Goal: Task Accomplishment & Management: Use online tool/utility

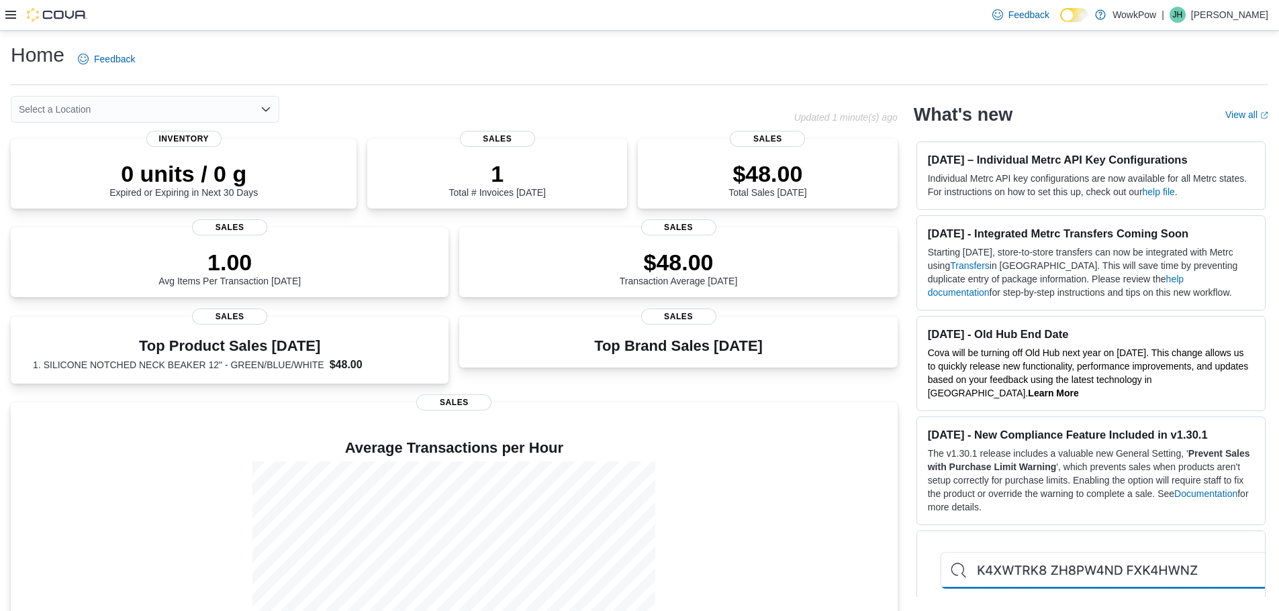
click at [132, 105] on div "Select a Location" at bounding box center [145, 109] width 268 height 27
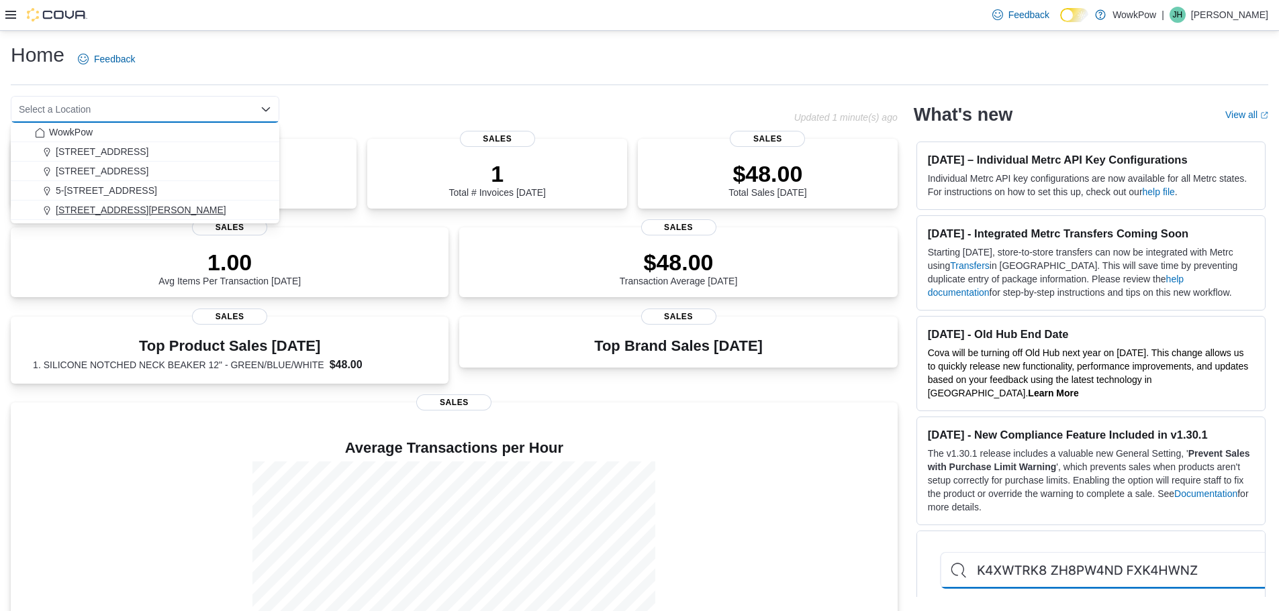
click at [124, 204] on span "68 Donald Street Winnpeg, MB, R2L 1R2" at bounding box center [141, 209] width 170 height 13
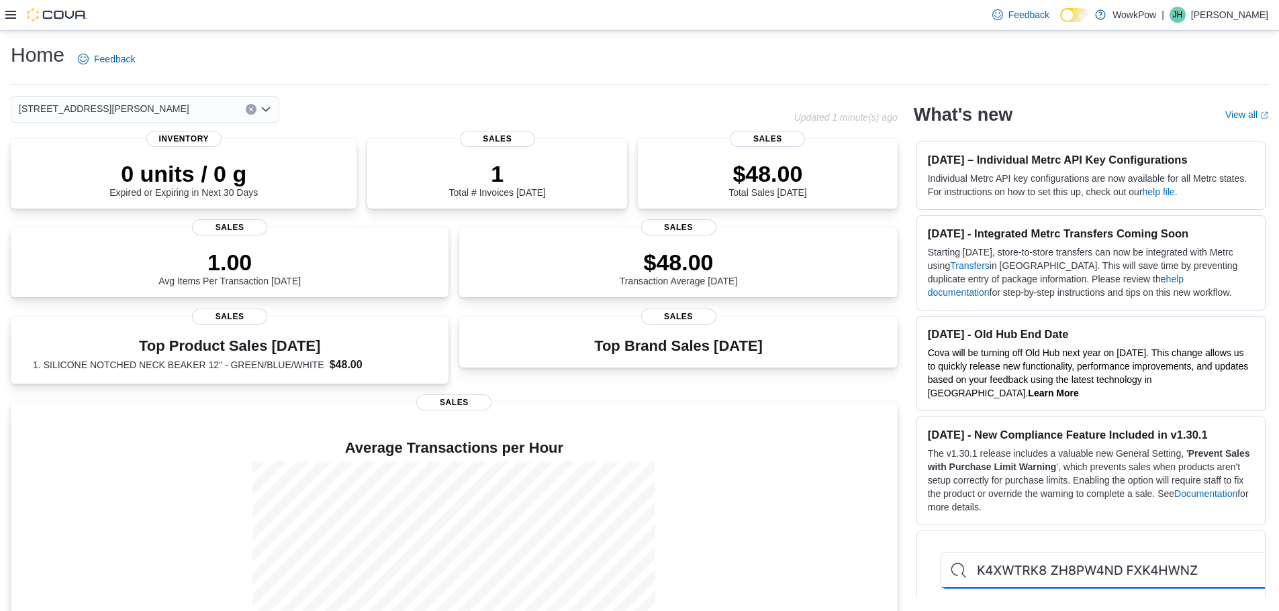
click at [202, 112] on div "68 Donald Street Winnpeg, MB, R2L 1R2 Combo box. Selected. 68 Donald Street Win…" at bounding box center [145, 109] width 268 height 27
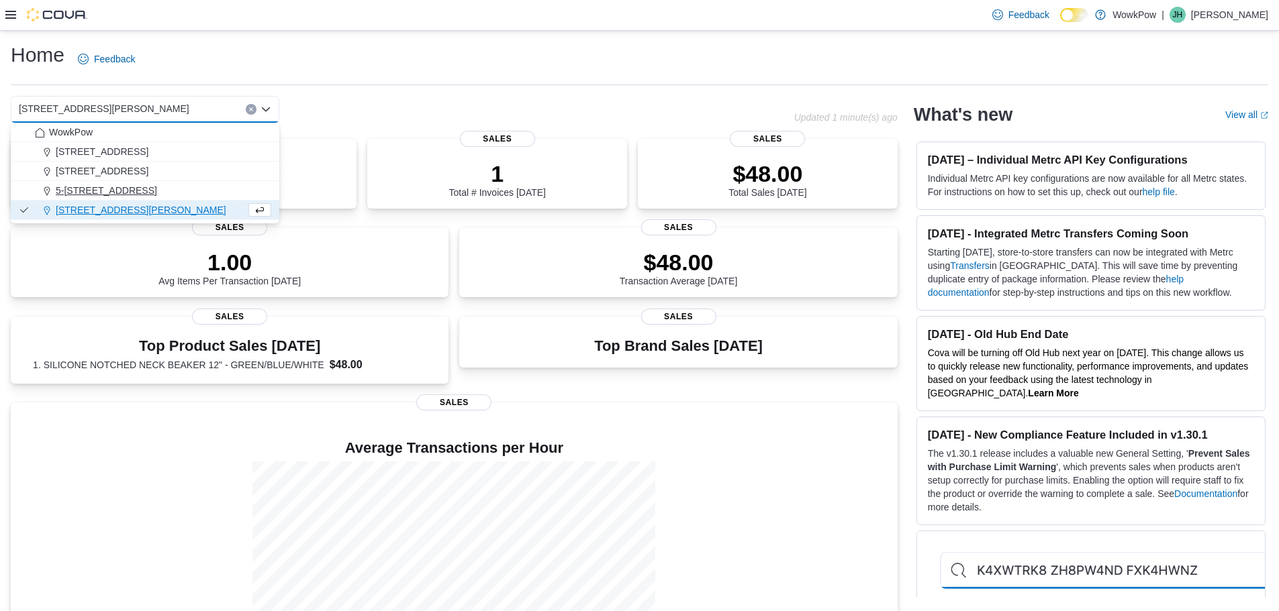
click at [157, 184] on span "5-[STREET_ADDRESS]" at bounding box center [106, 190] width 101 height 13
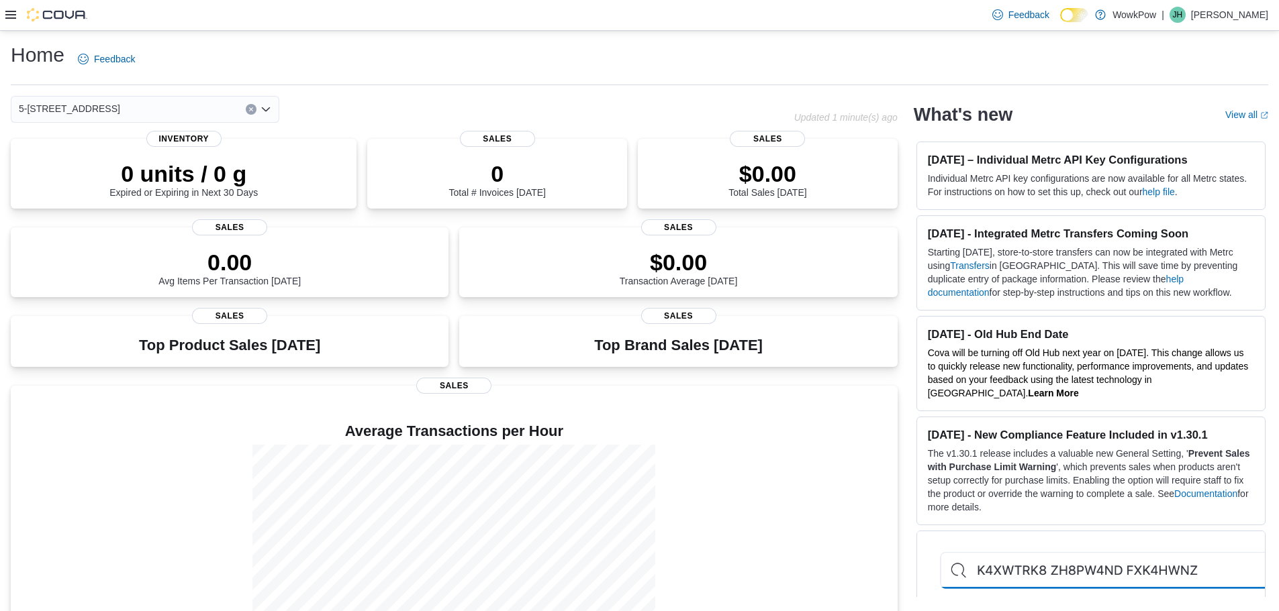
click at [213, 108] on div "5-[STREET_ADDRESS]" at bounding box center [145, 109] width 268 height 27
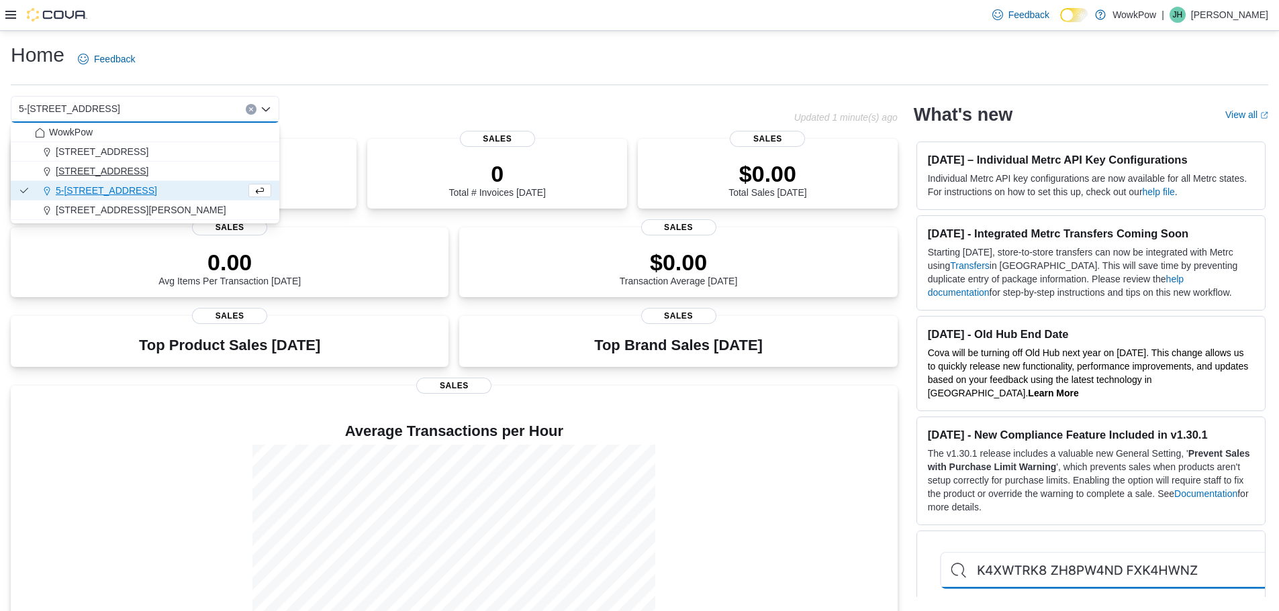
click at [148, 168] on span "[STREET_ADDRESS]" at bounding box center [102, 170] width 93 height 13
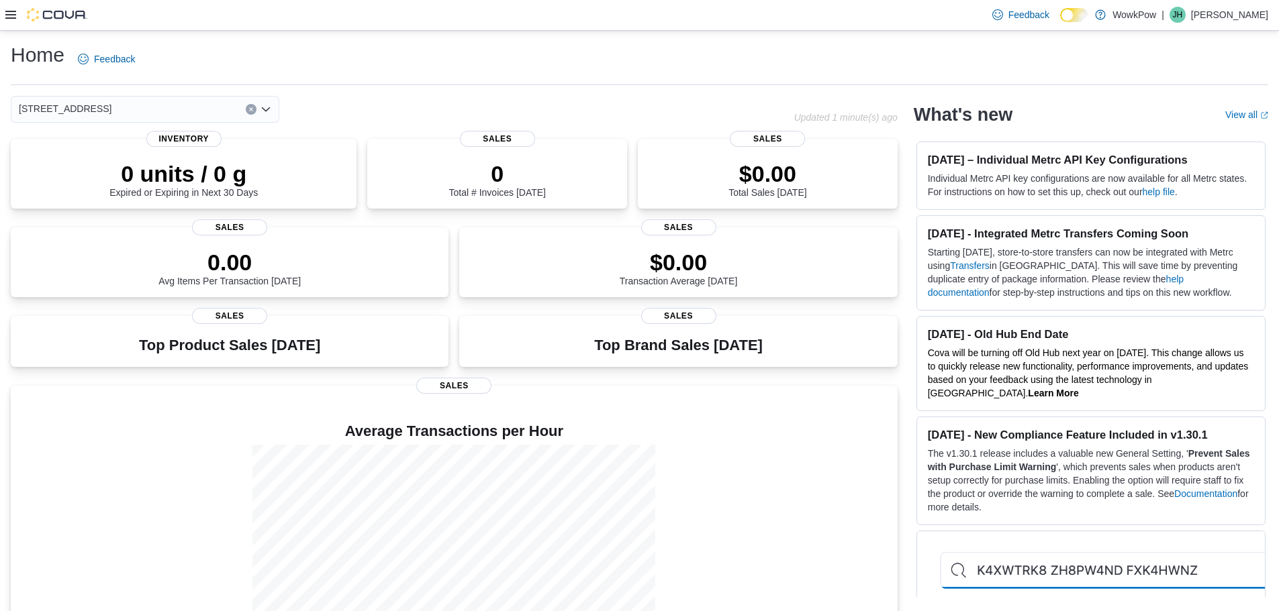
click at [118, 109] on input at bounding box center [117, 109] width 1 height 16
click at [227, 107] on div "[STREET_ADDRESS] Combo box. Selected. [STREET_ADDRESS]. Press Backspace to dele…" at bounding box center [145, 109] width 268 height 27
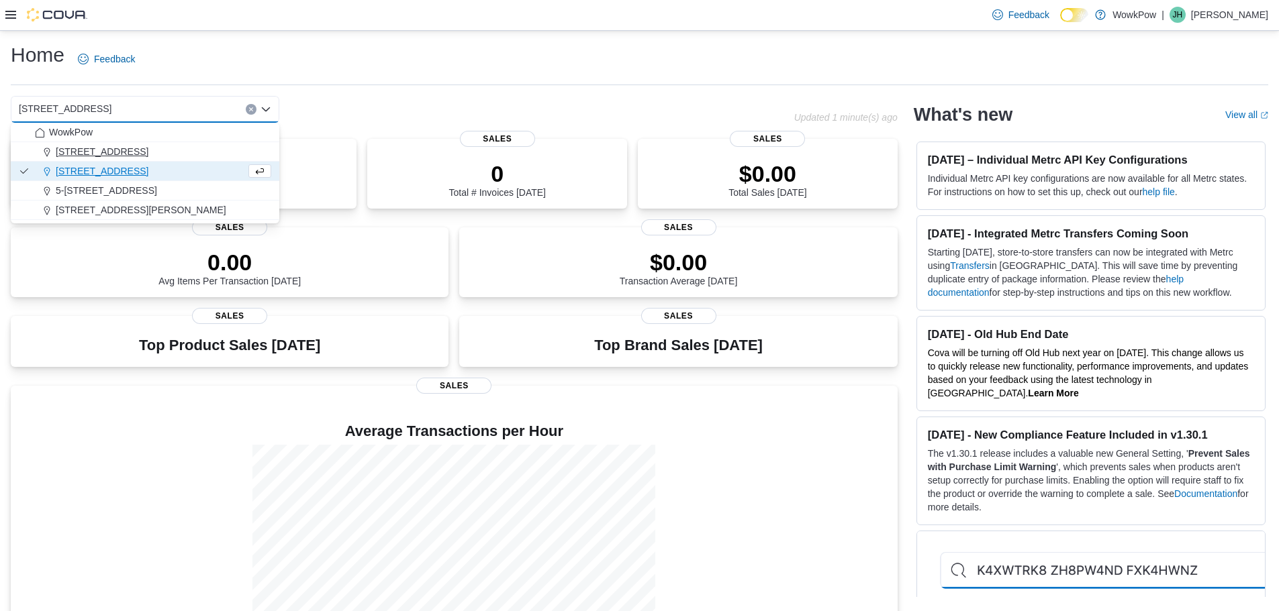
click at [148, 148] on span "[STREET_ADDRESS]" at bounding box center [102, 151] width 93 height 13
click at [149, 128] on div "WowkPow" at bounding box center [153, 132] width 236 height 13
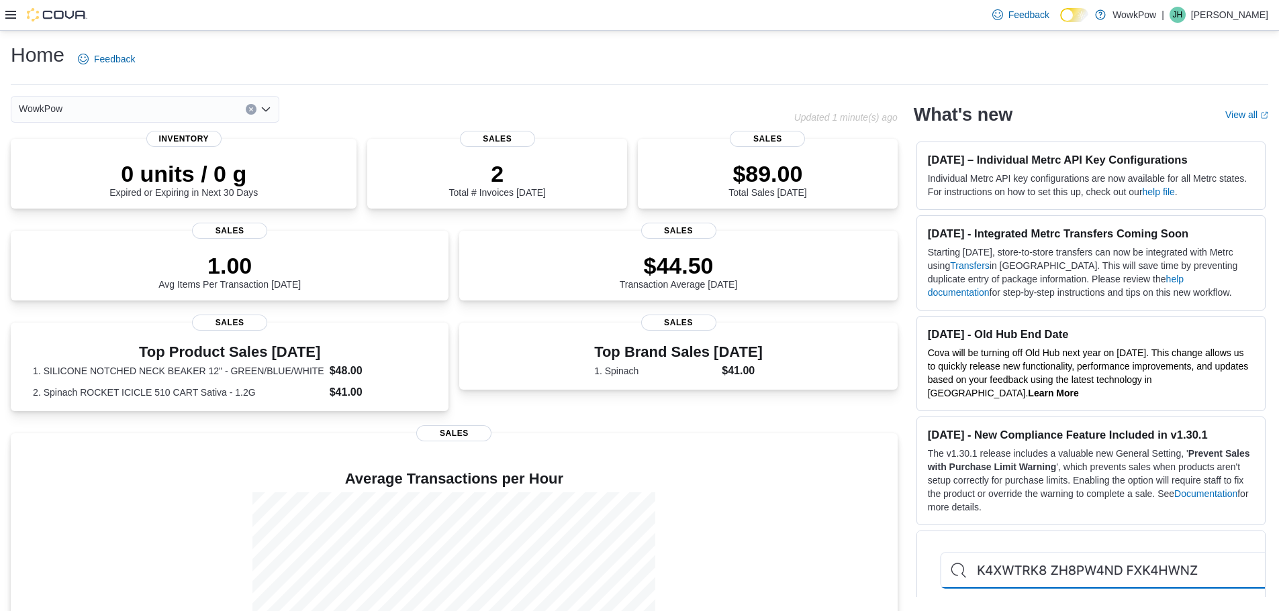
click at [228, 108] on div "WowkPow Combo box. Selected. WowkPow. Press Backspace to delete WowkPow. Combo …" at bounding box center [145, 109] width 268 height 27
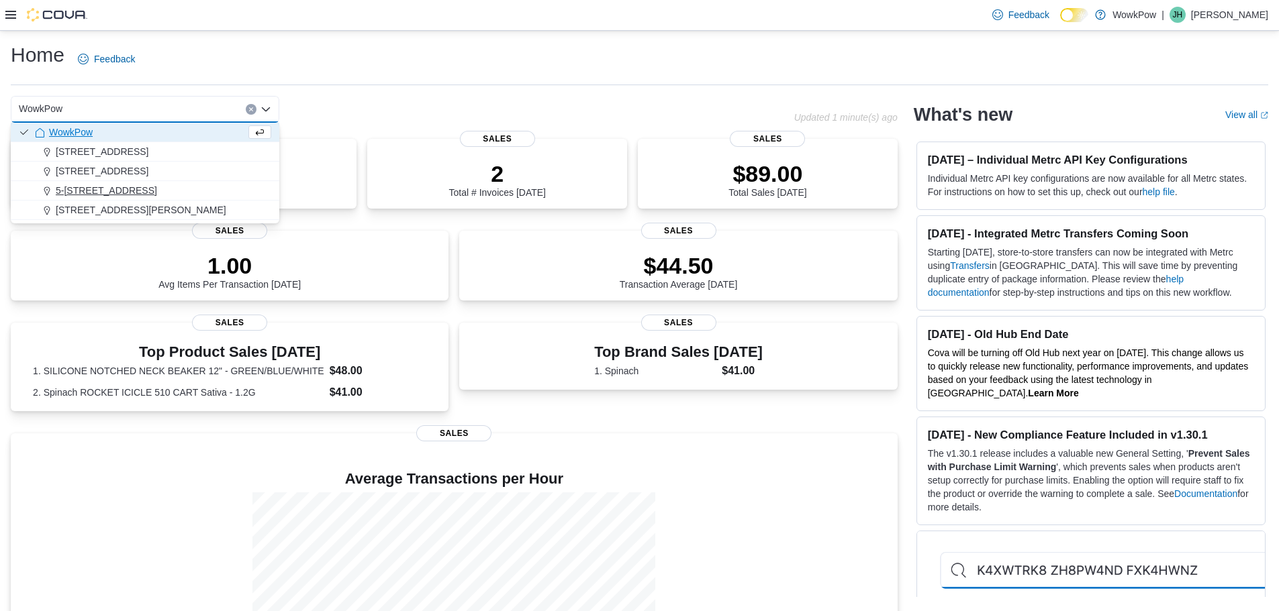
click at [157, 195] on span "5-[STREET_ADDRESS]" at bounding box center [106, 190] width 101 height 13
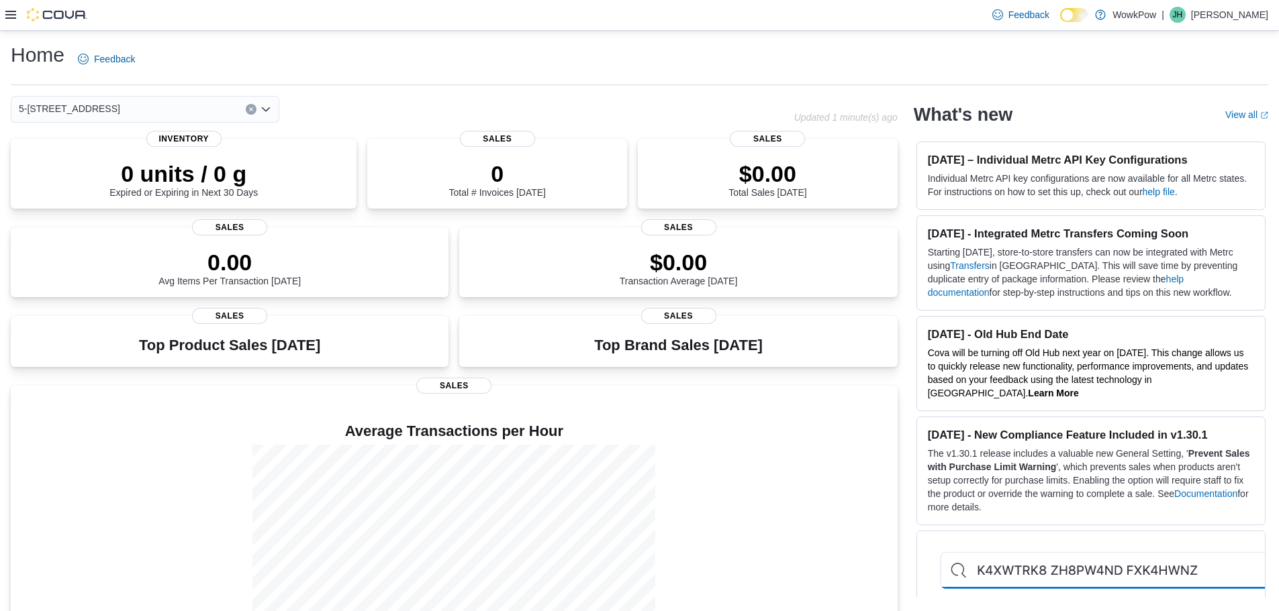
click at [127, 111] on input at bounding box center [126, 109] width 1 height 16
click at [208, 116] on div "5-[STREET_ADDRESS]" at bounding box center [145, 109] width 268 height 27
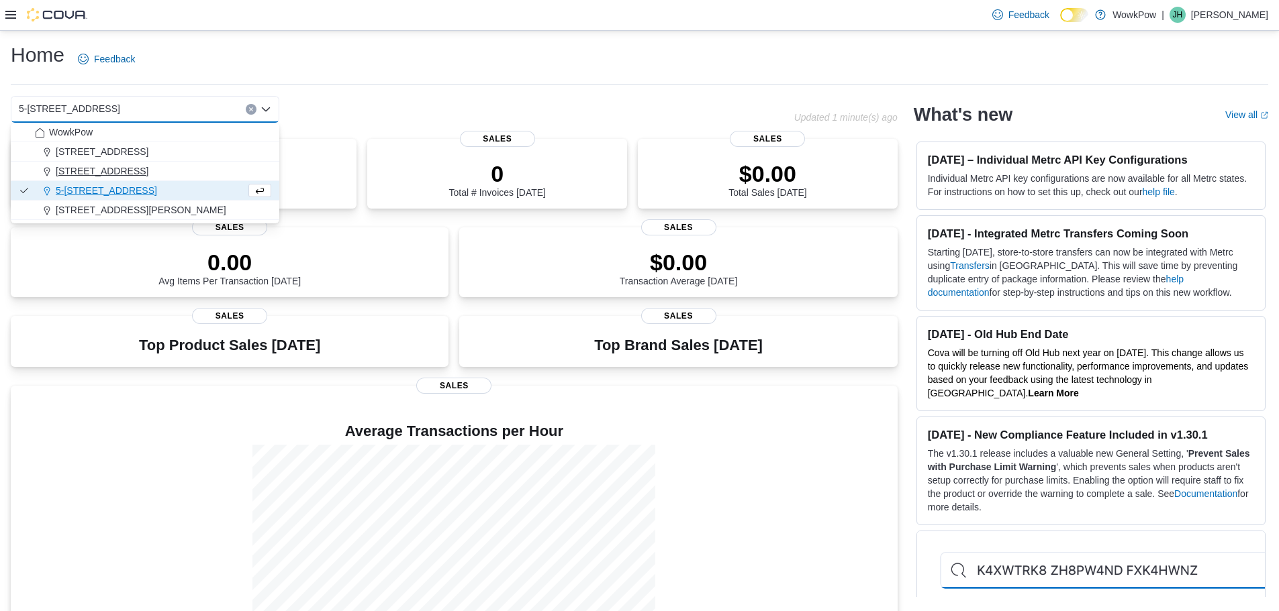
click at [148, 165] on span "[STREET_ADDRESS]" at bounding box center [102, 170] width 93 height 13
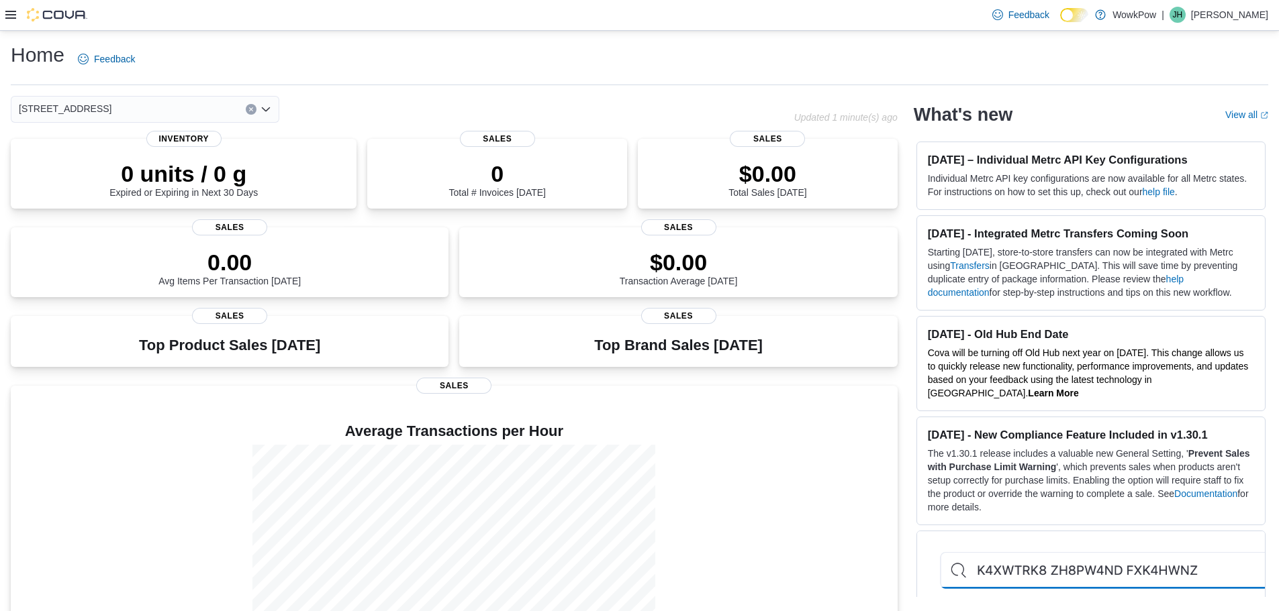
click at [214, 103] on div "4-185 Stadacona Street Winnipeg, MB, R2L 1R2 Combo box. Selected. 4-185 Stadaco…" at bounding box center [145, 109] width 268 height 27
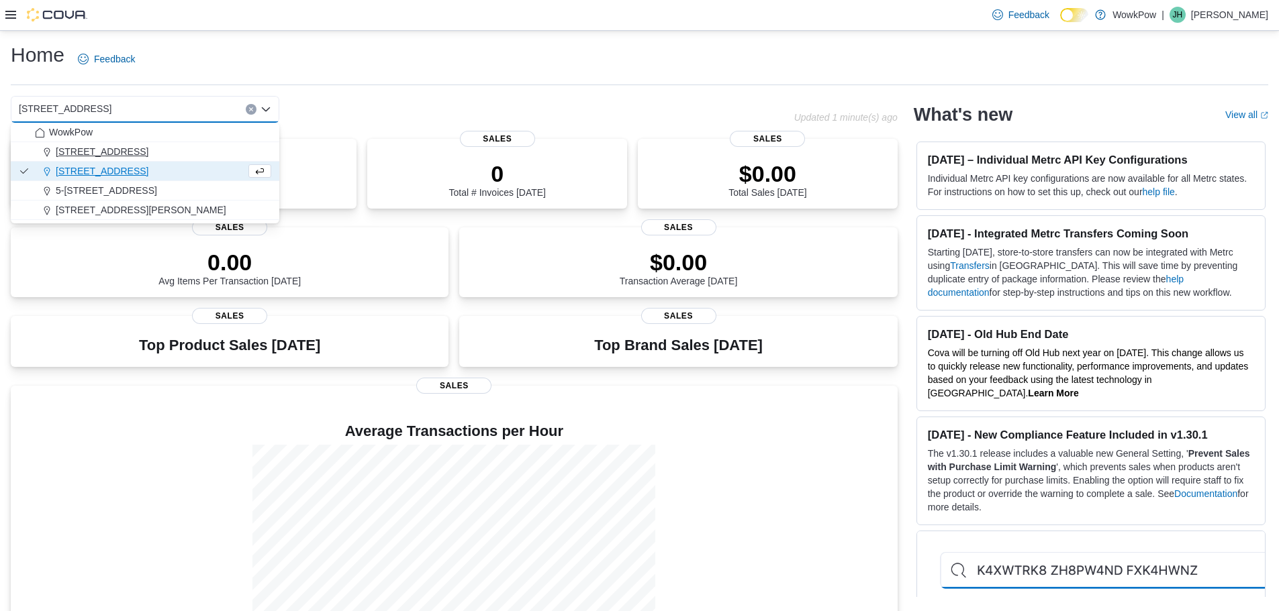
click at [148, 146] on span "[STREET_ADDRESS]" at bounding box center [102, 151] width 93 height 13
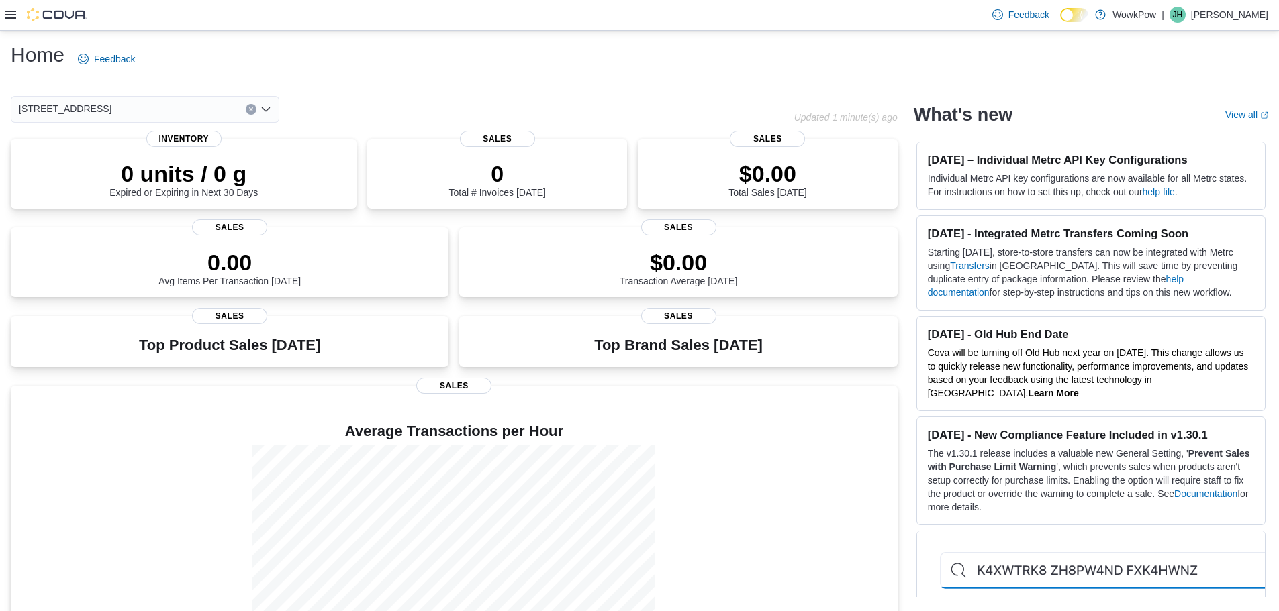
click at [201, 107] on div "[STREET_ADDRESS]" at bounding box center [145, 109] width 268 height 27
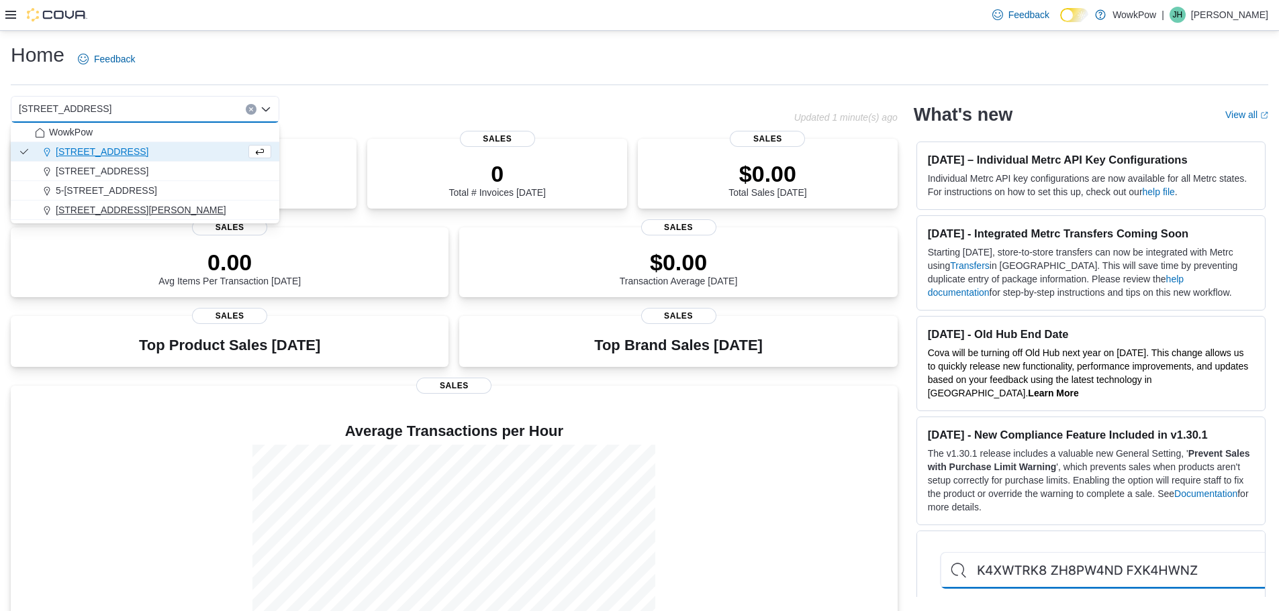
click at [173, 206] on span "[STREET_ADDRESS][PERSON_NAME]" at bounding box center [141, 209] width 170 height 13
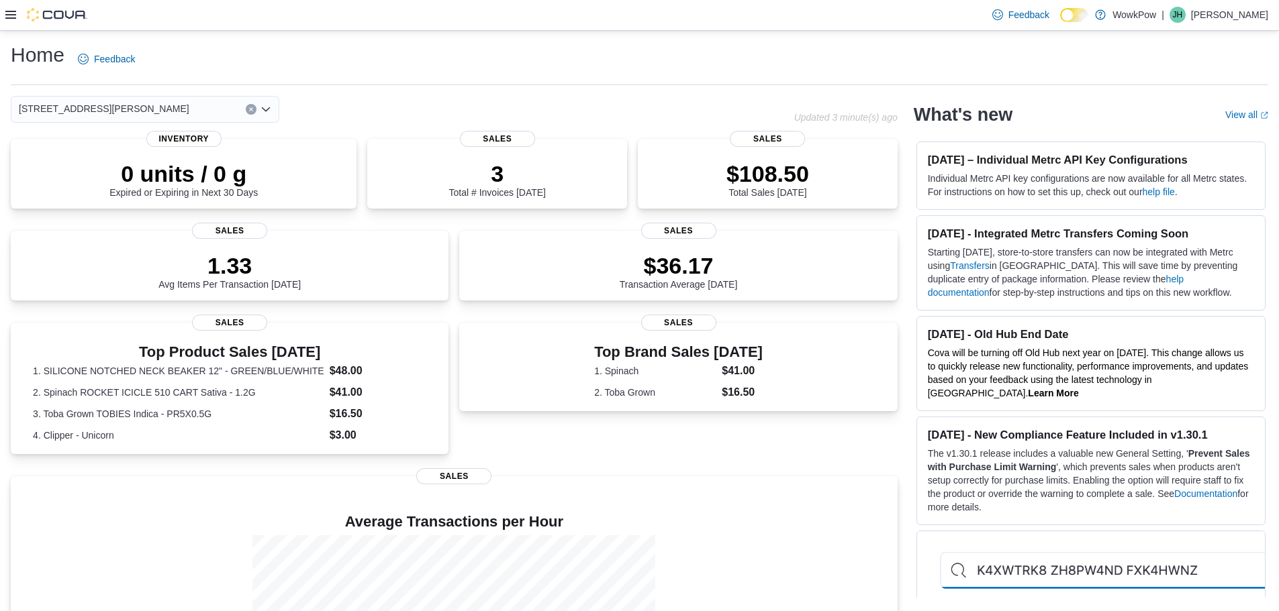
drag, startPoint x: 428, startPoint y: 77, endPoint x: 213, endPoint y: 83, distance: 215.5
click at [428, 77] on div "Home Feedback" at bounding box center [639, 64] width 1257 height 44
click at [185, 111] on span "[STREET_ADDRESS][PERSON_NAME]" at bounding box center [104, 109] width 170 height 16
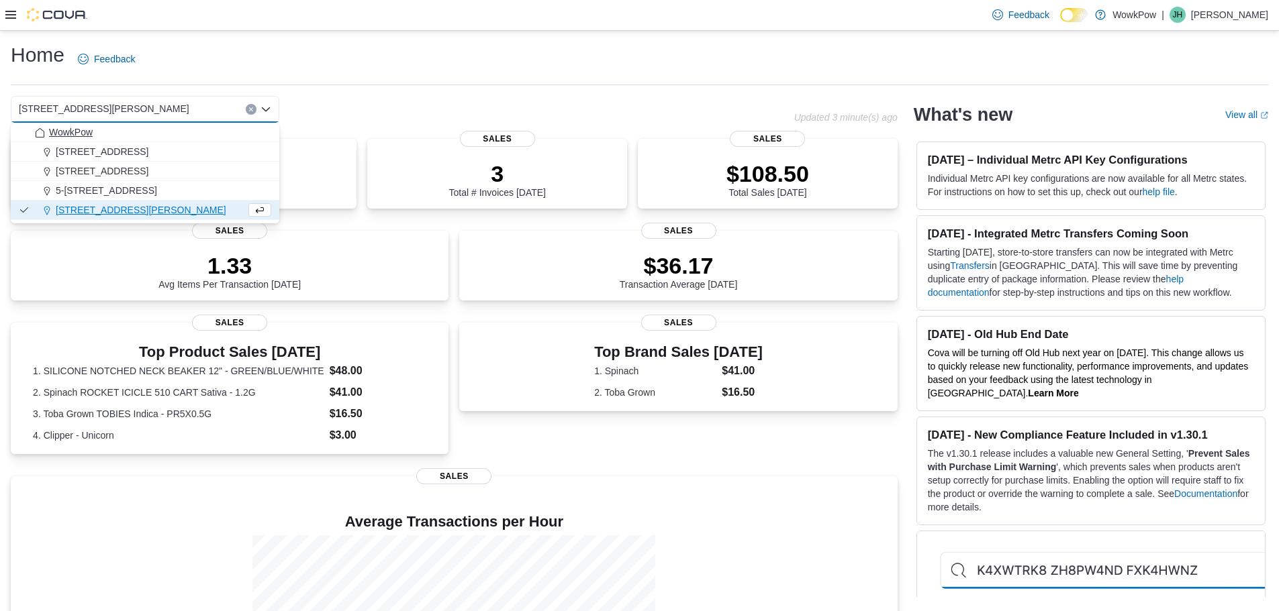
click at [152, 135] on div "WowkPow" at bounding box center [153, 132] width 236 height 13
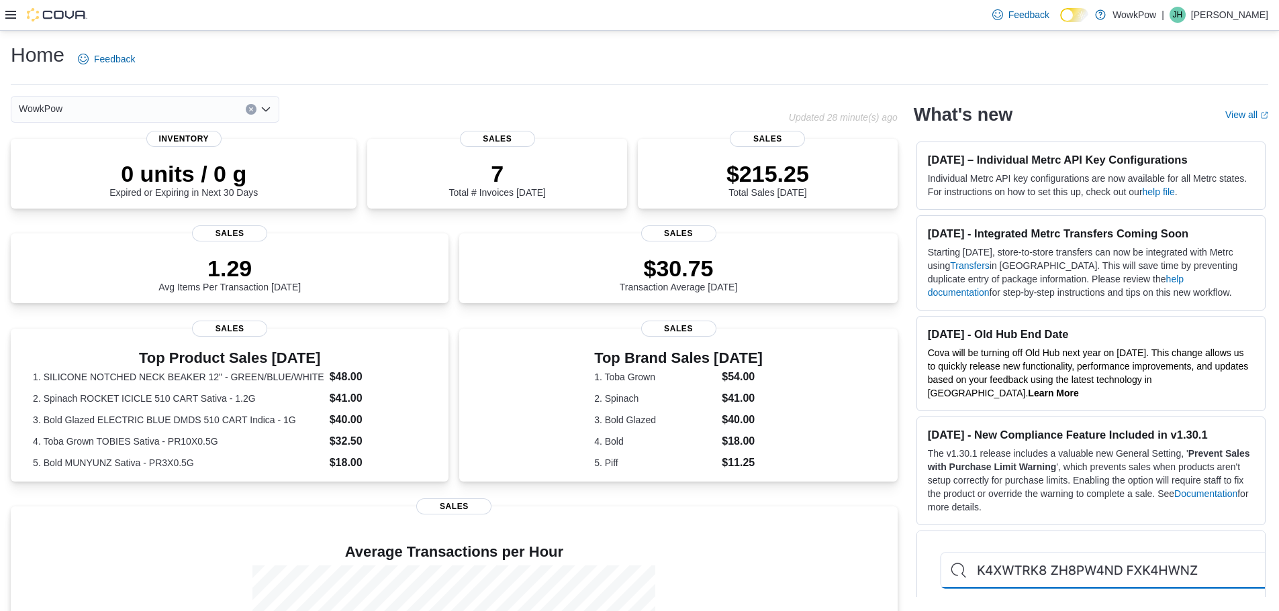
click at [186, 111] on div "WowkPow Combo box. Selected. WowkPow. Press Backspace to delete WowkPow. Combo …" at bounding box center [145, 109] width 268 height 27
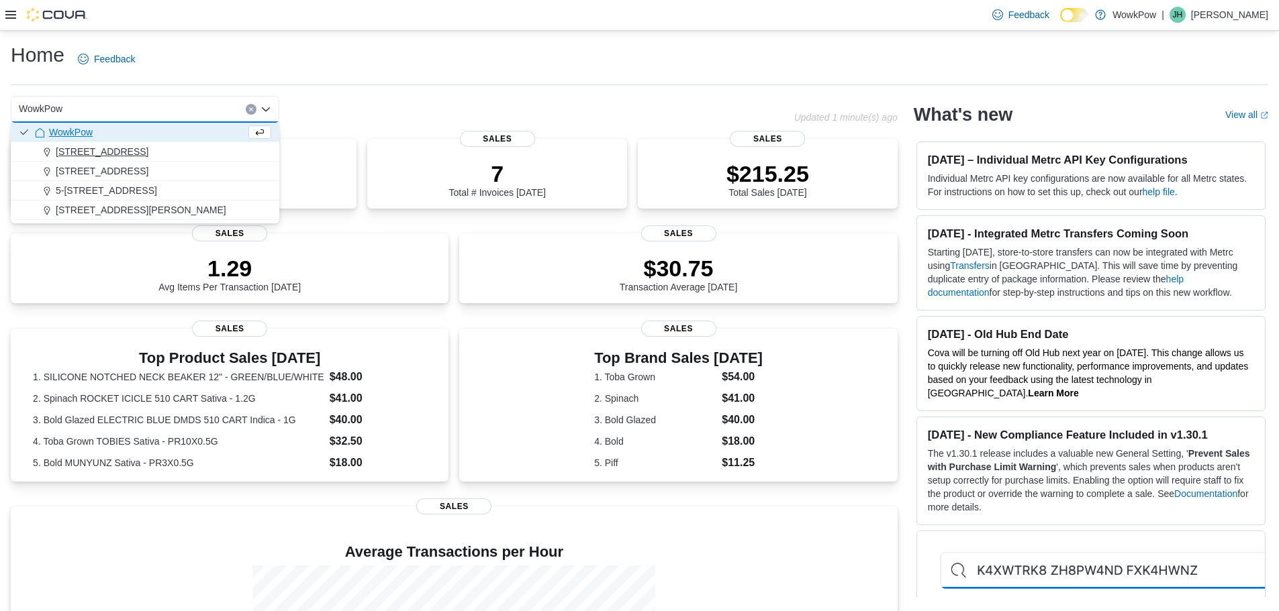
click at [148, 146] on span "[STREET_ADDRESS]" at bounding box center [102, 151] width 93 height 13
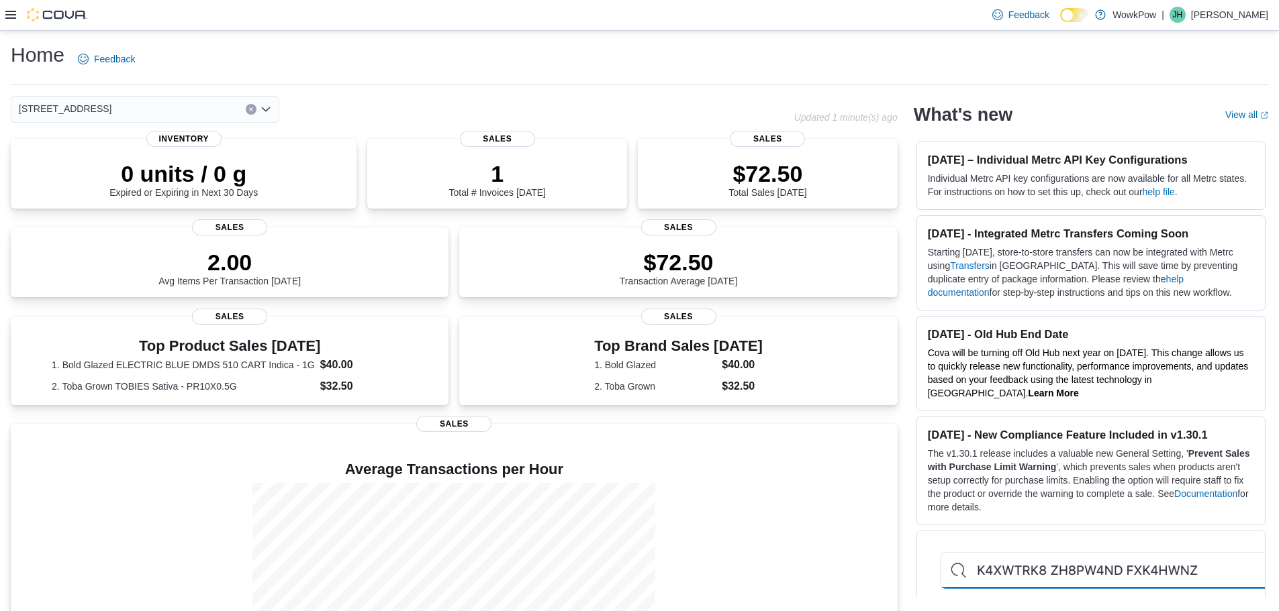
click at [200, 111] on div "17-1700 Corydon Avenue R3N 0K1 Combo box. Selected. 17-1700 Corydon Avenue R3N …" at bounding box center [145, 109] width 268 height 27
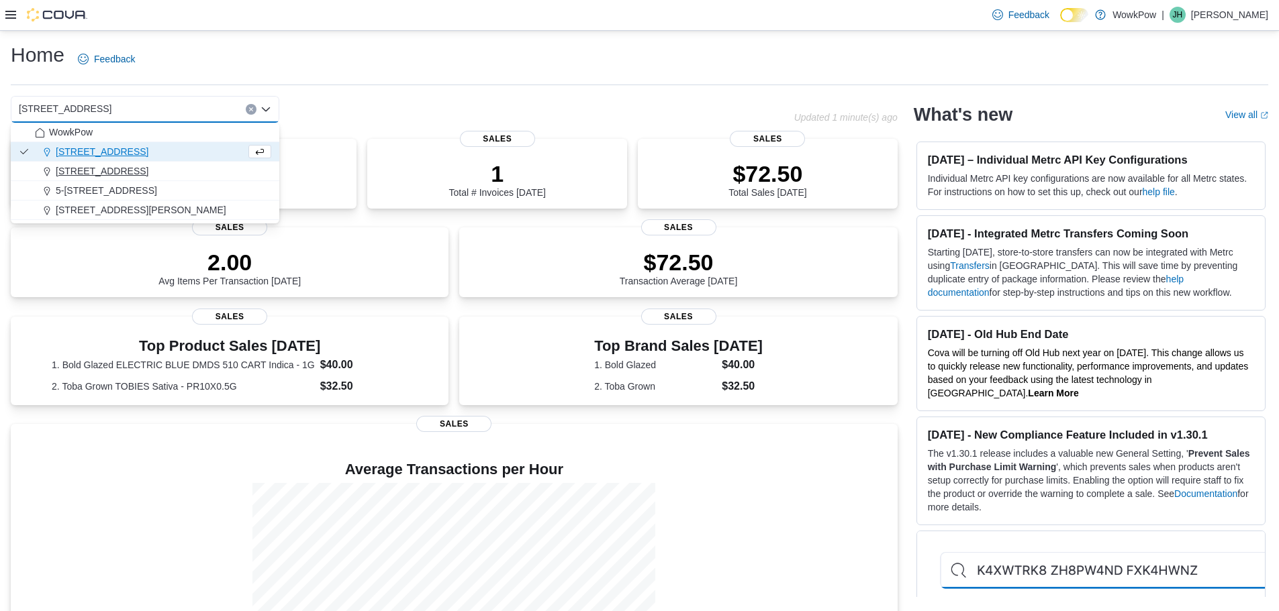
click at [148, 167] on span "[STREET_ADDRESS]" at bounding box center [102, 170] width 93 height 13
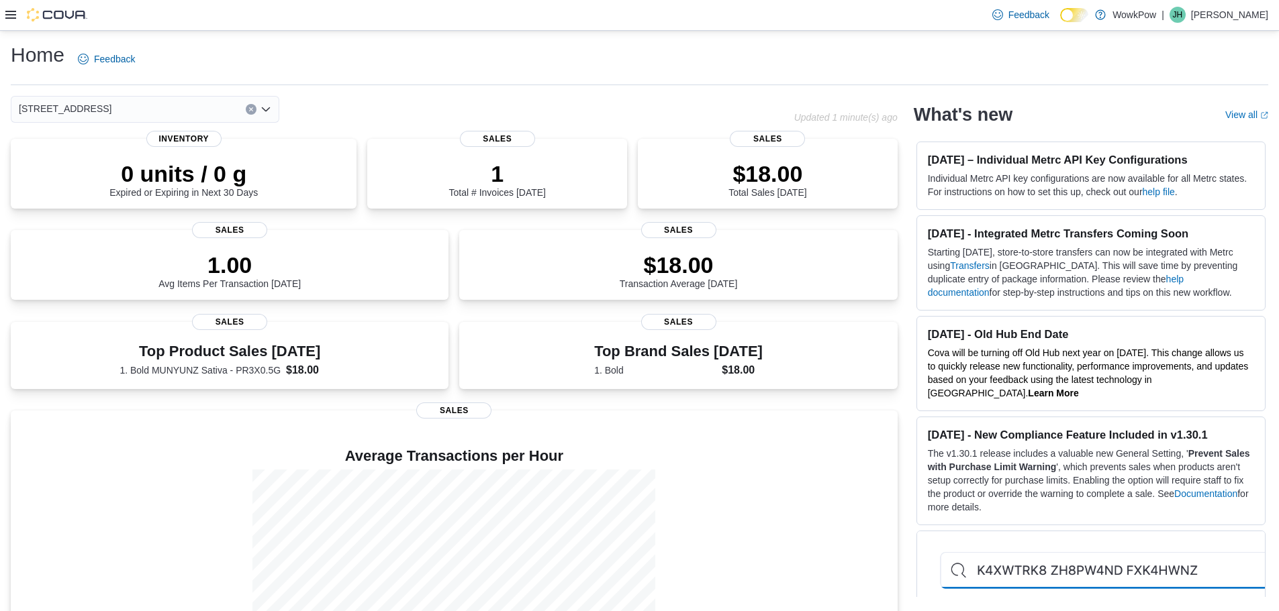
click at [226, 110] on div "4-185 Stadacona Street Winnipeg, MB, R2L 1R2 Combo box. Selected. 4-185 Stadaco…" at bounding box center [145, 109] width 268 height 27
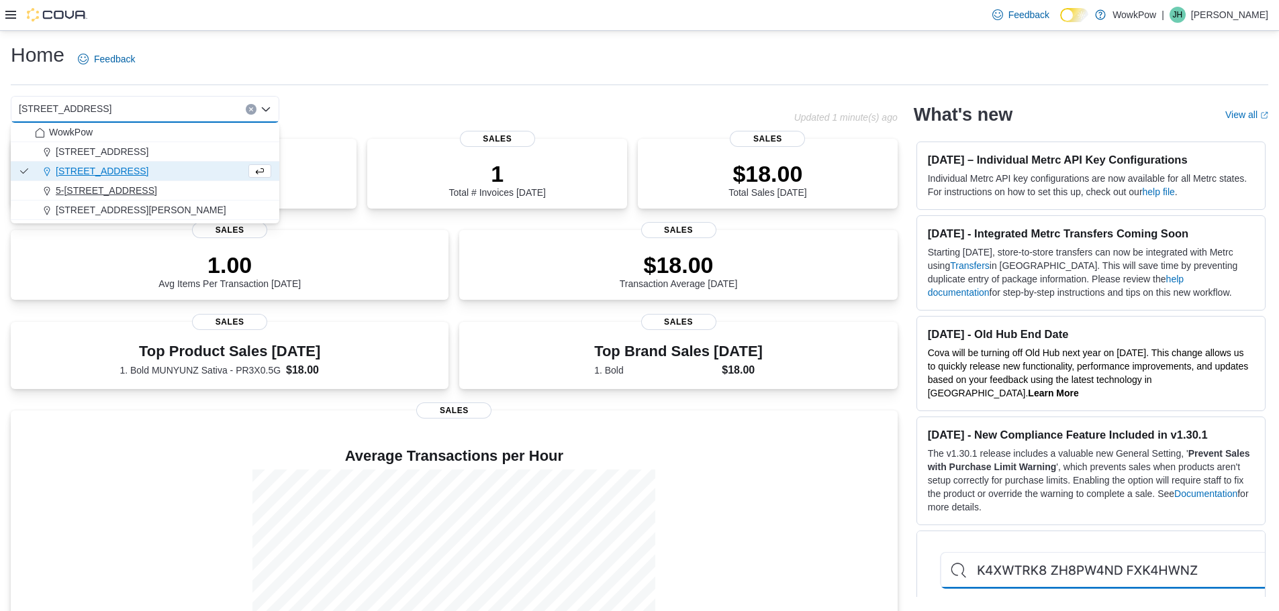
click at [157, 189] on span "5-[STREET_ADDRESS]" at bounding box center [106, 190] width 101 height 13
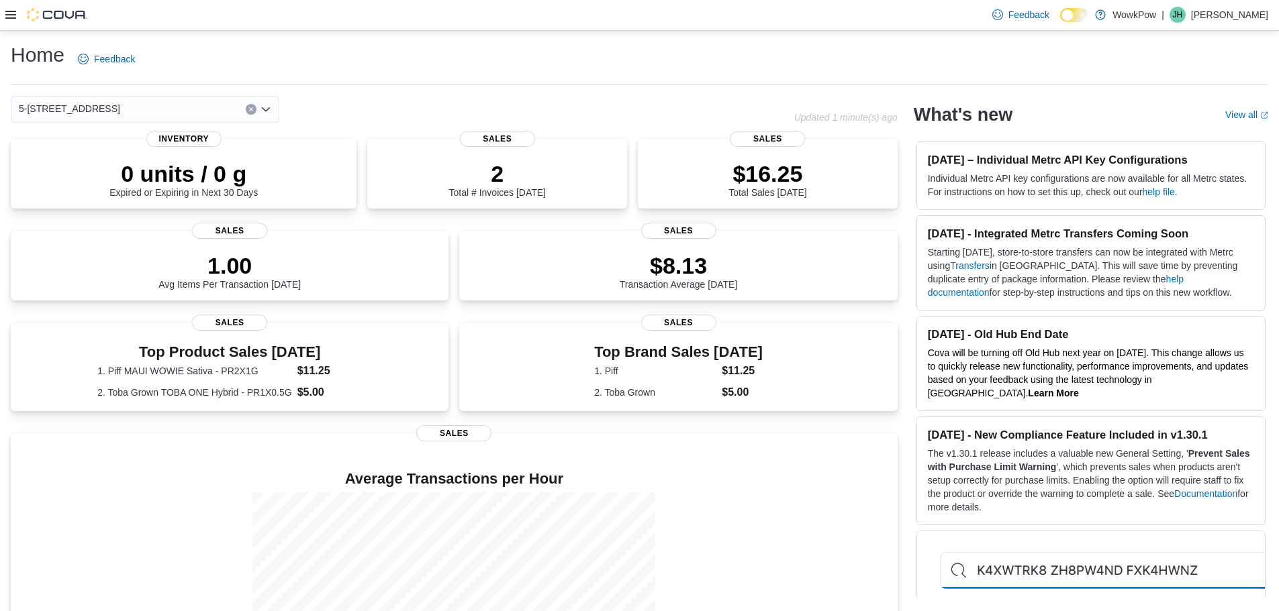
click at [222, 109] on div "5-[STREET_ADDRESS]" at bounding box center [145, 109] width 268 height 27
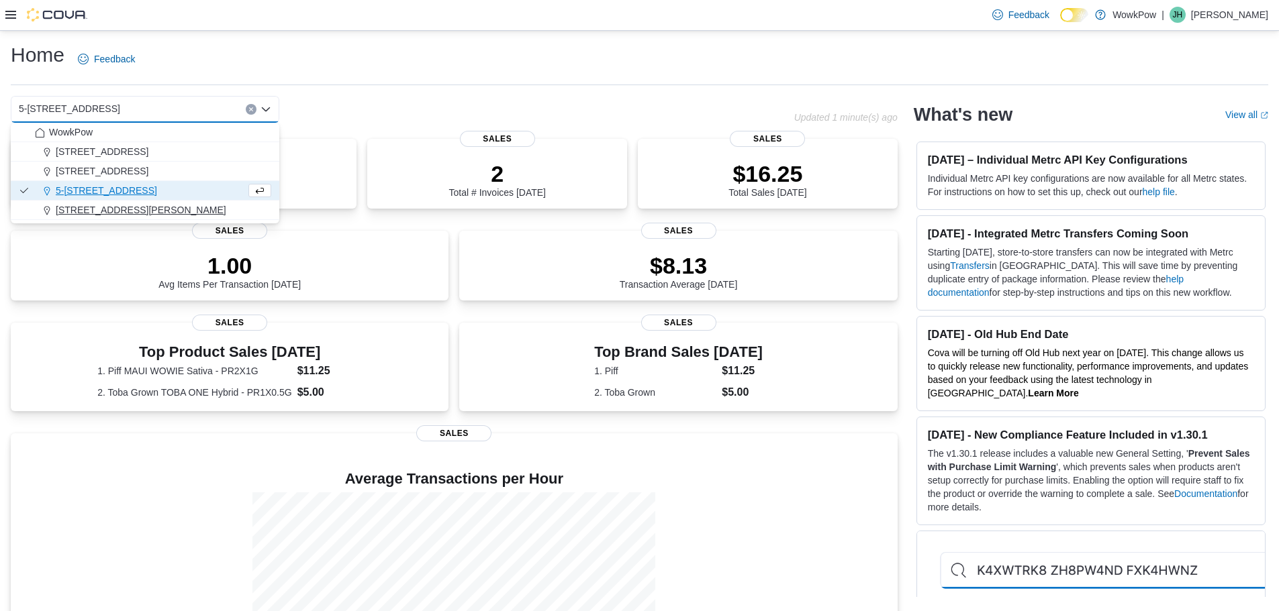
click at [218, 205] on span "[STREET_ADDRESS][PERSON_NAME]" at bounding box center [141, 209] width 170 height 13
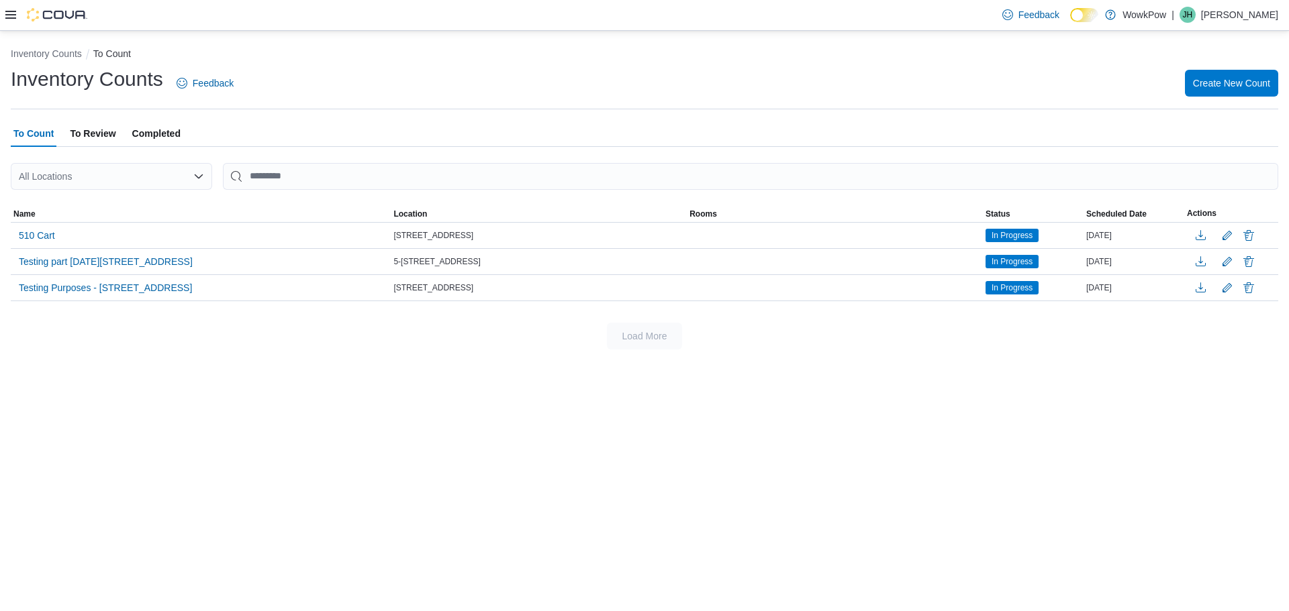
click at [6, 15] on icon at bounding box center [10, 15] width 11 height 8
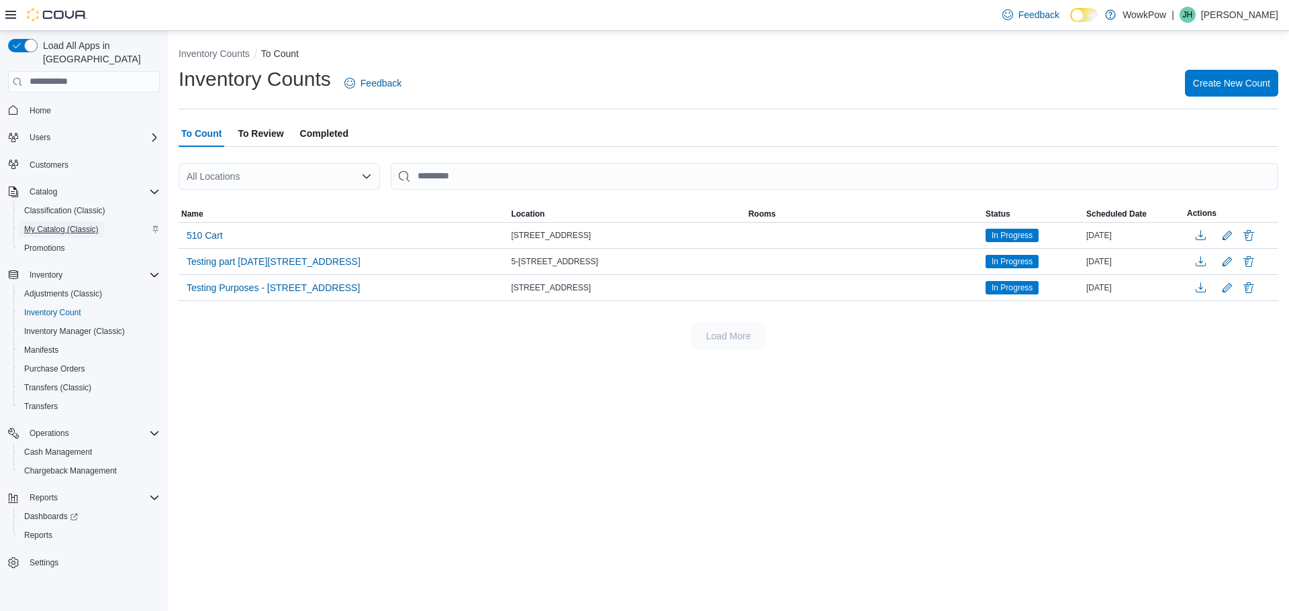
click at [52, 224] on span "My Catalog (Classic)" at bounding box center [61, 229] width 75 height 11
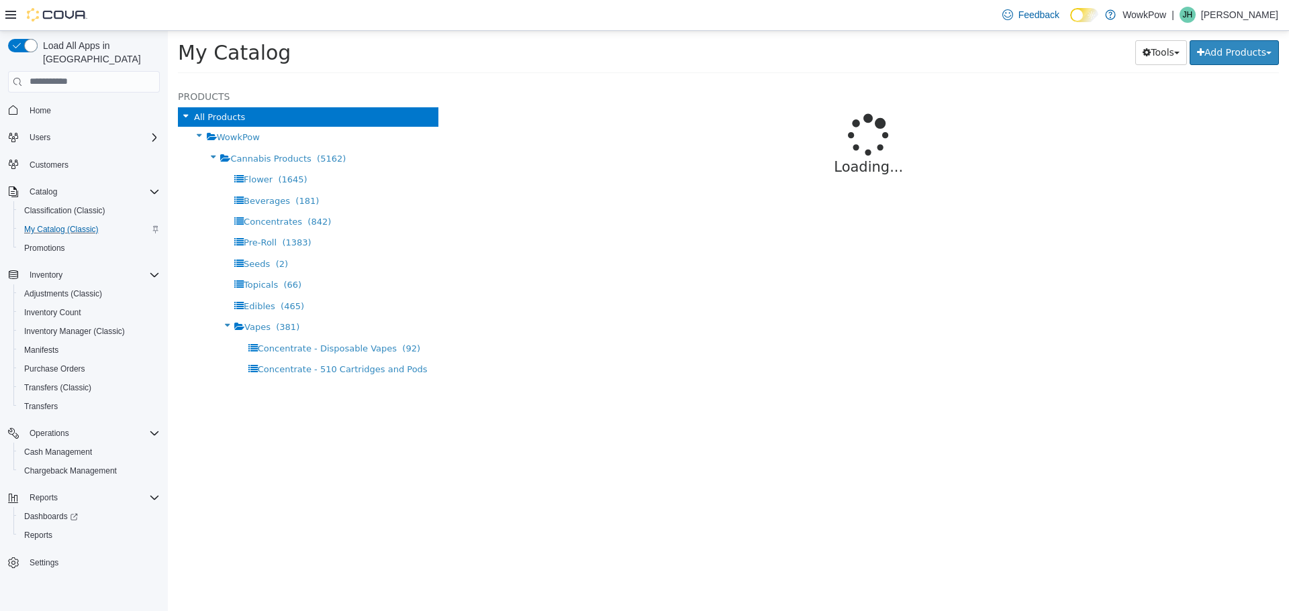
select select "**********"
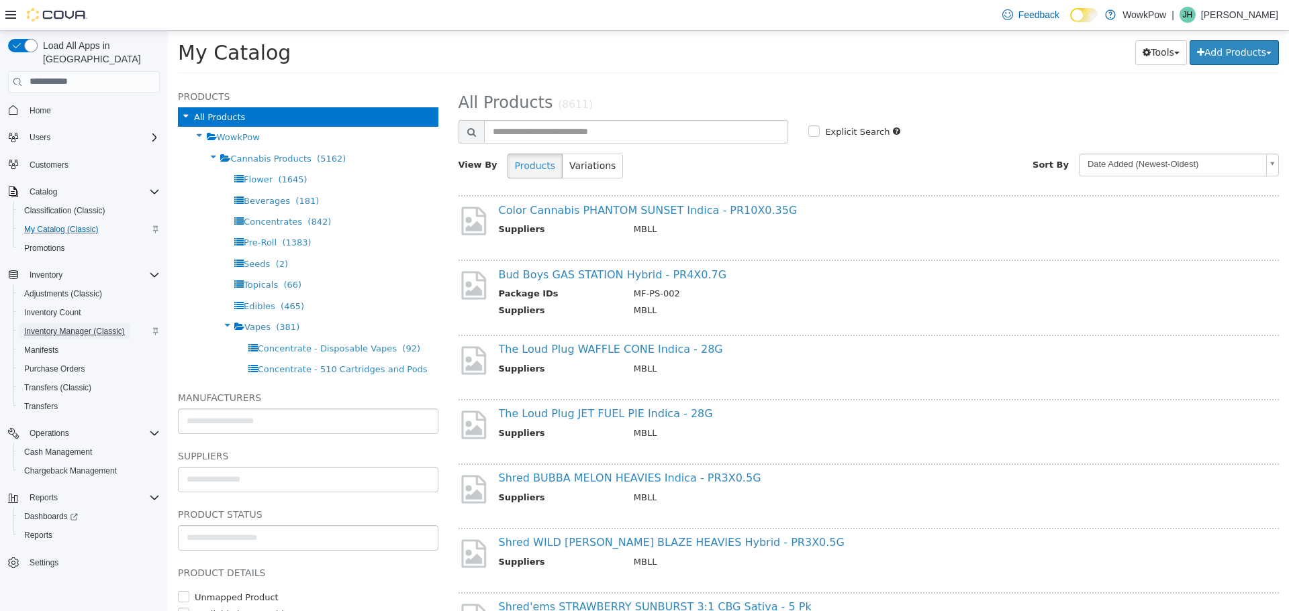
click at [61, 326] on span "Inventory Manager (Classic)" at bounding box center [74, 331] width 101 height 11
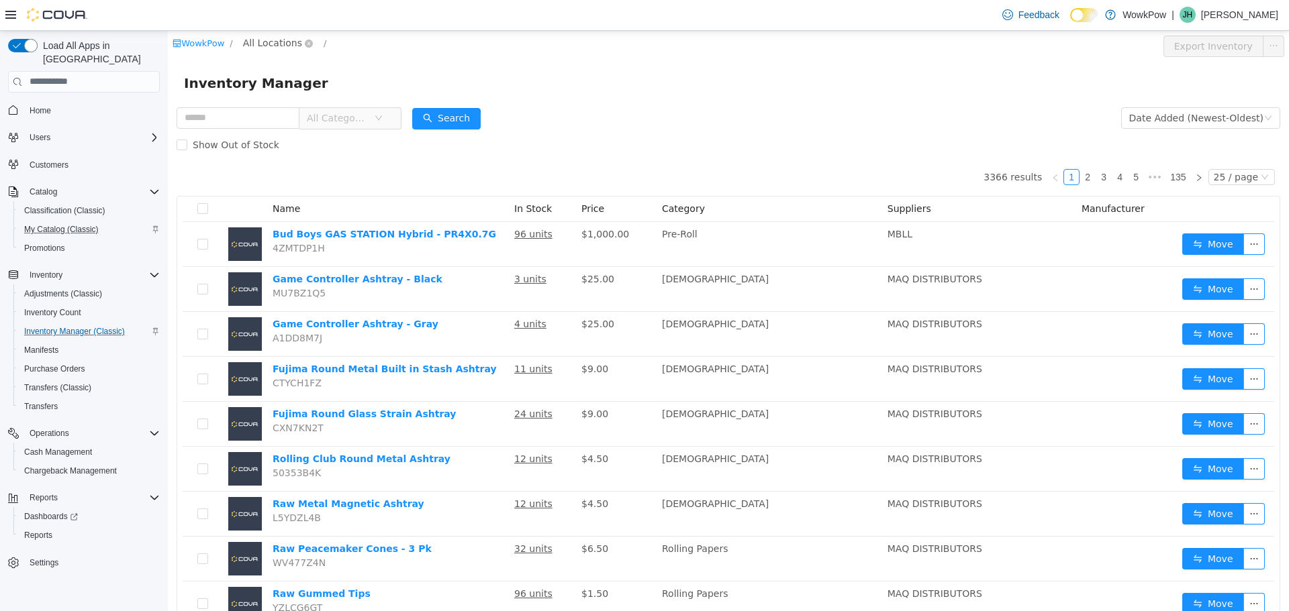
click at [274, 42] on span "All Locations" at bounding box center [272, 42] width 59 height 15
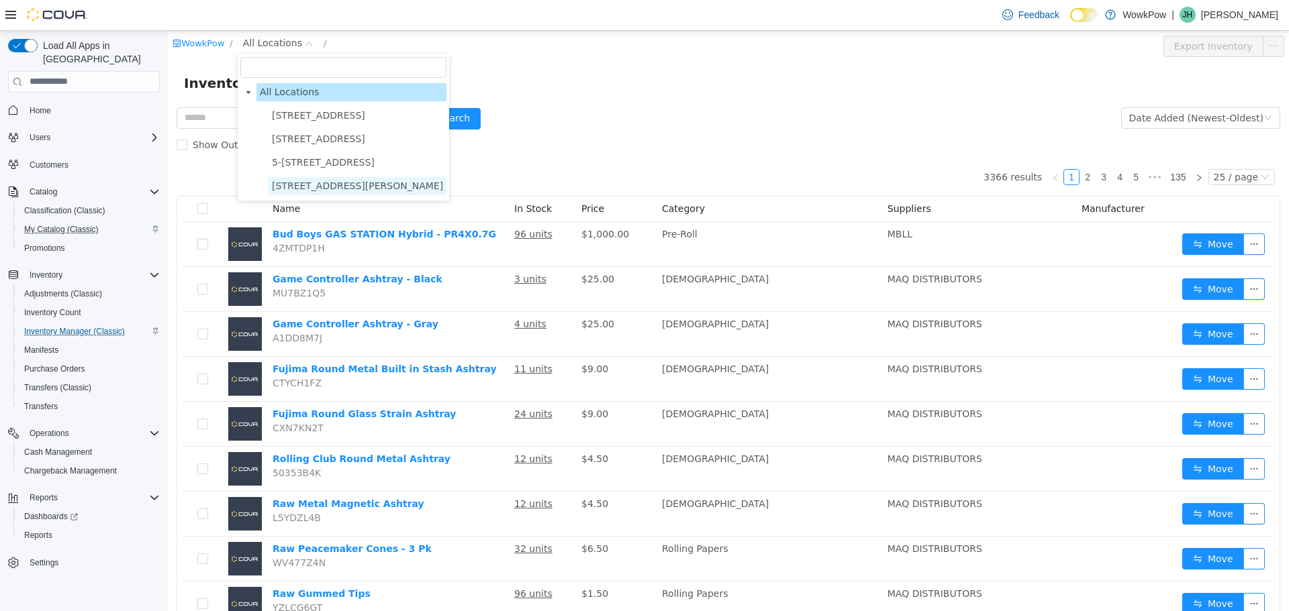
click at [297, 187] on span "[STREET_ADDRESS][PERSON_NAME]" at bounding box center [357, 185] width 171 height 11
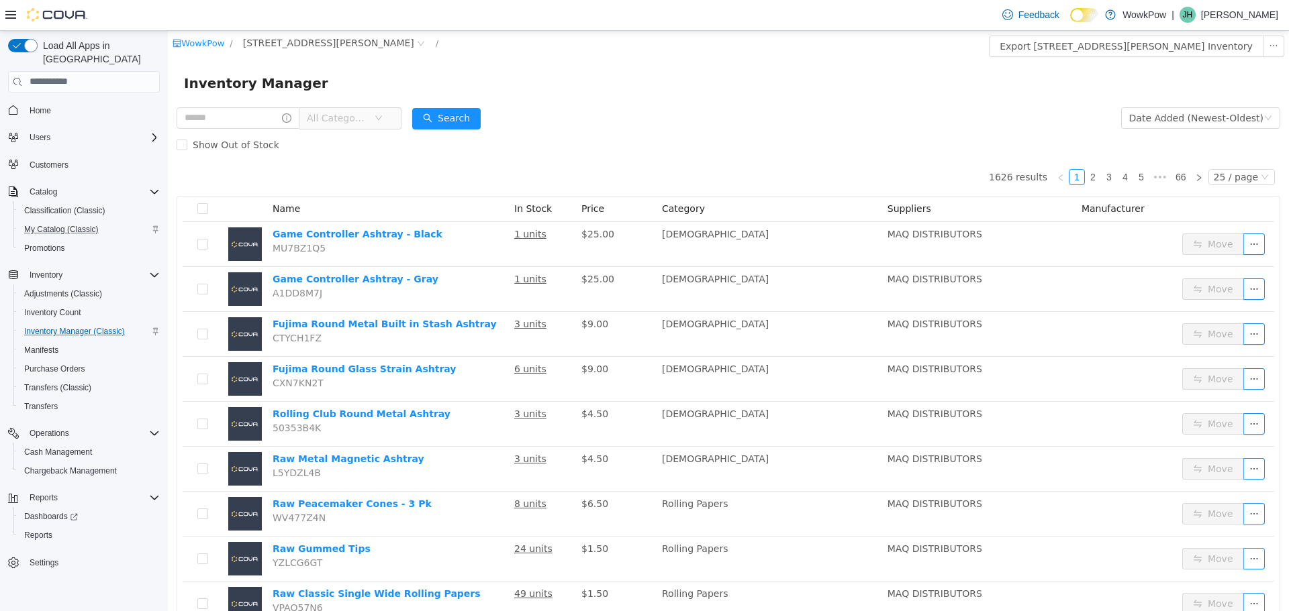
click at [383, 115] on icon "icon: down" at bounding box center [379, 117] width 8 height 8
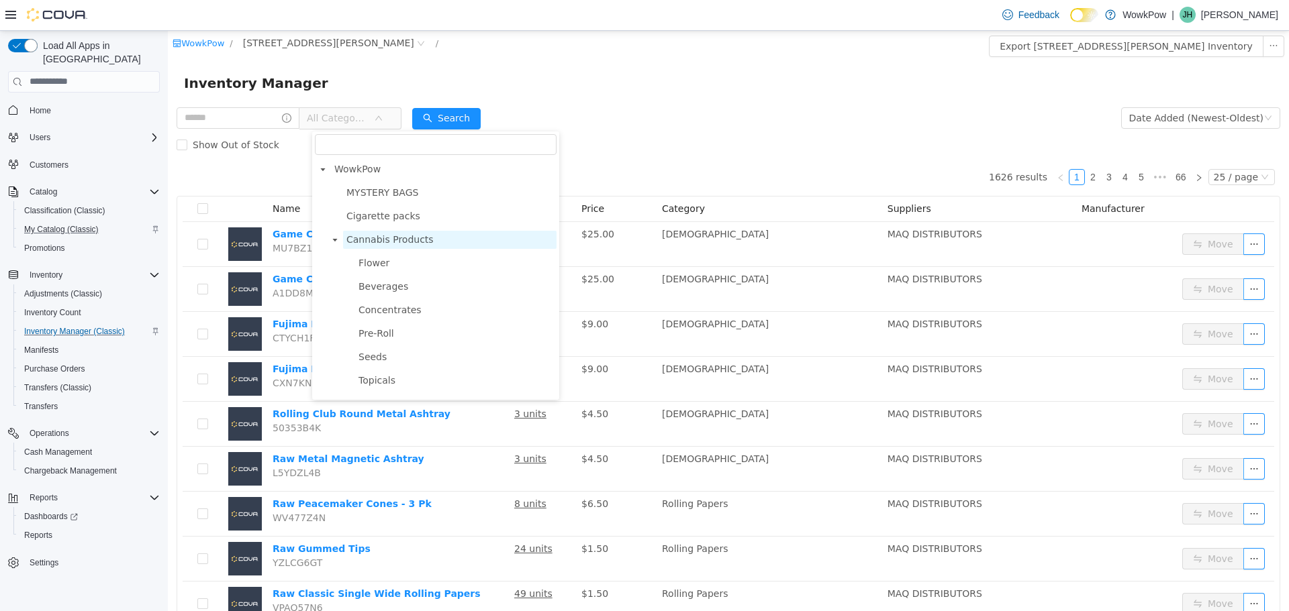
click at [391, 243] on span "Cannabis Products" at bounding box center [389, 239] width 87 height 11
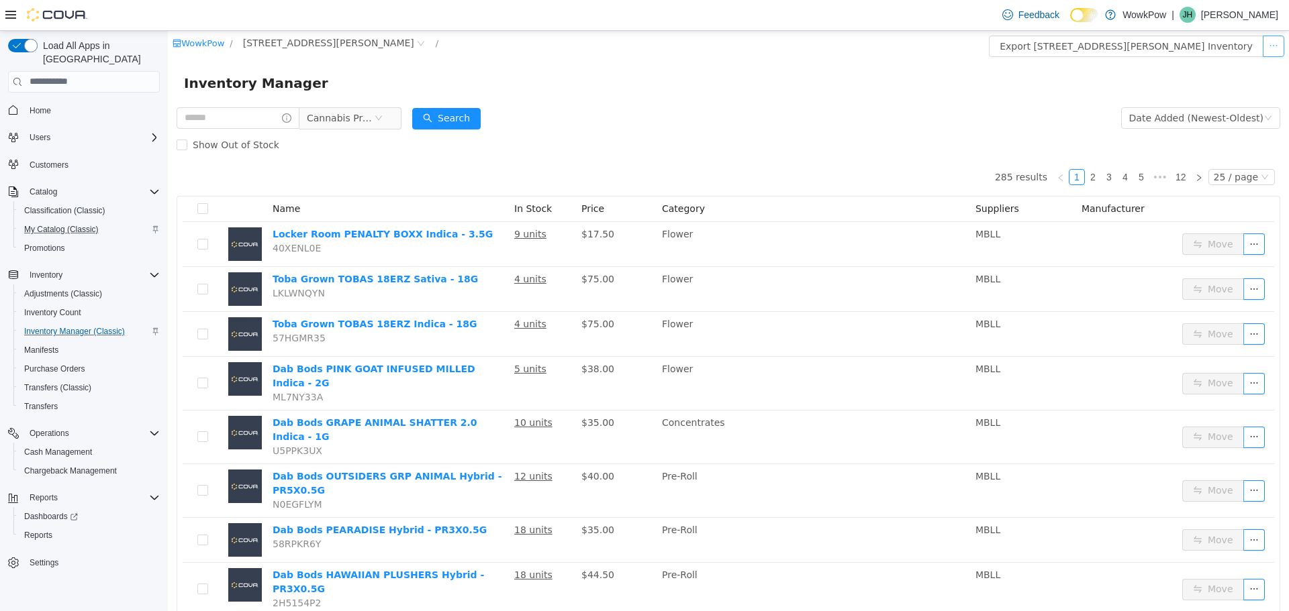
click at [1265, 43] on button "button" at bounding box center [1273, 45] width 21 height 21
click at [1209, 46] on button "Export [STREET_ADDRESS][PERSON_NAME] Inventory" at bounding box center [1126, 45] width 275 height 21
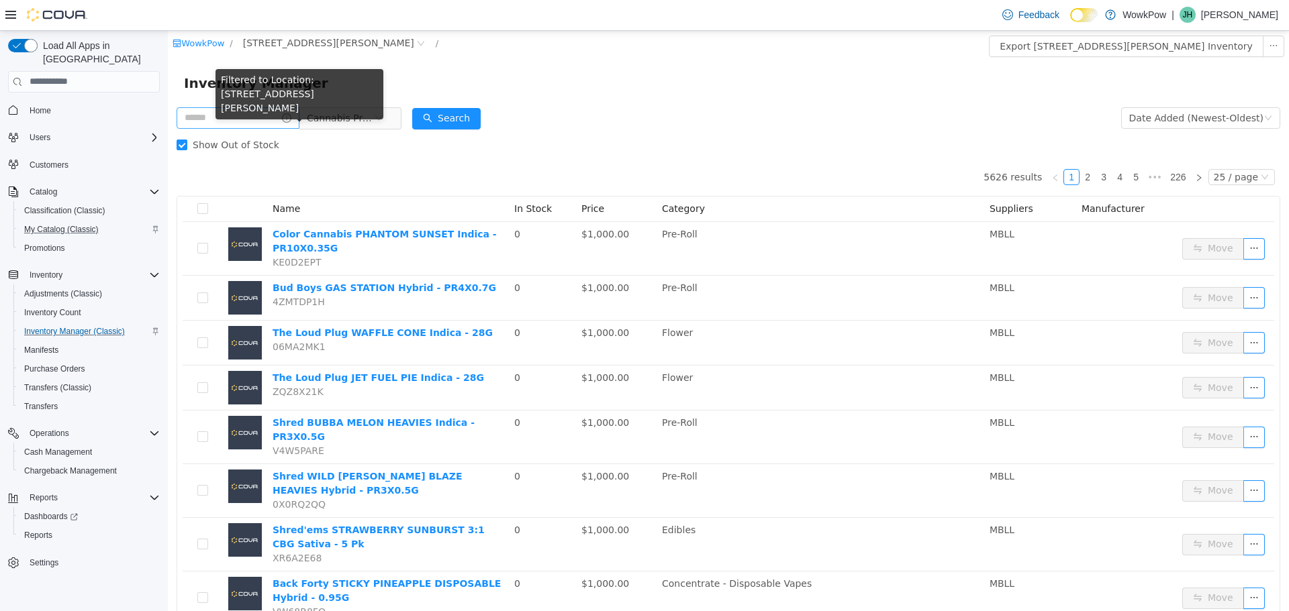
click at [291, 120] on icon "icon: info-circle" at bounding box center [286, 117] width 9 height 9
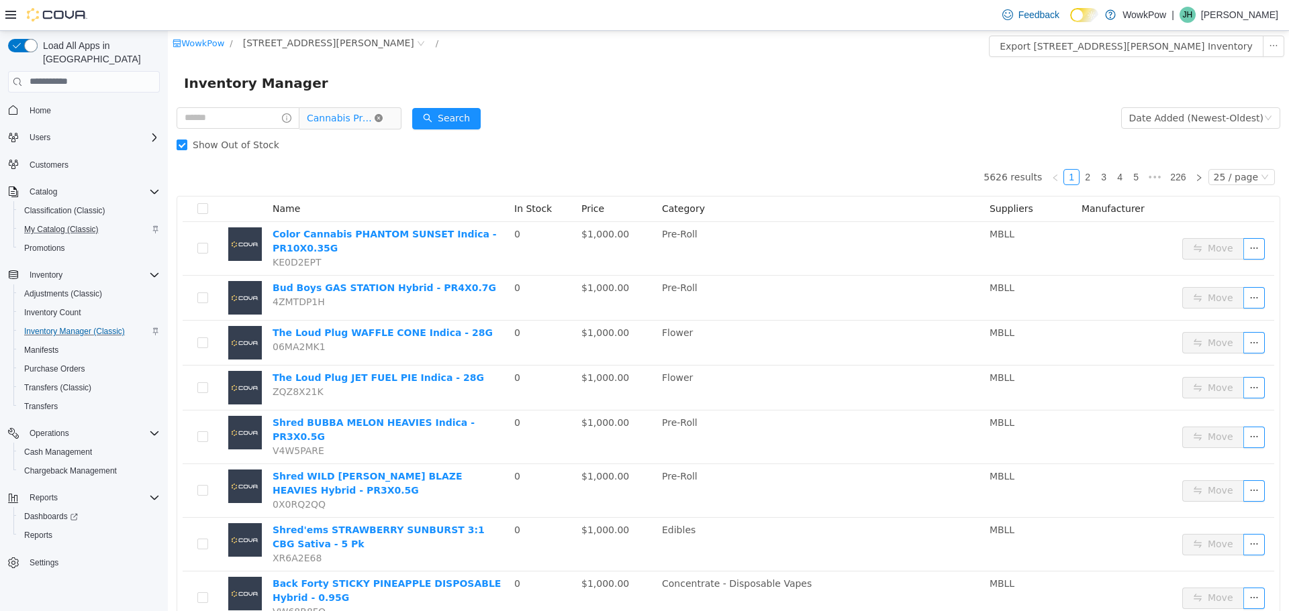
click at [383, 118] on icon "icon: close-circle" at bounding box center [379, 117] width 8 height 8
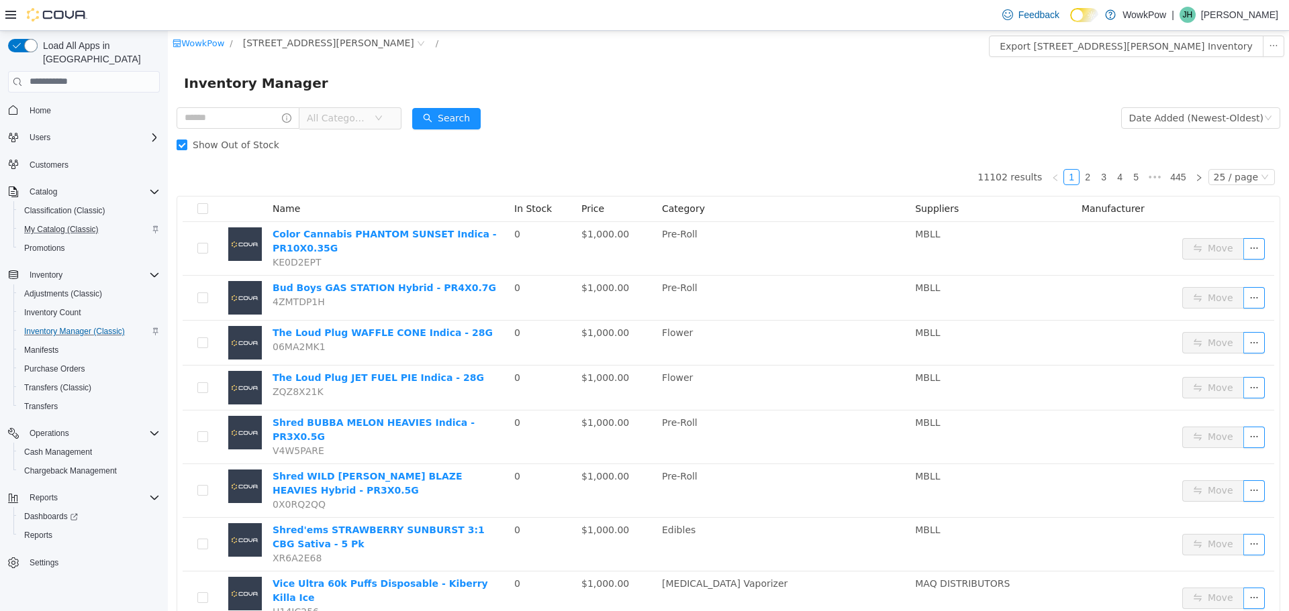
click at [382, 118] on icon "icon: down" at bounding box center [378, 117] width 7 height 5
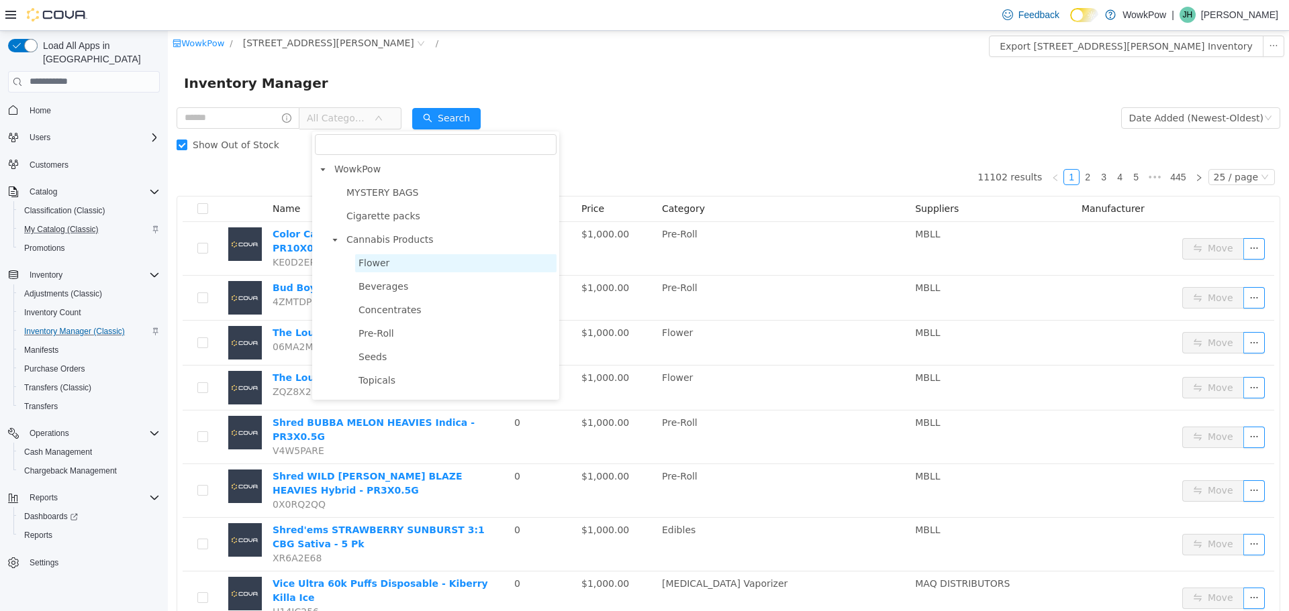
click at [379, 266] on span "Flower" at bounding box center [373, 262] width 31 height 11
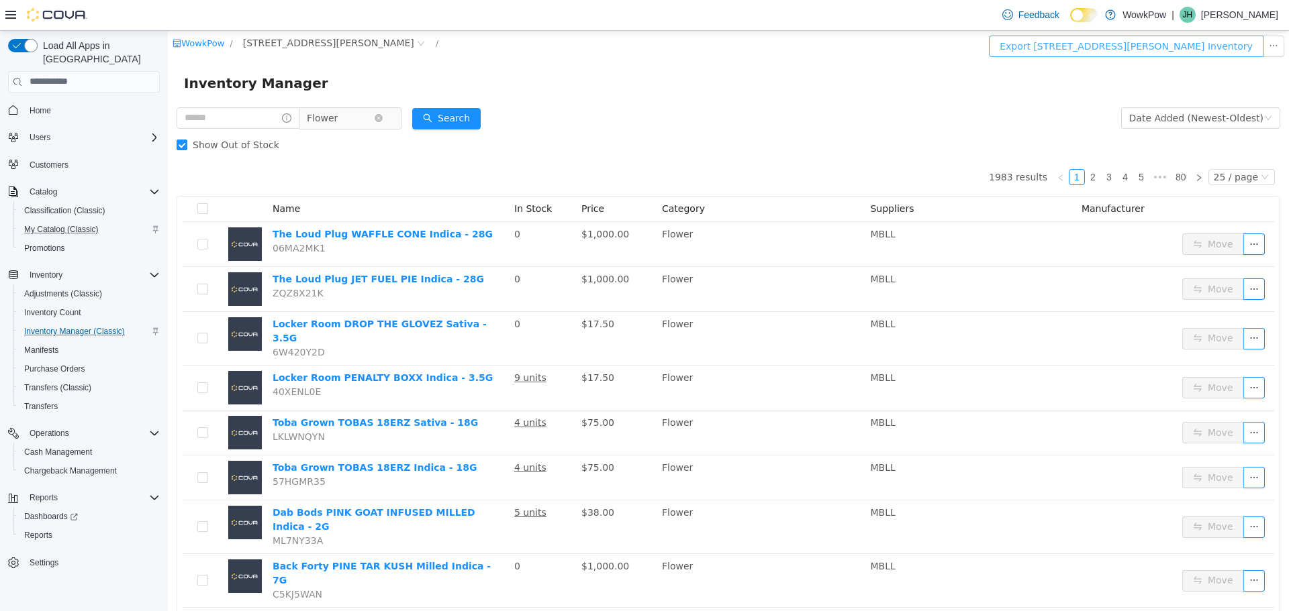
click at [1081, 43] on button "Export [STREET_ADDRESS][PERSON_NAME] Inventory" at bounding box center [1126, 45] width 275 height 21
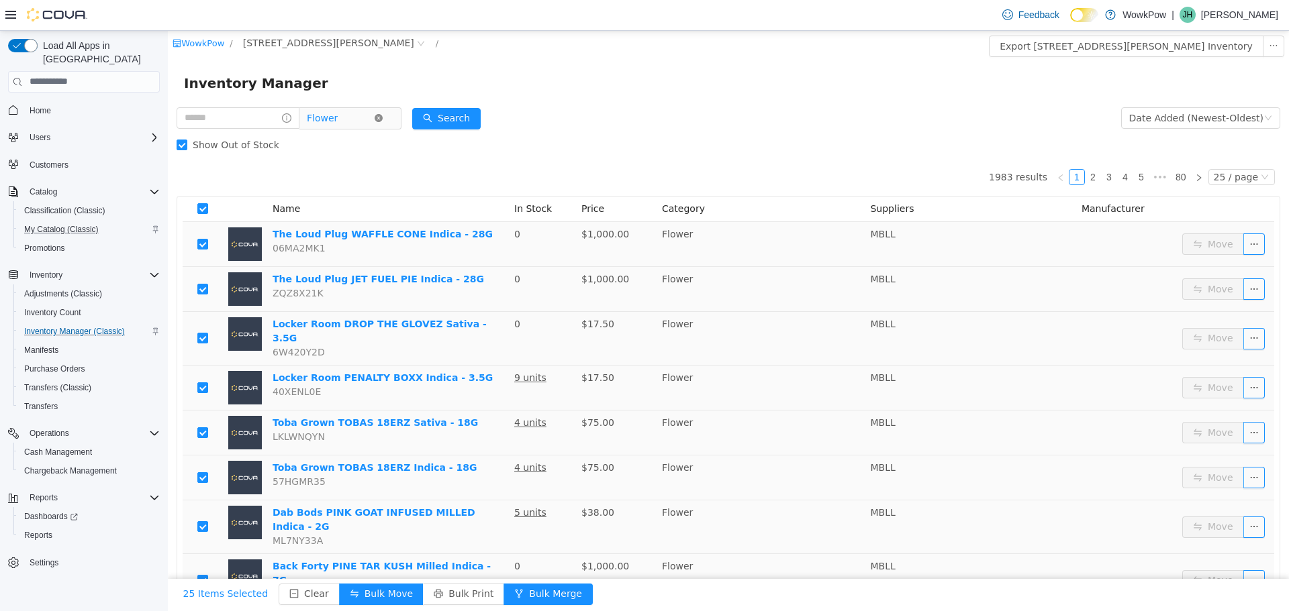
click at [383, 115] on icon "icon: close-circle" at bounding box center [379, 117] width 8 height 8
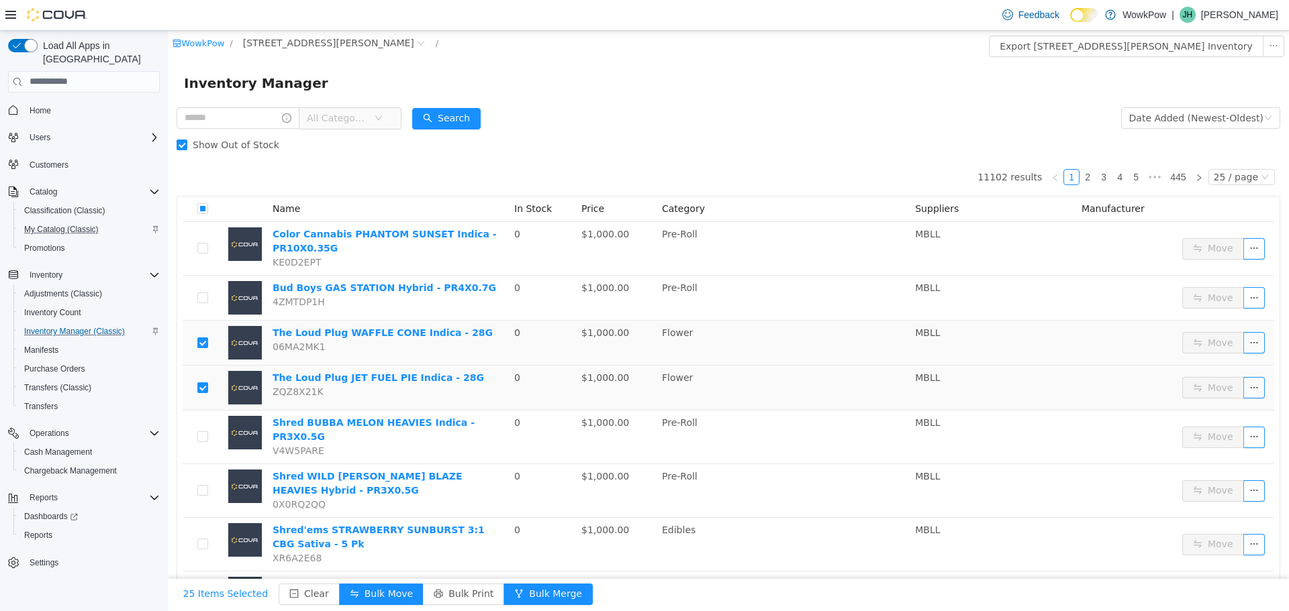
click at [391, 117] on span "All Categories" at bounding box center [345, 117] width 92 height 21
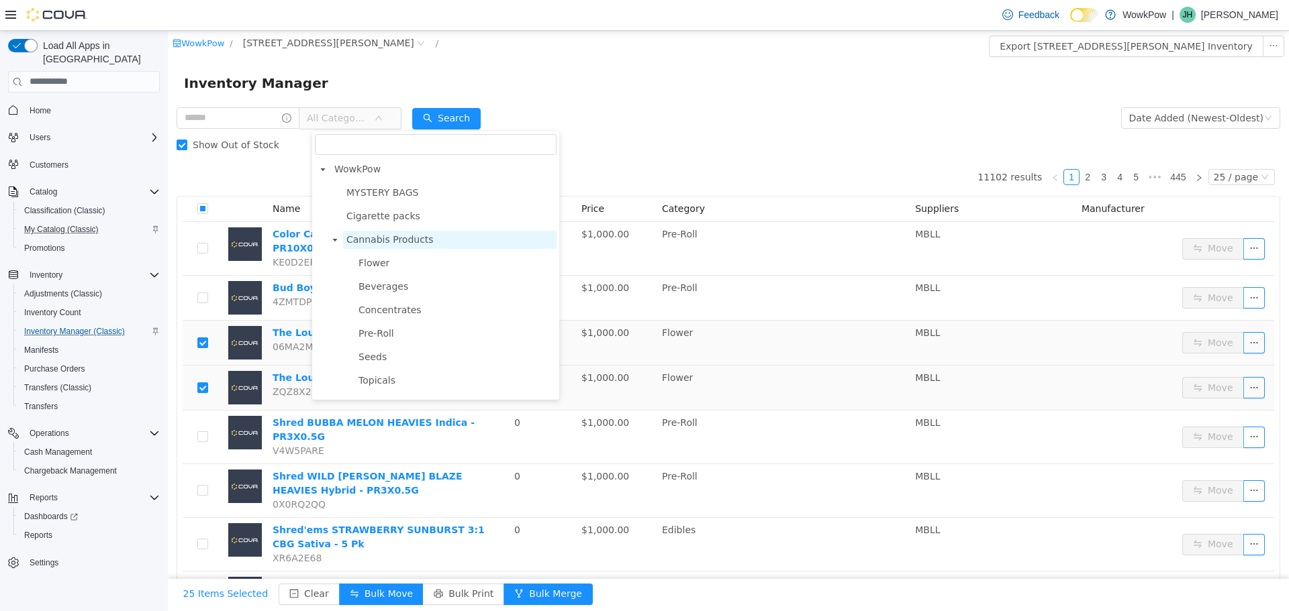
click at [384, 244] on span "Cannabis Products" at bounding box center [389, 239] width 87 height 11
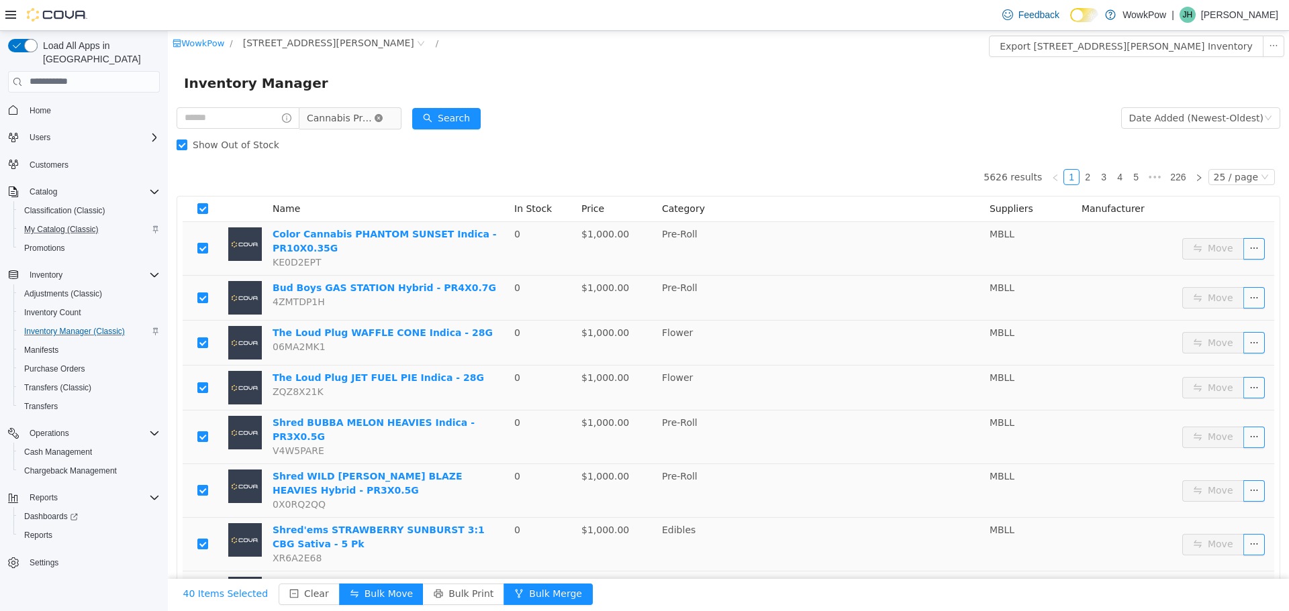
click at [383, 117] on icon "icon: close-circle" at bounding box center [379, 117] width 8 height 8
click at [383, 117] on icon "icon: down" at bounding box center [379, 117] width 8 height 8
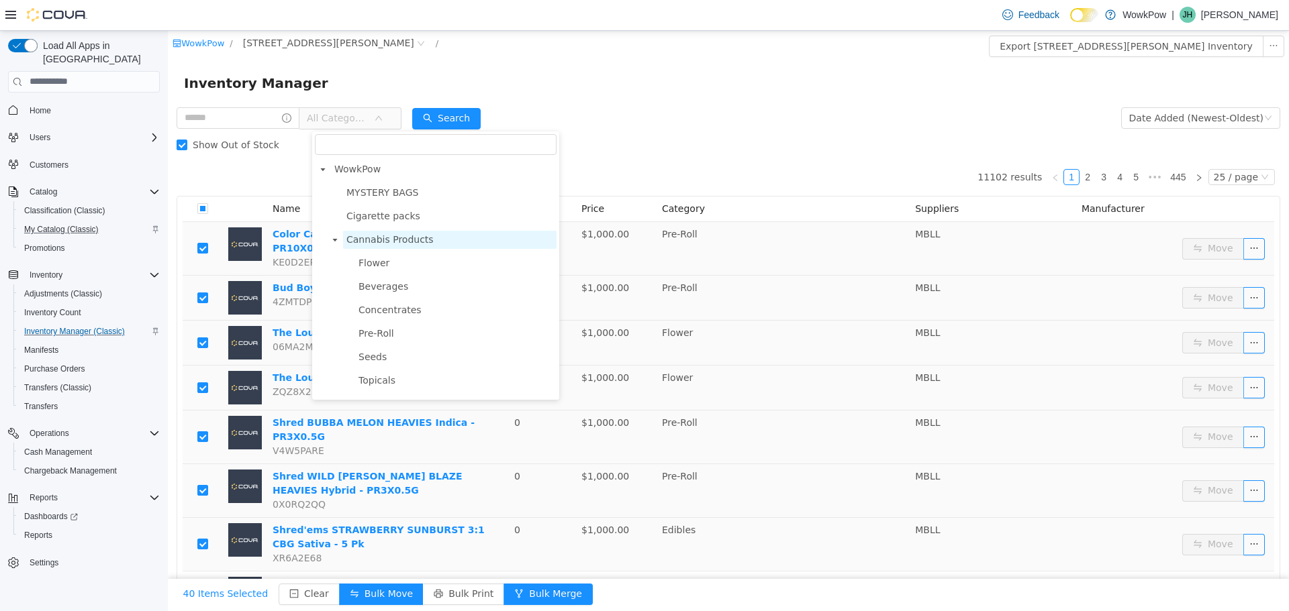
click at [398, 236] on span "Cannabis Products" at bounding box center [389, 239] width 87 height 11
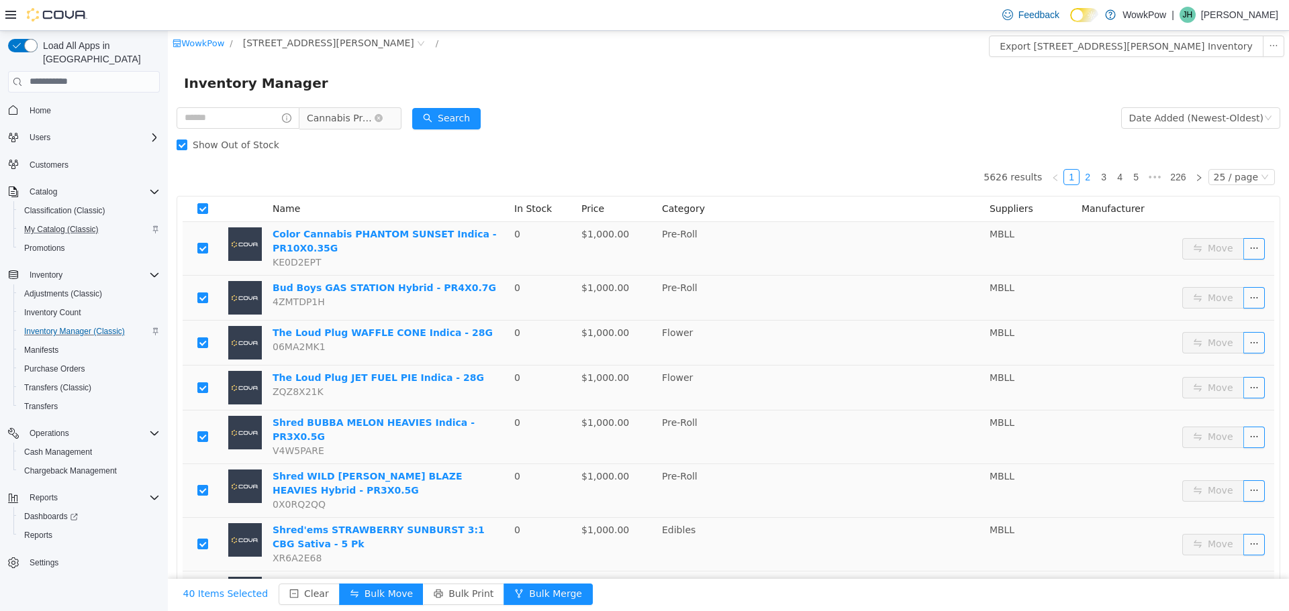
click at [1080, 181] on link "2" at bounding box center [1087, 176] width 15 height 15
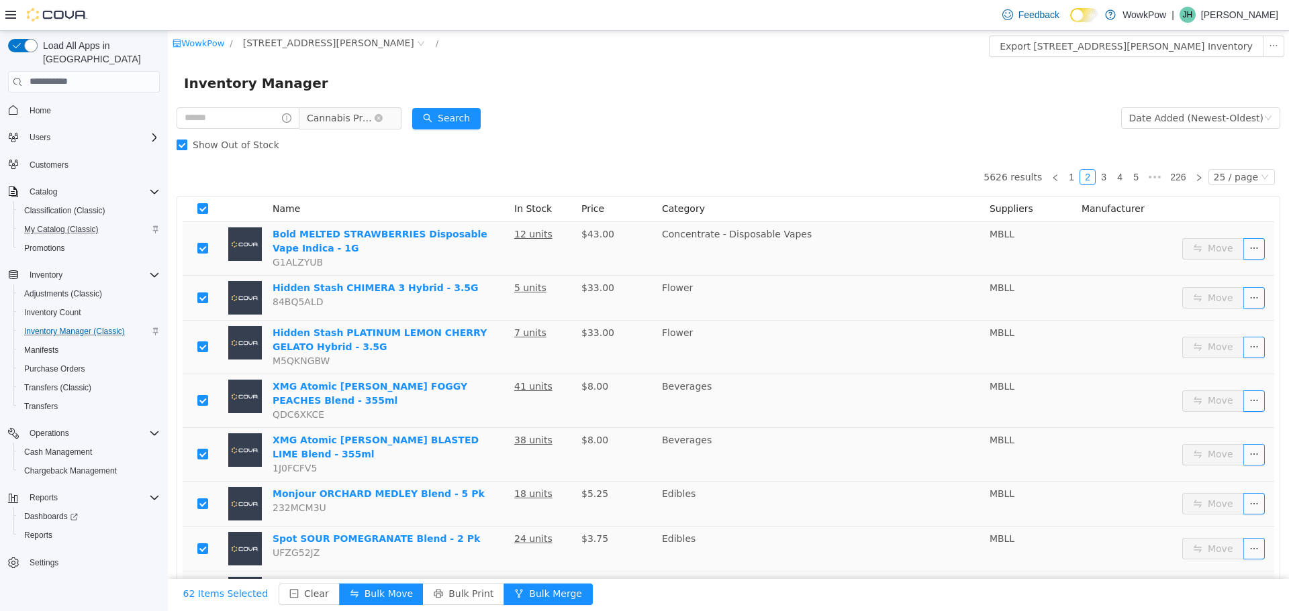
click at [189, 144] on span "Show Out of Stock" at bounding box center [235, 144] width 97 height 11
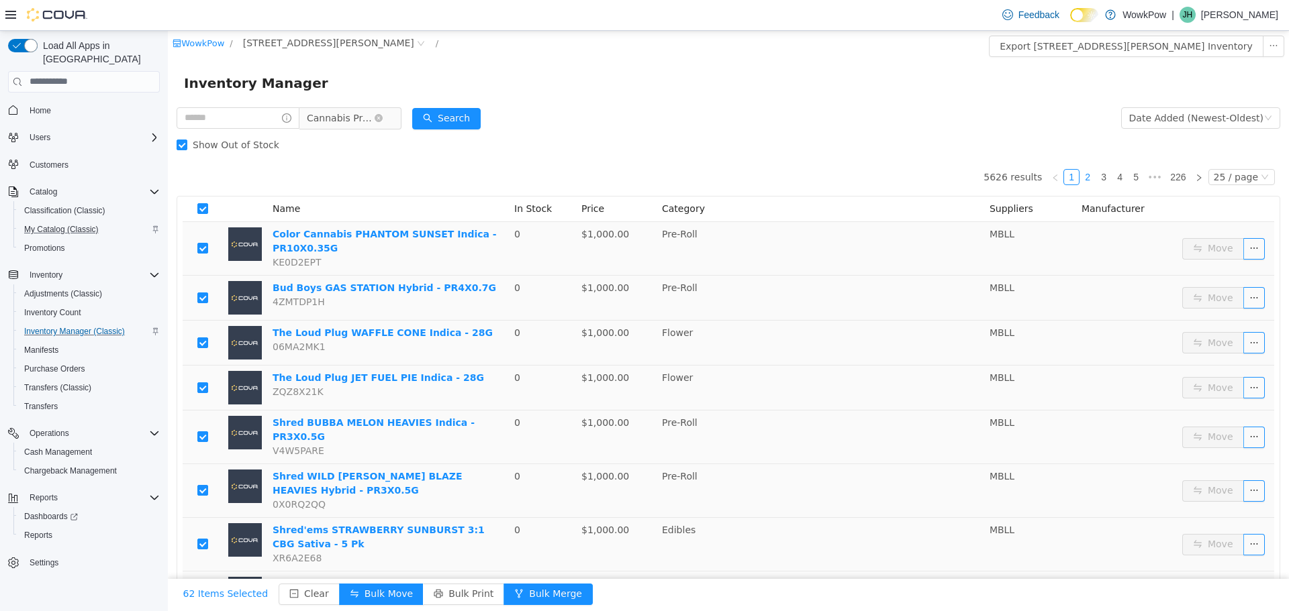
click at [1083, 177] on link "2" at bounding box center [1087, 176] width 15 height 15
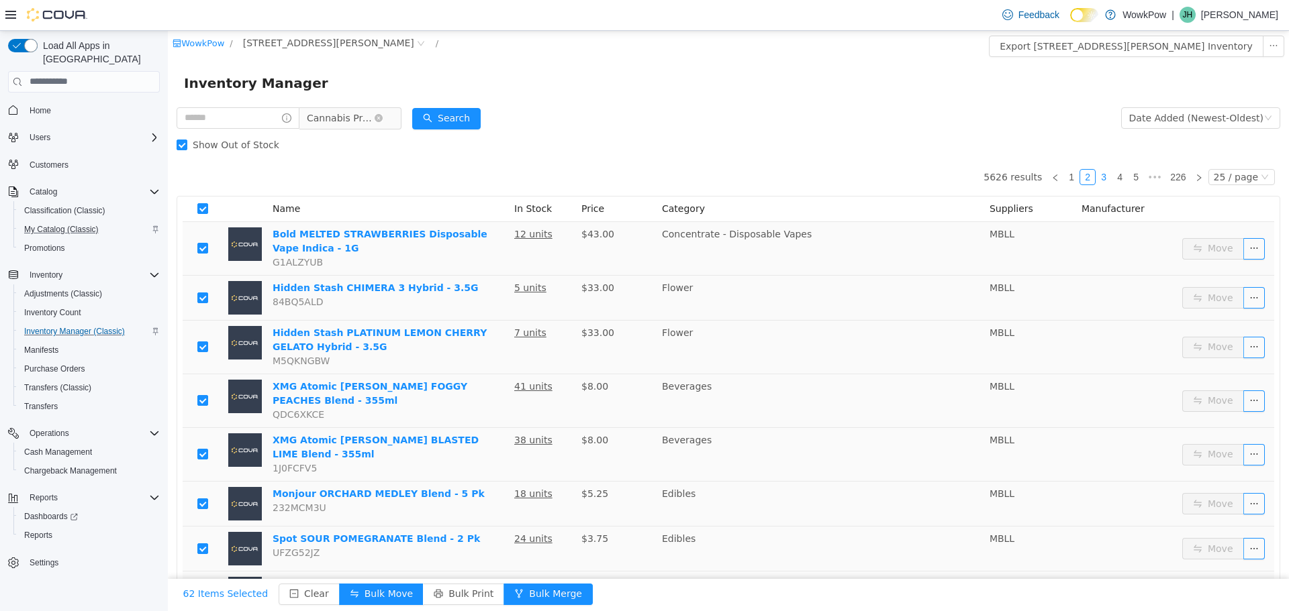
click at [1097, 175] on link "3" at bounding box center [1103, 176] width 15 height 15
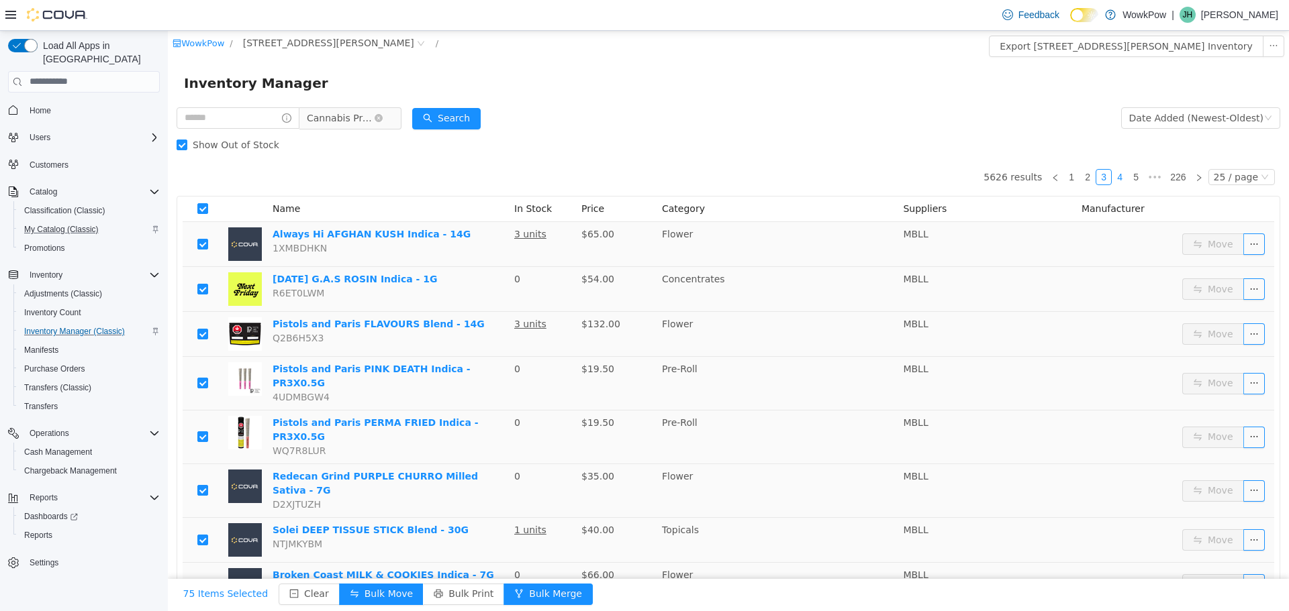
click at [1119, 173] on link "4" at bounding box center [1119, 176] width 15 height 15
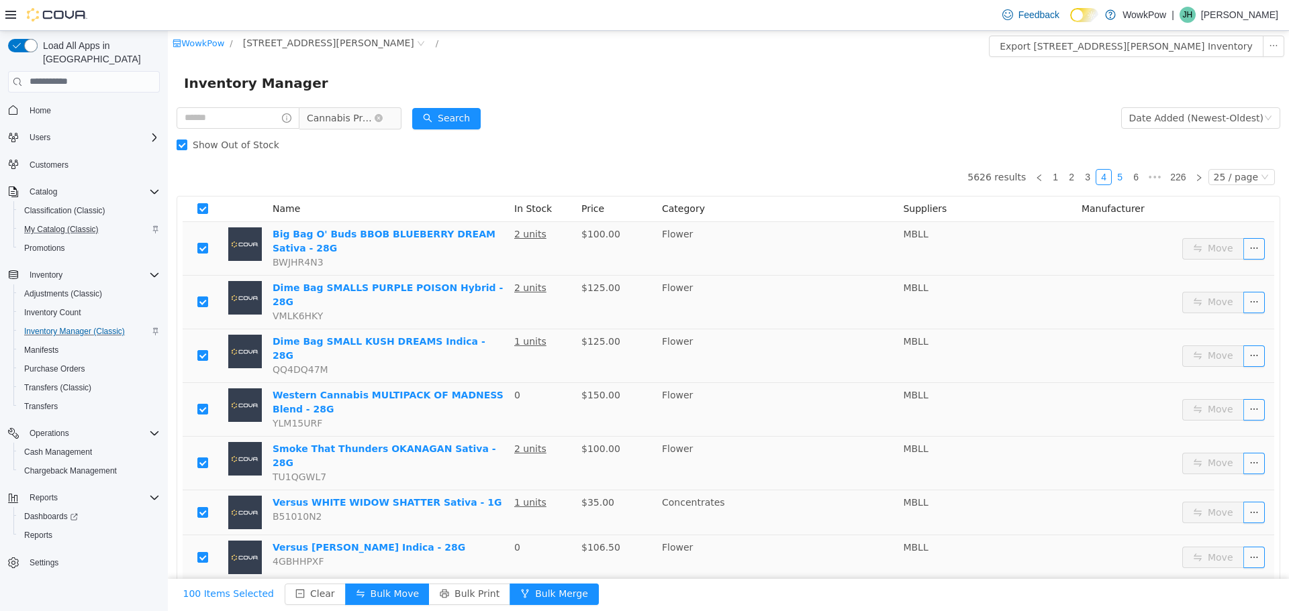
click at [1114, 177] on link "5" at bounding box center [1119, 176] width 15 height 15
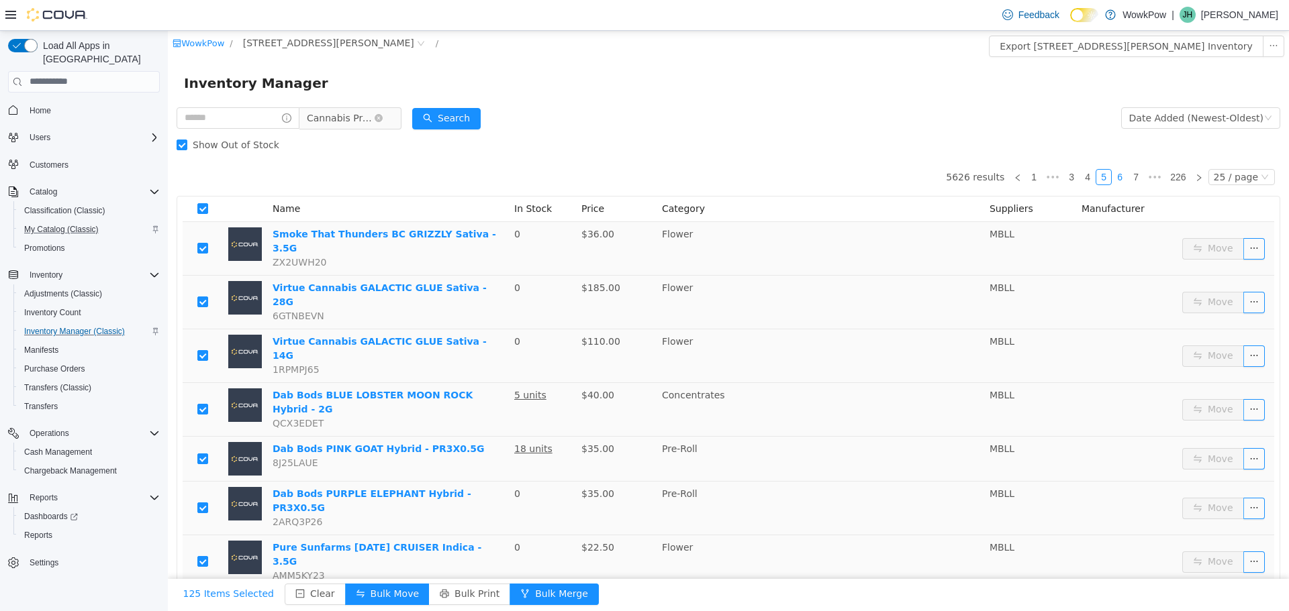
click at [1116, 179] on link "6" at bounding box center [1119, 176] width 15 height 15
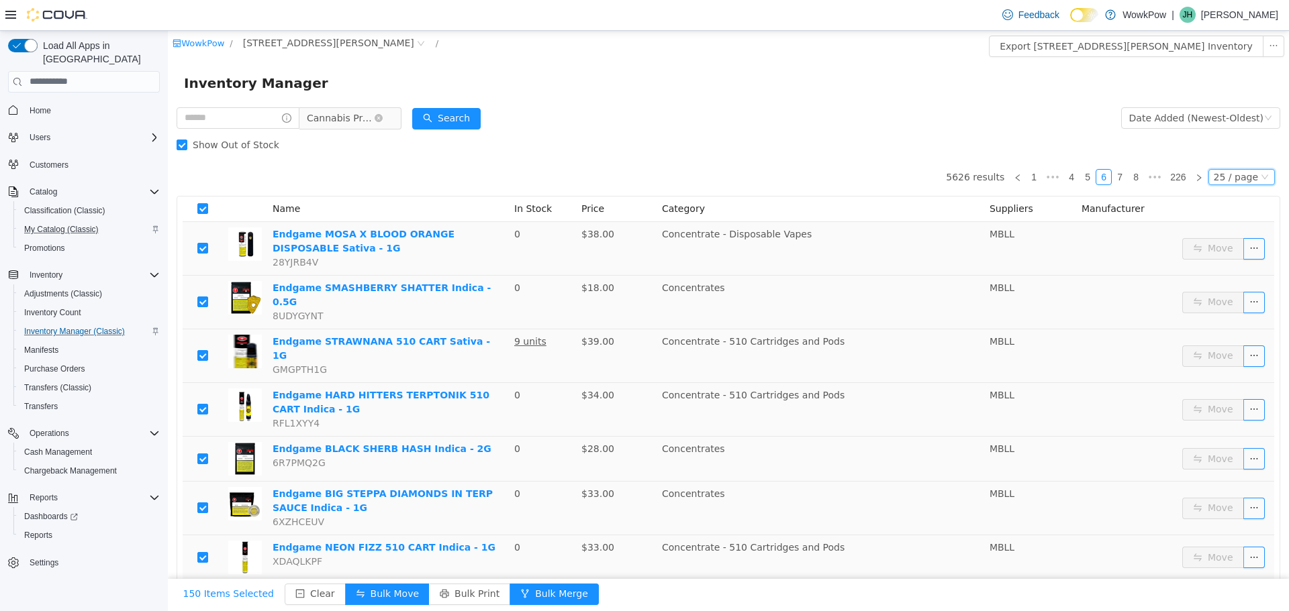
click at [1233, 173] on div "25 / page" at bounding box center [1236, 176] width 44 height 15
click at [1229, 262] on li "50 / page" at bounding box center [1235, 262] width 65 height 21
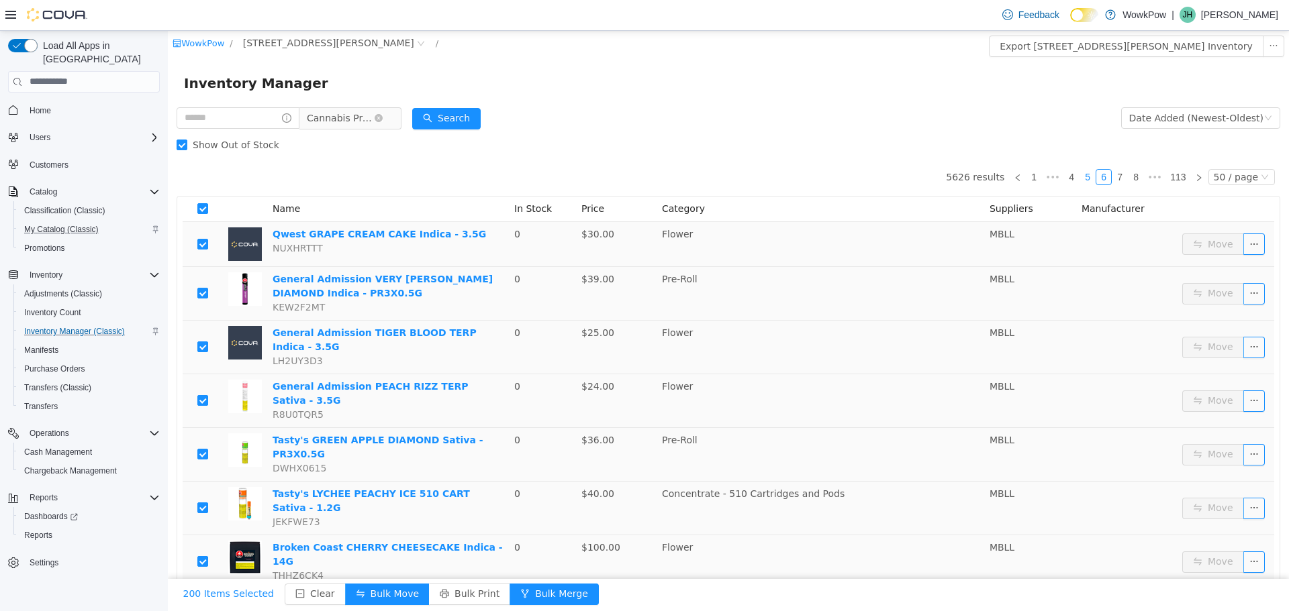
click at [1083, 182] on link "5" at bounding box center [1087, 176] width 15 height 15
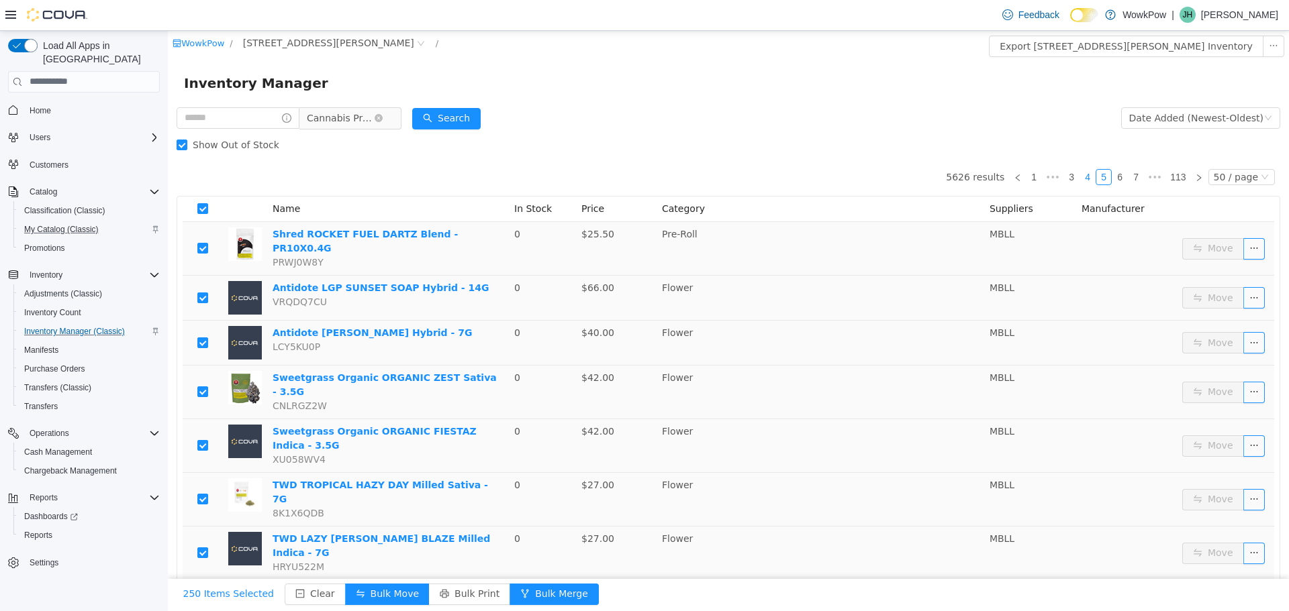
click at [1085, 171] on link "4" at bounding box center [1087, 176] width 15 height 15
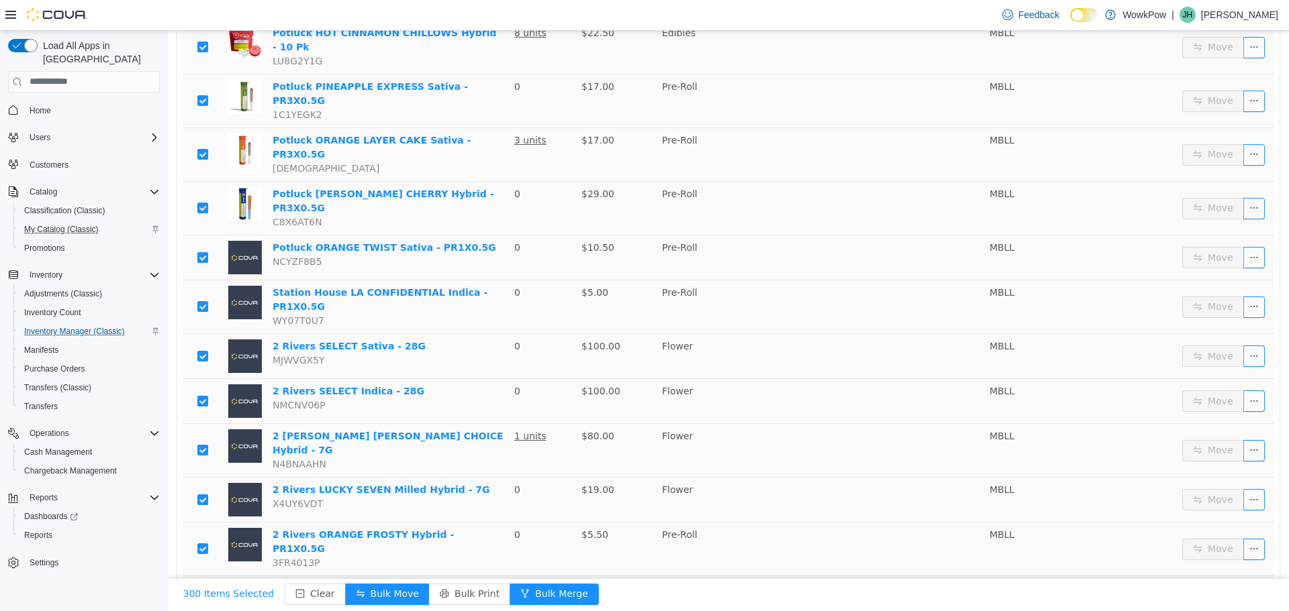
scroll to position [727, 0]
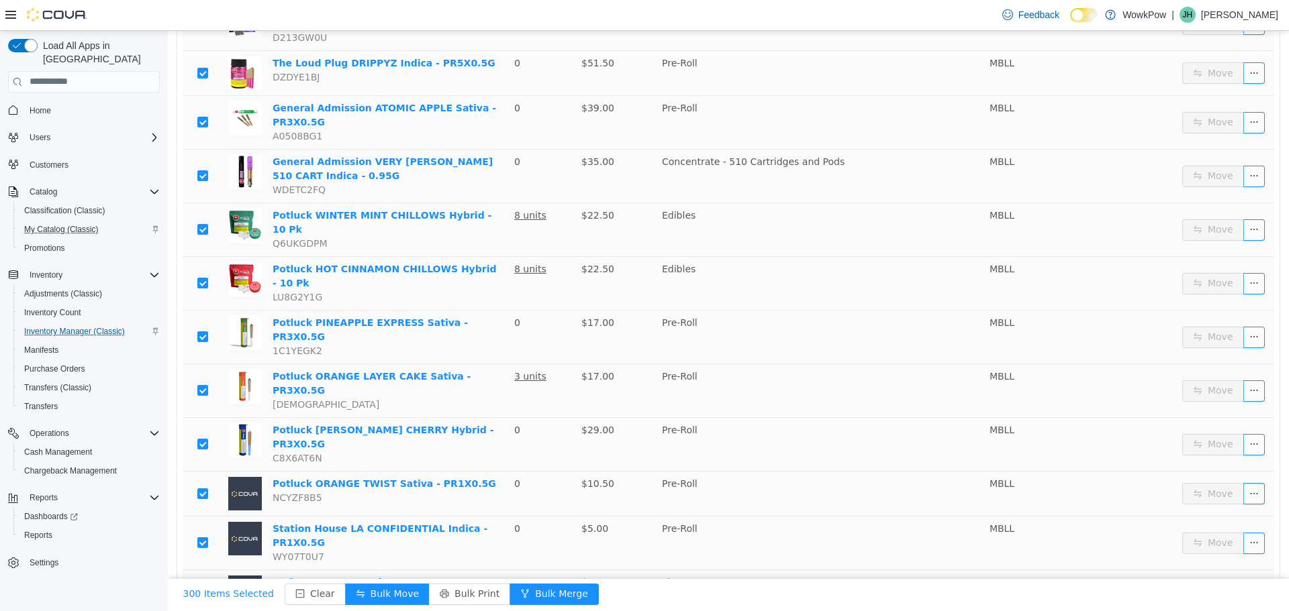
click at [439, 7] on div "Feedback Dark Mode WowkPow | [PERSON_NAME]" at bounding box center [644, 15] width 1289 height 31
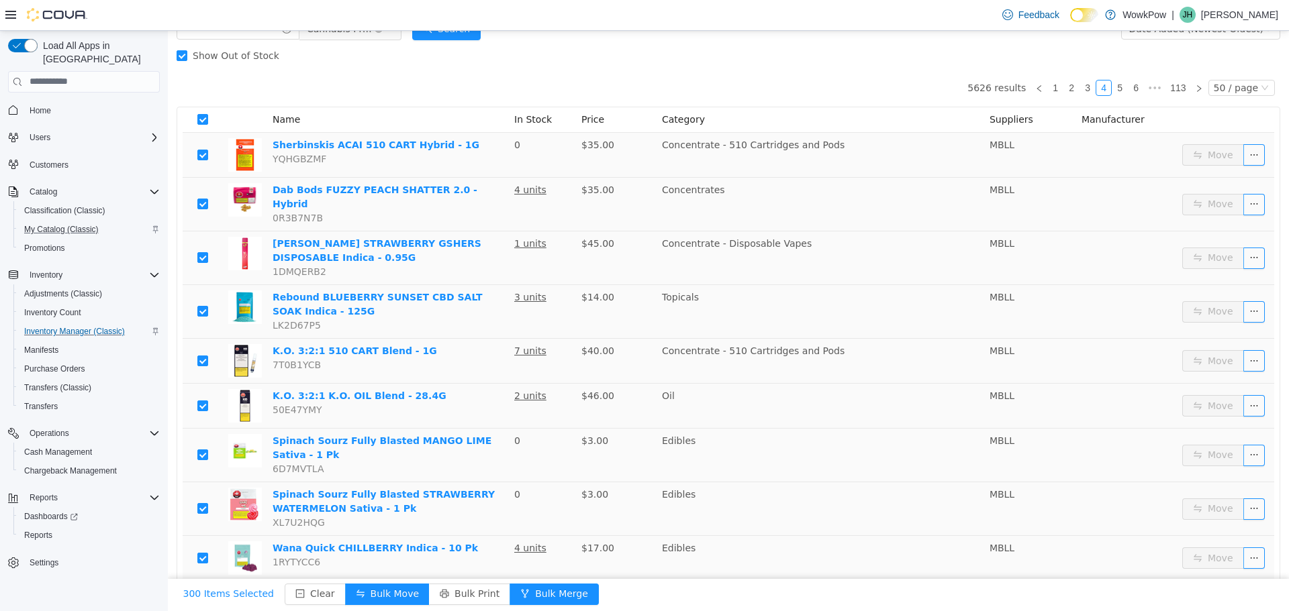
scroll to position [0, 0]
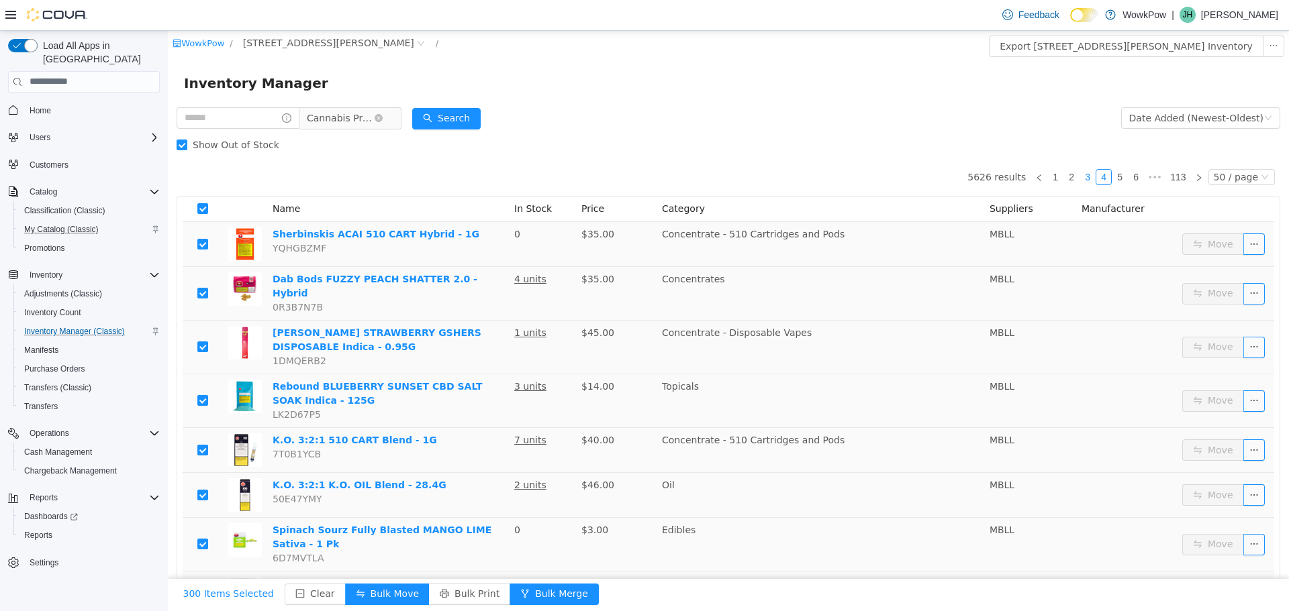
click at [1085, 177] on link "3" at bounding box center [1087, 176] width 15 height 15
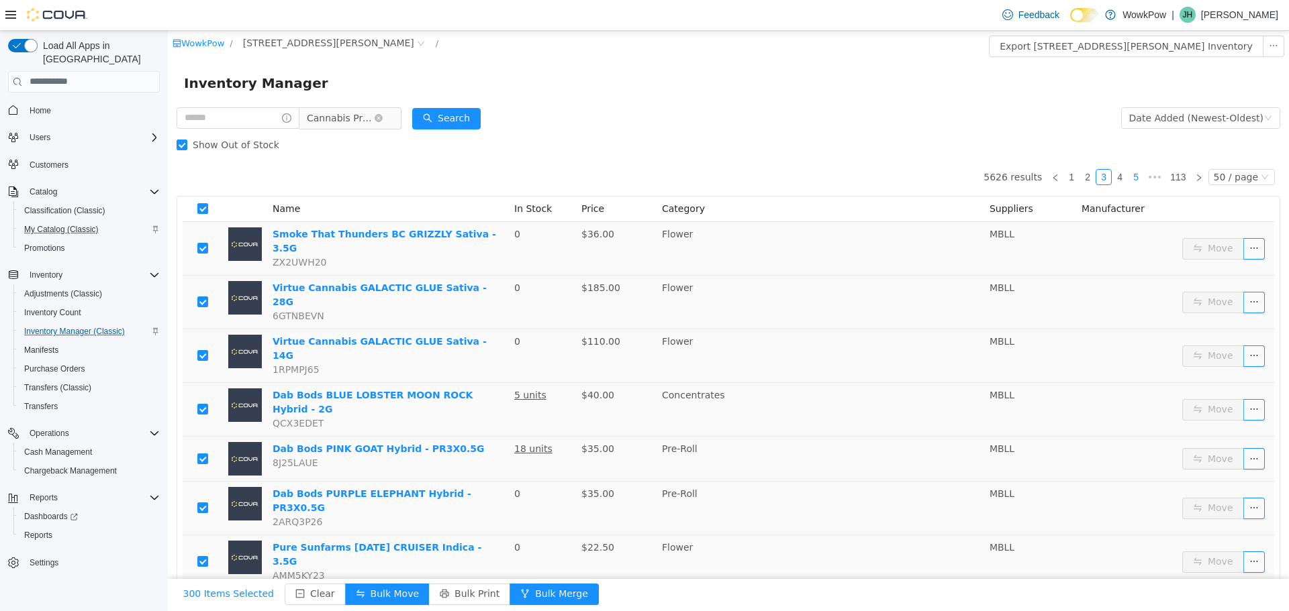
click at [1134, 179] on link "5" at bounding box center [1135, 176] width 15 height 15
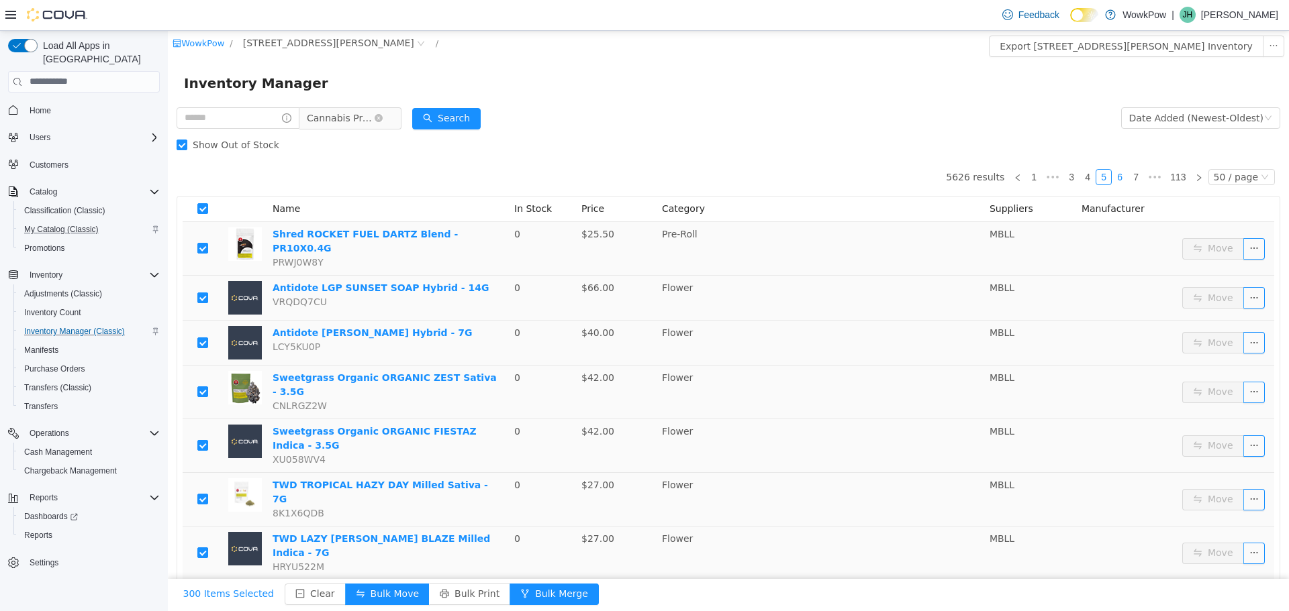
click at [1120, 176] on link "6" at bounding box center [1119, 176] width 15 height 15
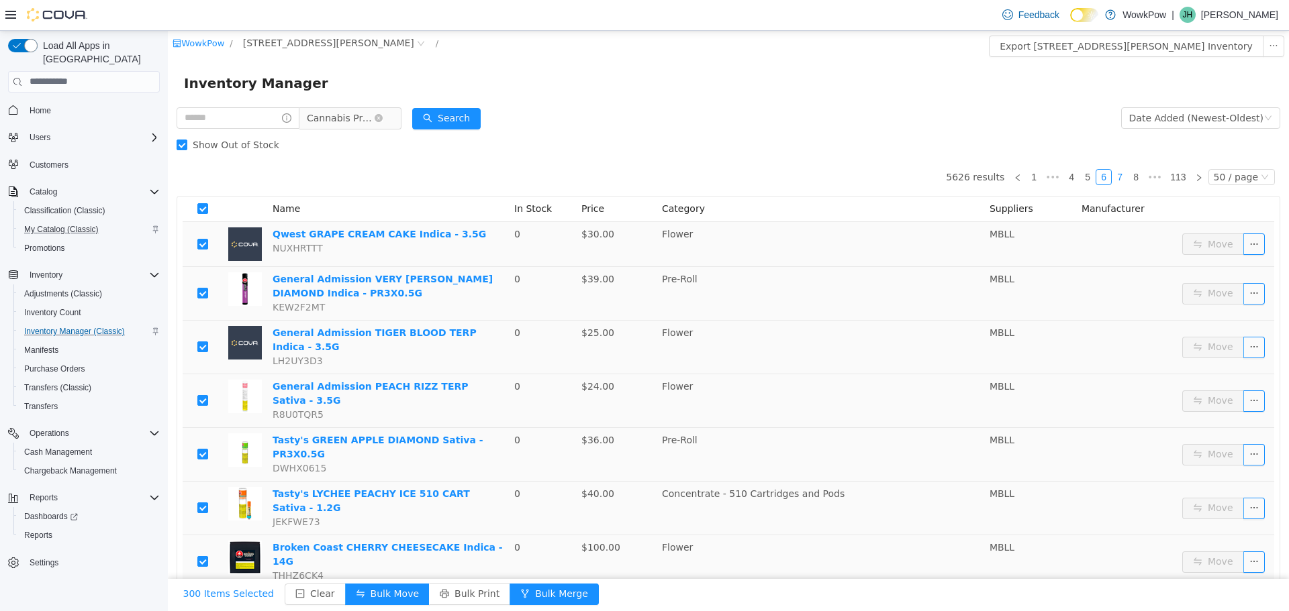
click at [1115, 177] on link "7" at bounding box center [1119, 176] width 15 height 15
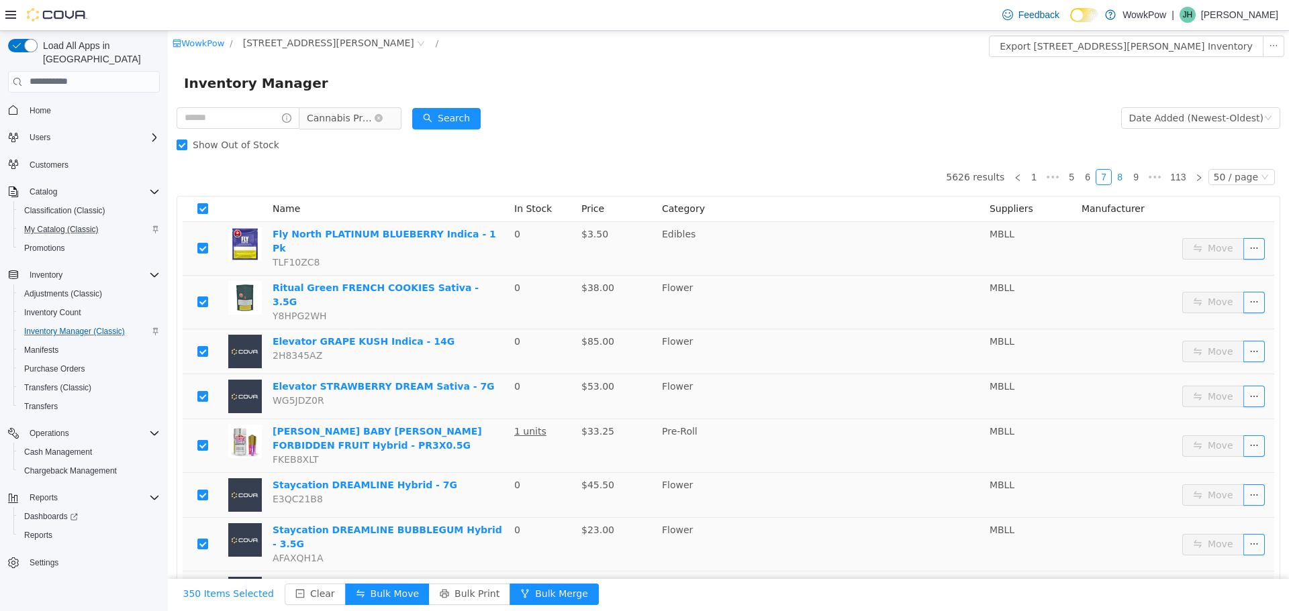
click at [1119, 172] on link "8" at bounding box center [1119, 176] width 15 height 15
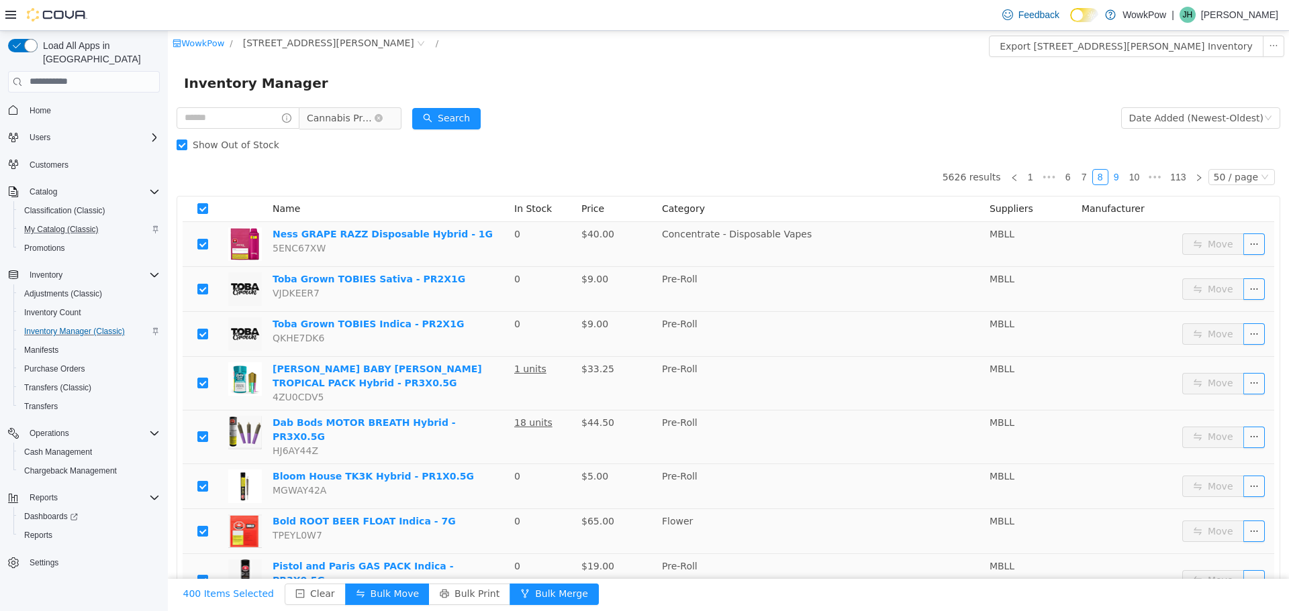
click at [1111, 179] on link "9" at bounding box center [1116, 176] width 15 height 15
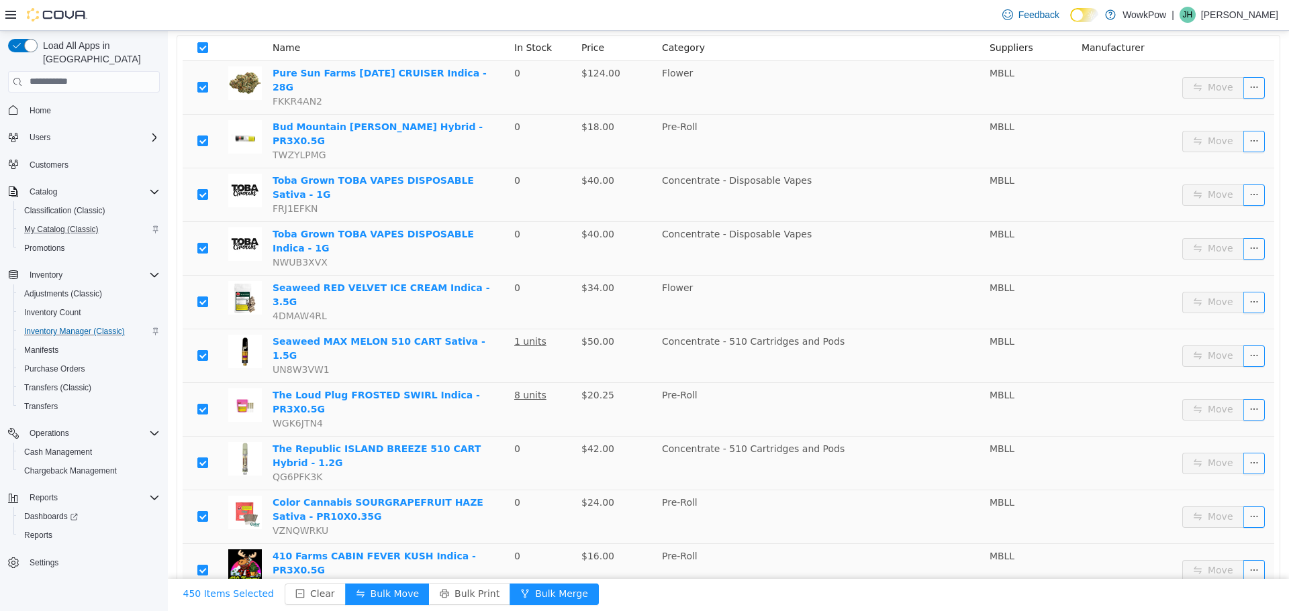
scroll to position [6, 0]
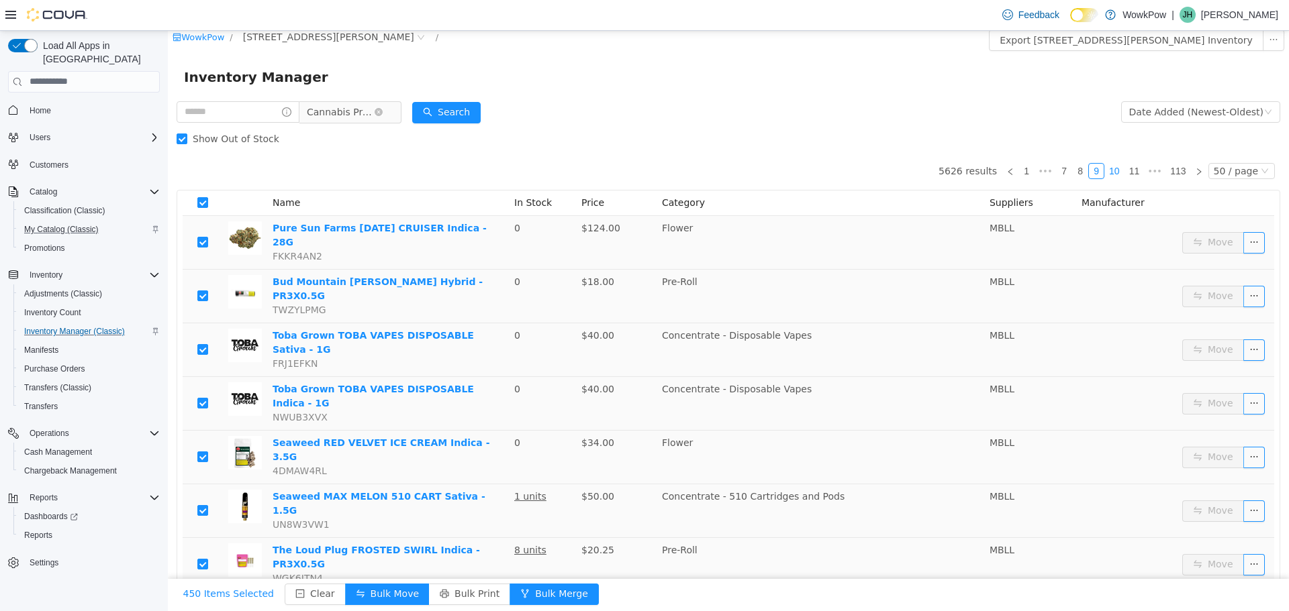
click at [1111, 173] on link "10" at bounding box center [1114, 170] width 19 height 15
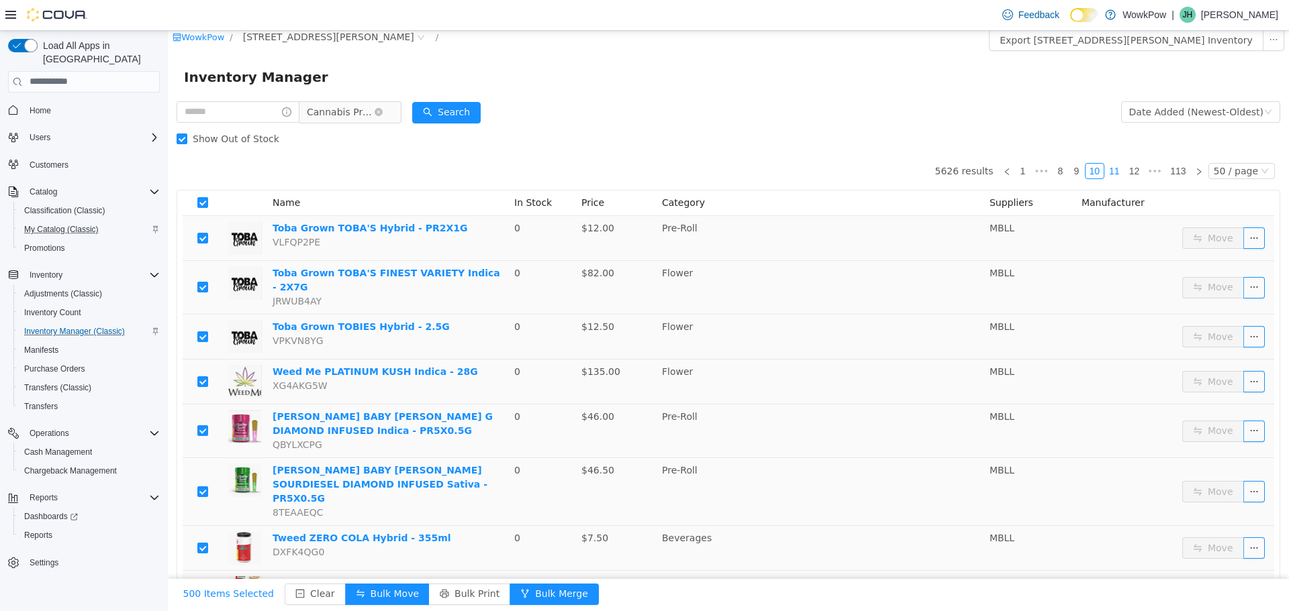
click at [1115, 175] on link "11" at bounding box center [1114, 170] width 19 height 15
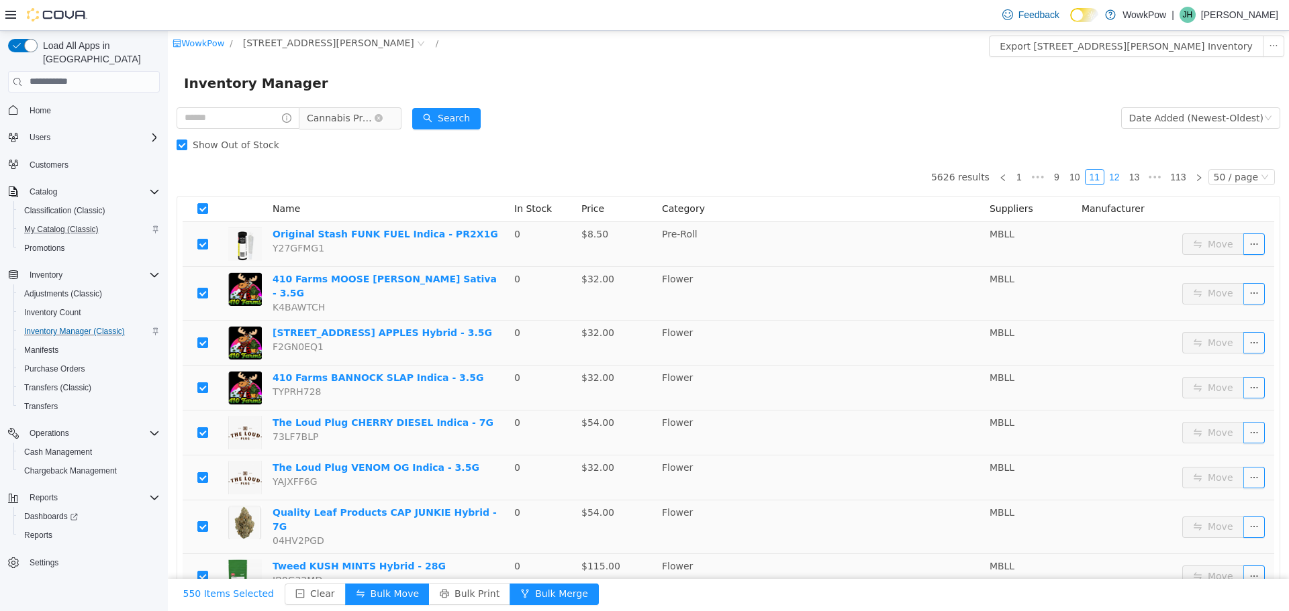
click at [1111, 174] on link "12" at bounding box center [1114, 176] width 19 height 15
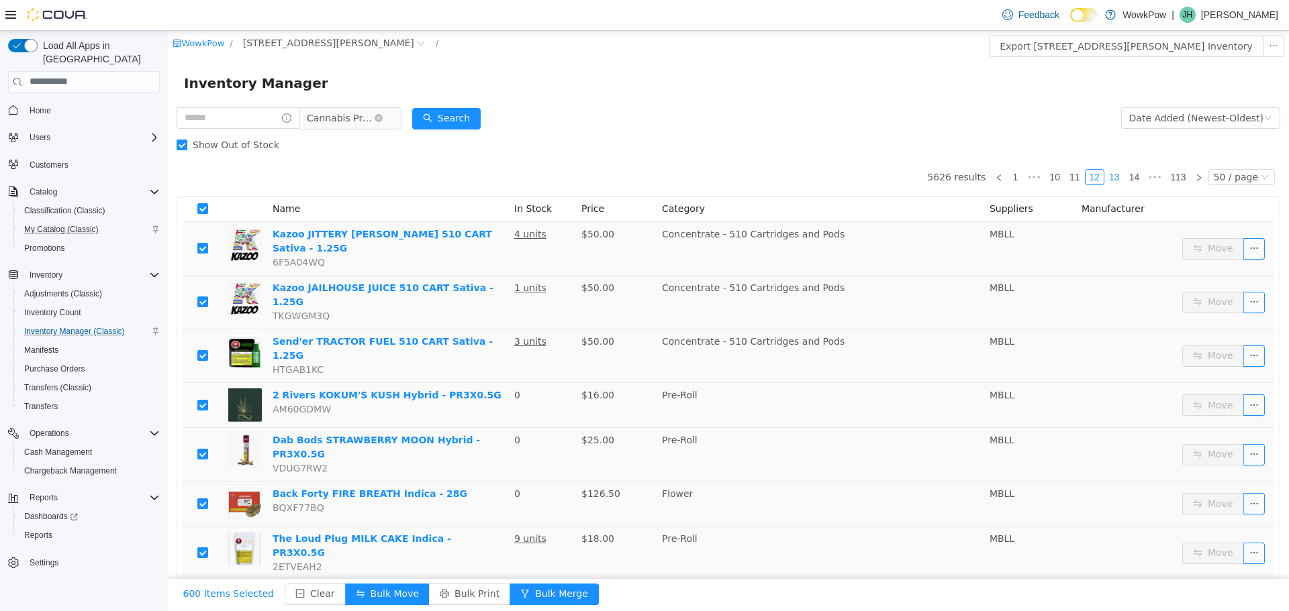
click at [1108, 178] on link "13" at bounding box center [1114, 176] width 19 height 15
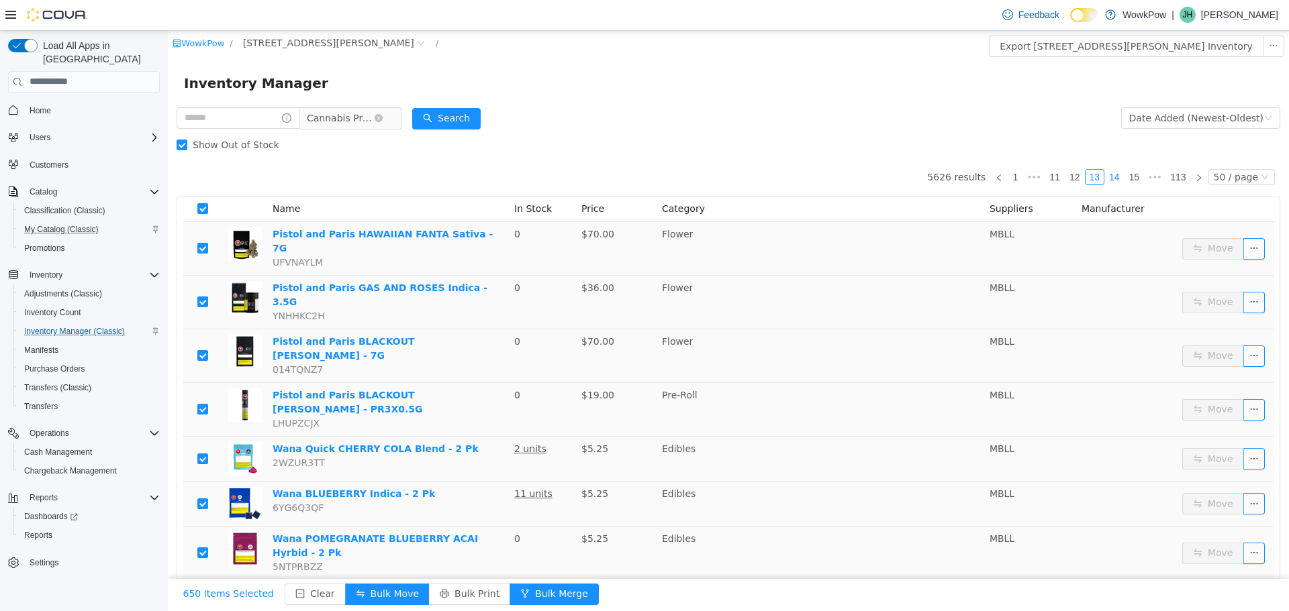
click at [1112, 176] on link "14" at bounding box center [1114, 176] width 19 height 15
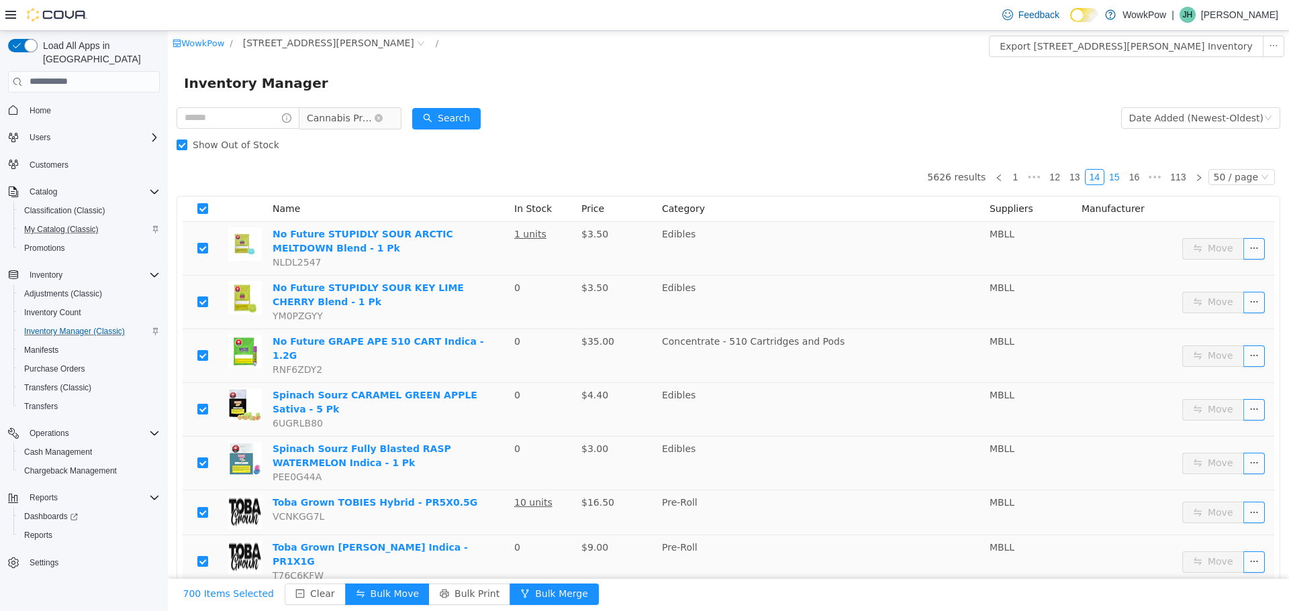
click at [1114, 176] on link "15" at bounding box center [1114, 176] width 19 height 15
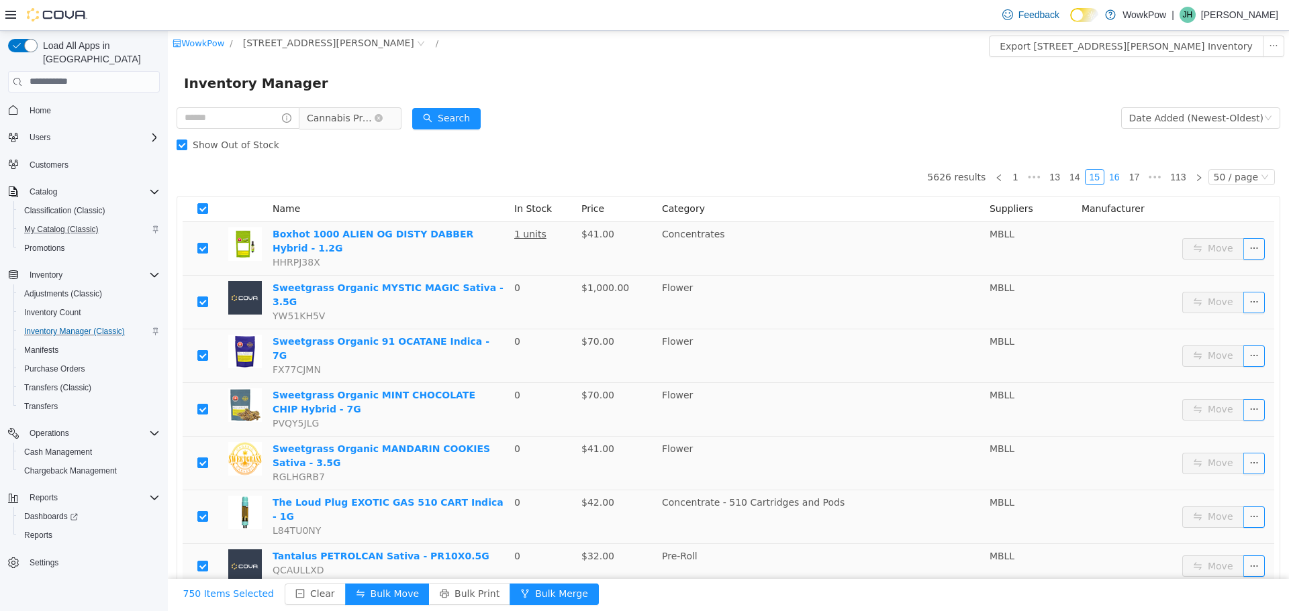
click at [1108, 181] on link "16" at bounding box center [1114, 176] width 19 height 15
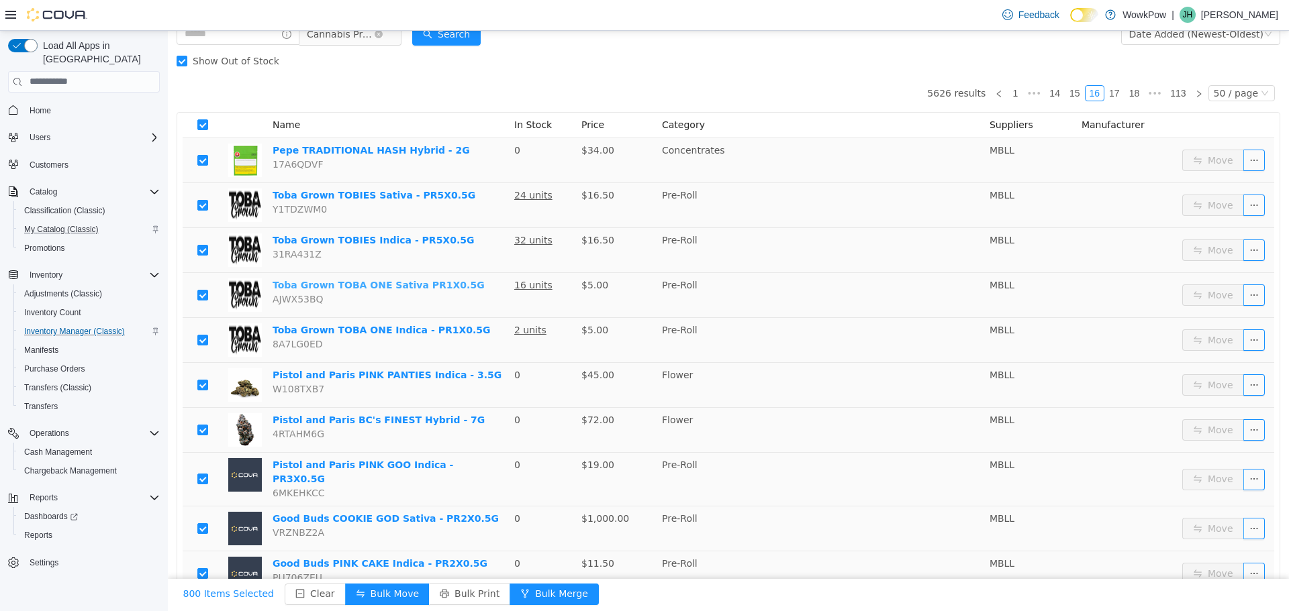
scroll to position [470, 0]
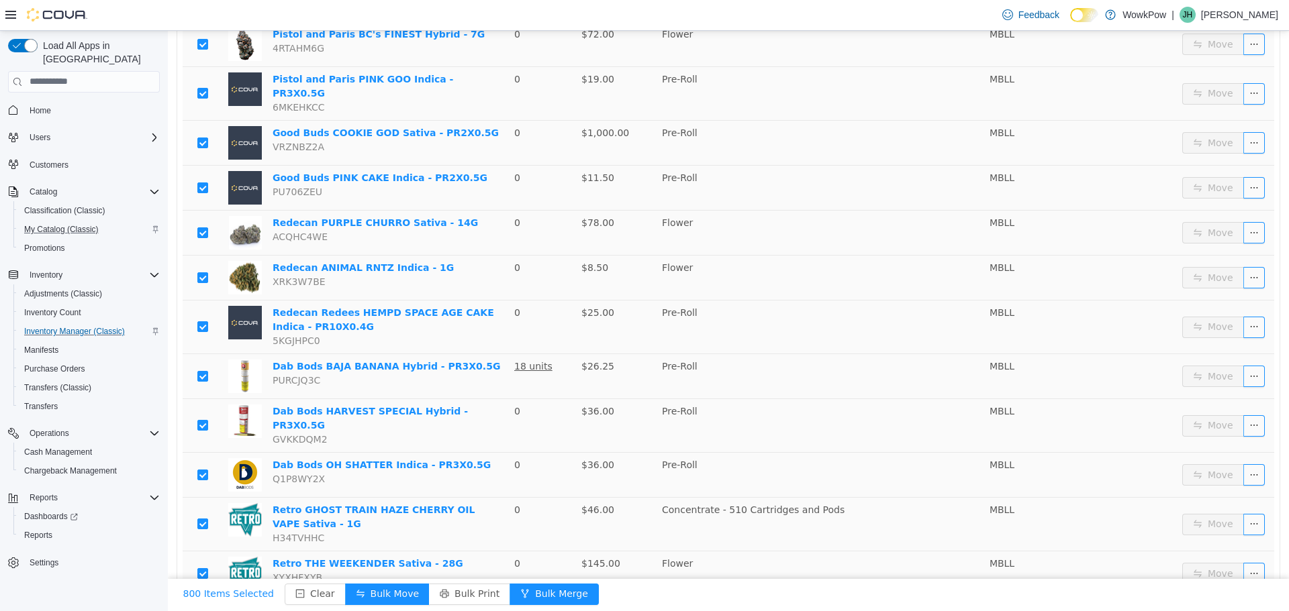
click at [517, 16] on div "Feedback Dark Mode WowkPow | [PERSON_NAME]" at bounding box center [644, 15] width 1289 height 31
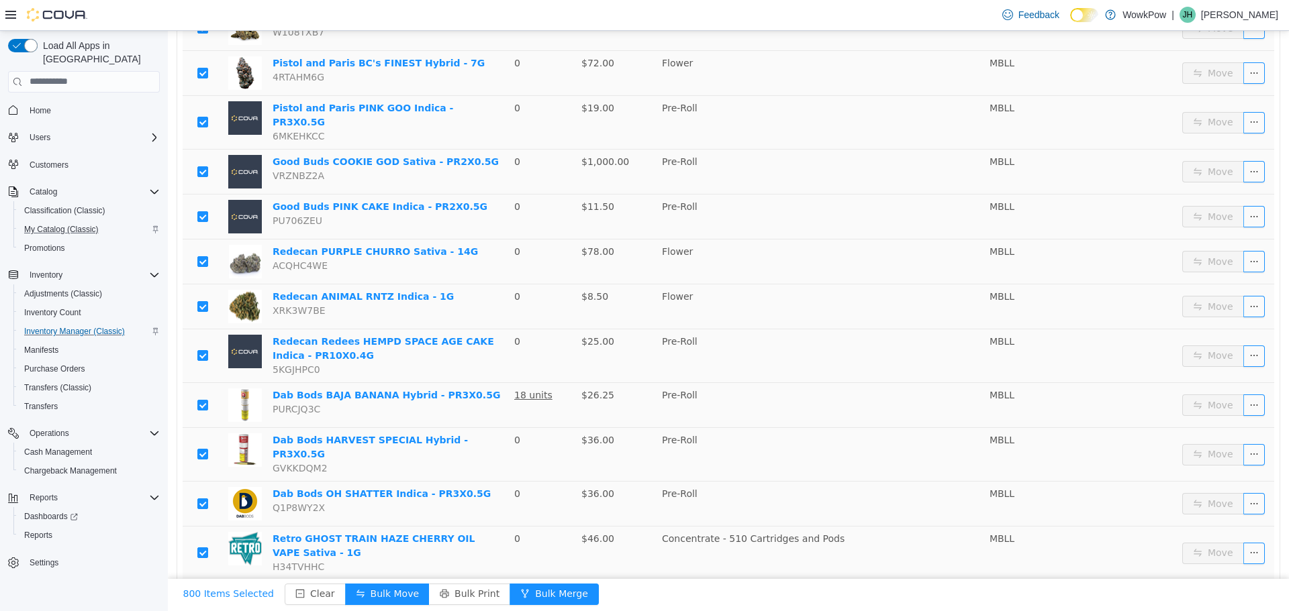
scroll to position [0, 0]
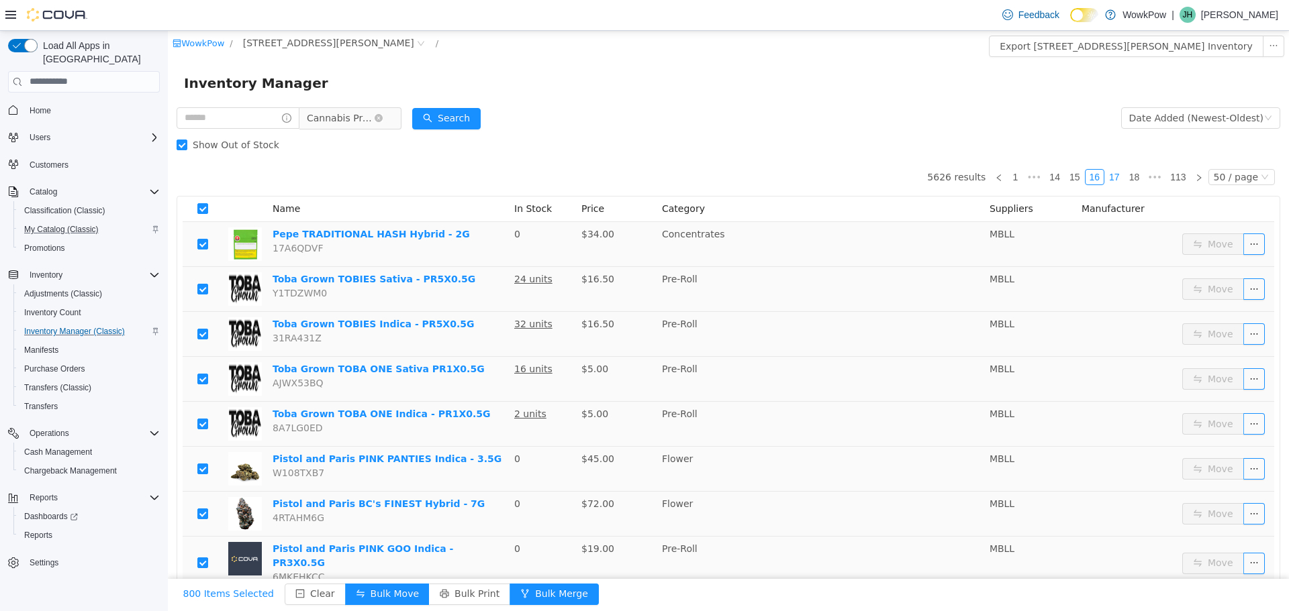
click at [1111, 175] on link "17" at bounding box center [1114, 176] width 19 height 15
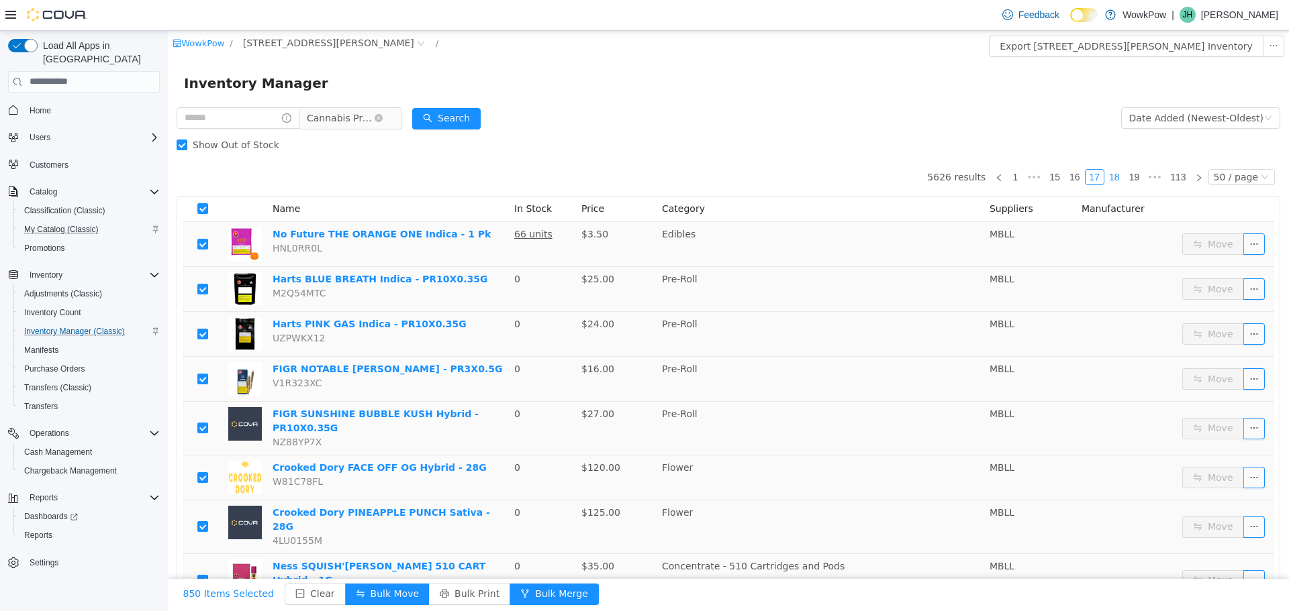
click at [1110, 170] on link "18" at bounding box center [1114, 176] width 19 height 15
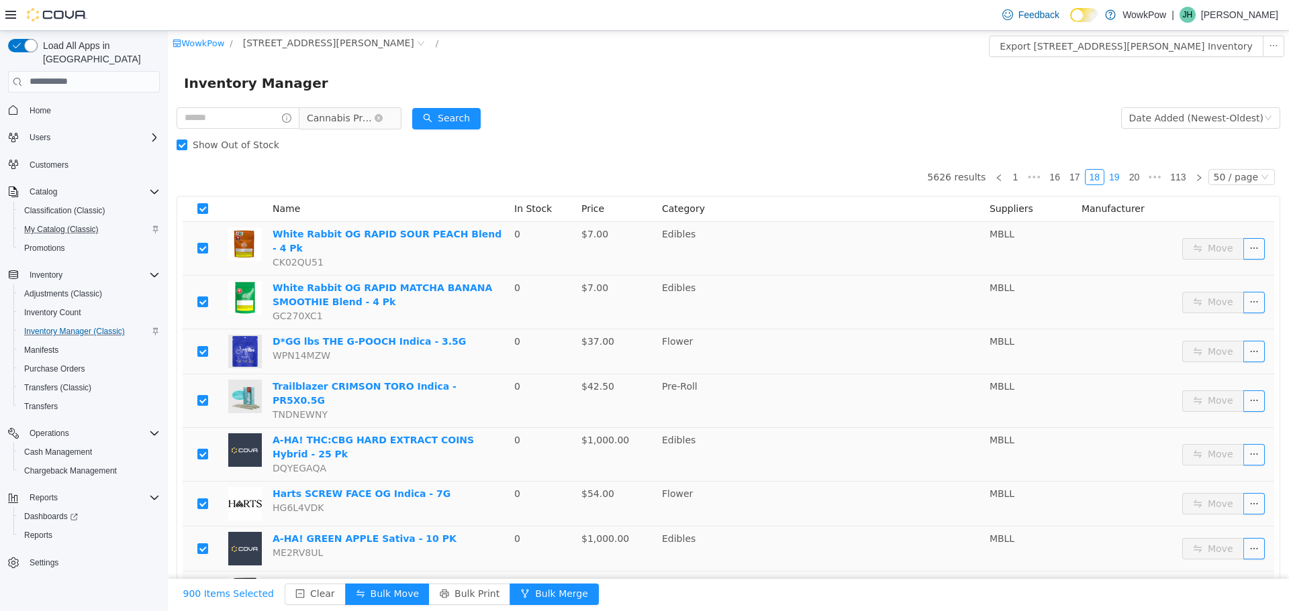
click at [1112, 175] on link "19" at bounding box center [1114, 176] width 19 height 15
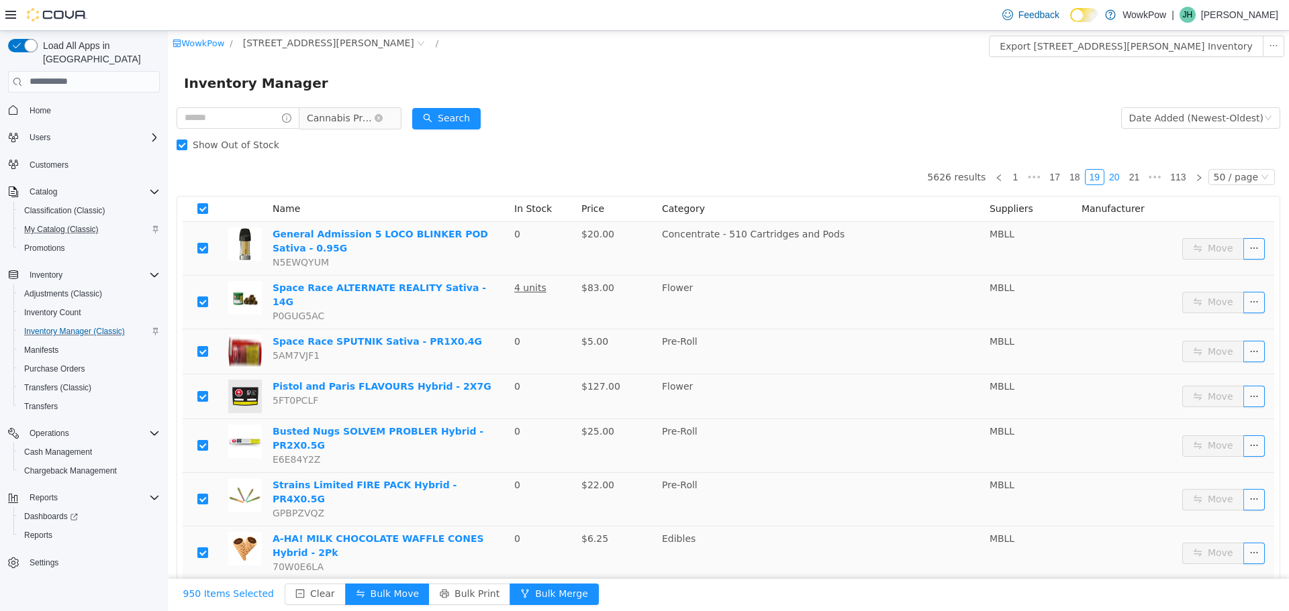
click at [1113, 179] on link "20" at bounding box center [1114, 176] width 19 height 15
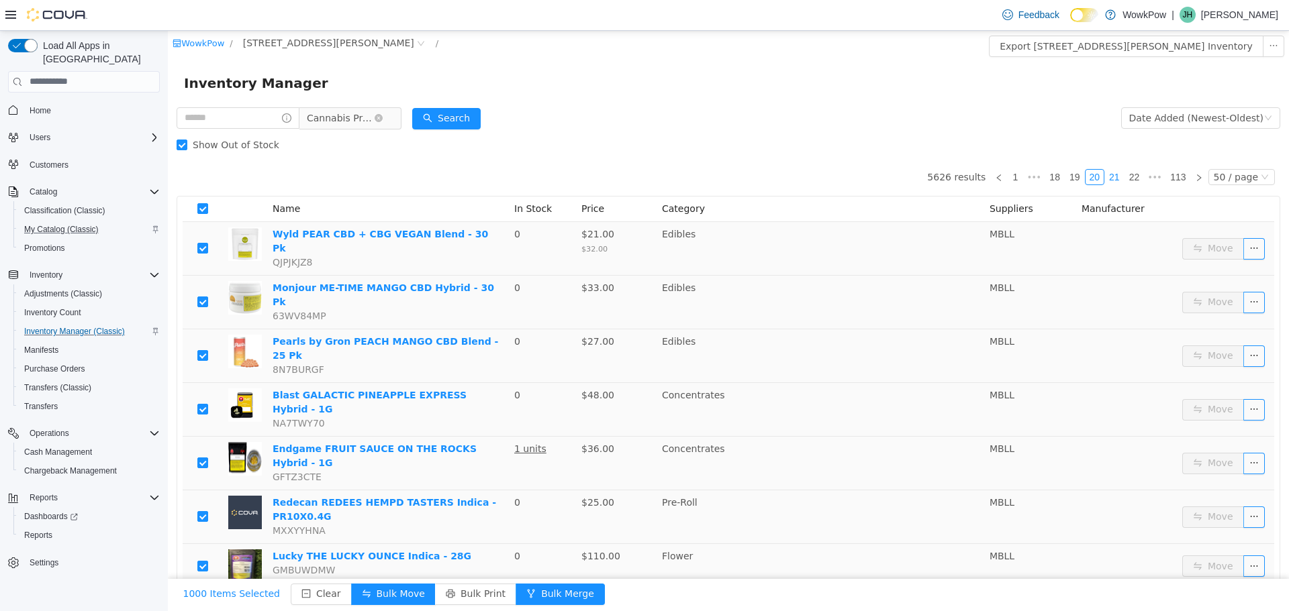
click at [1108, 177] on link "21" at bounding box center [1114, 176] width 19 height 15
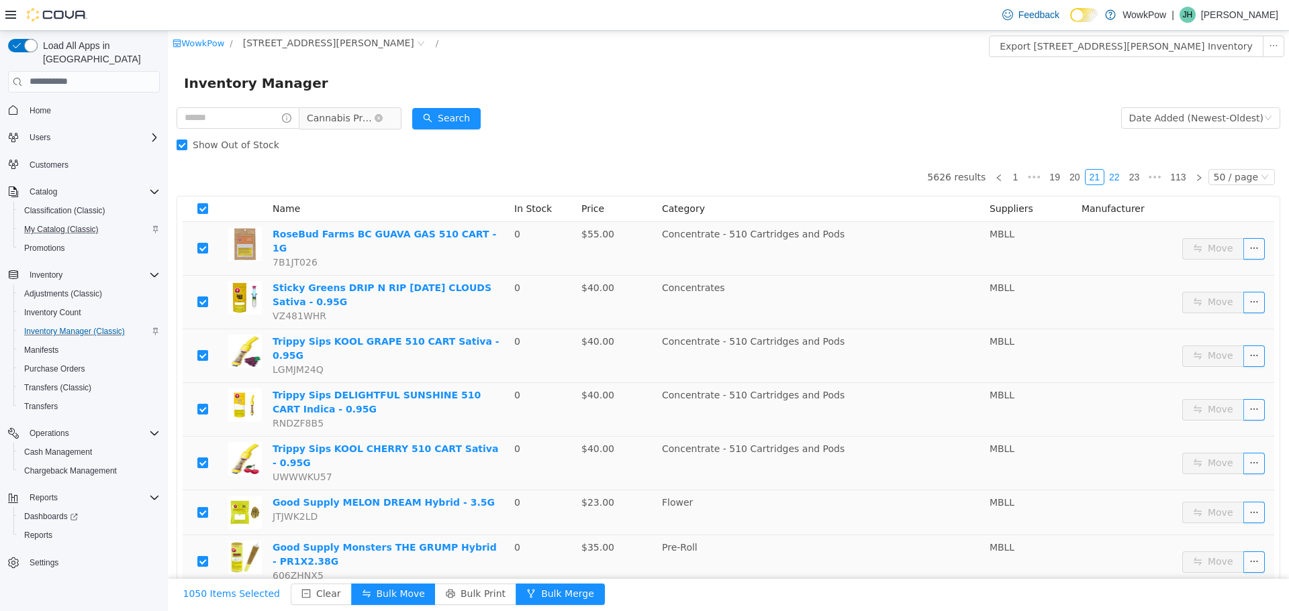
click at [1106, 178] on link "22" at bounding box center [1114, 176] width 19 height 15
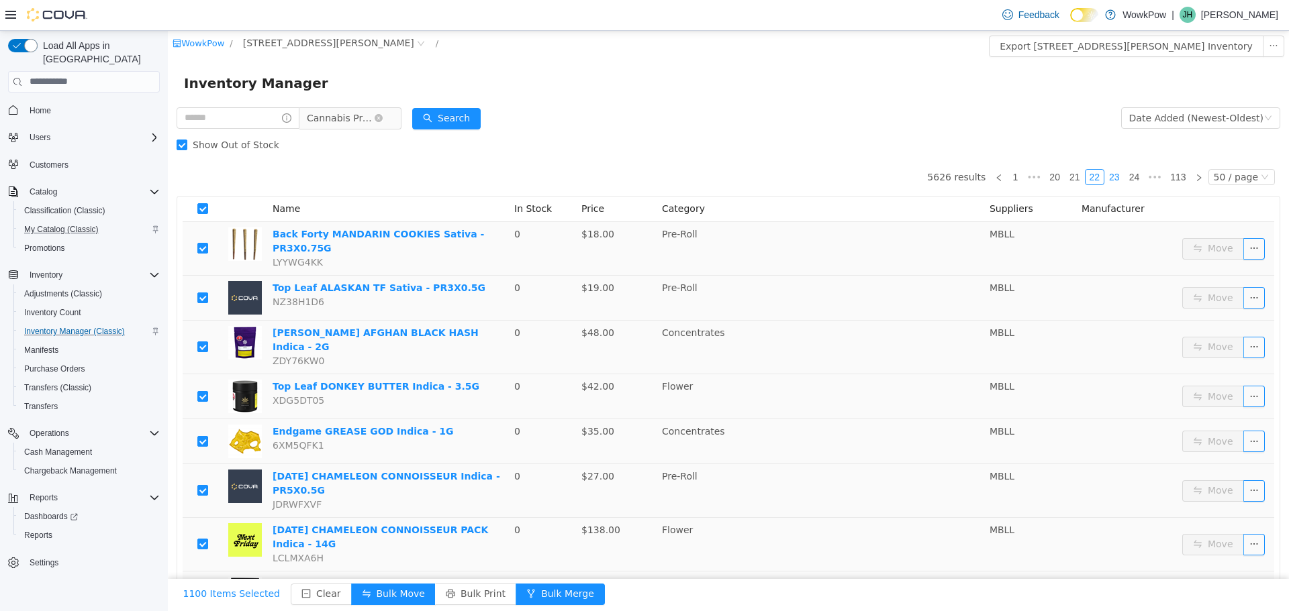
click at [1114, 176] on link "23" at bounding box center [1114, 176] width 19 height 15
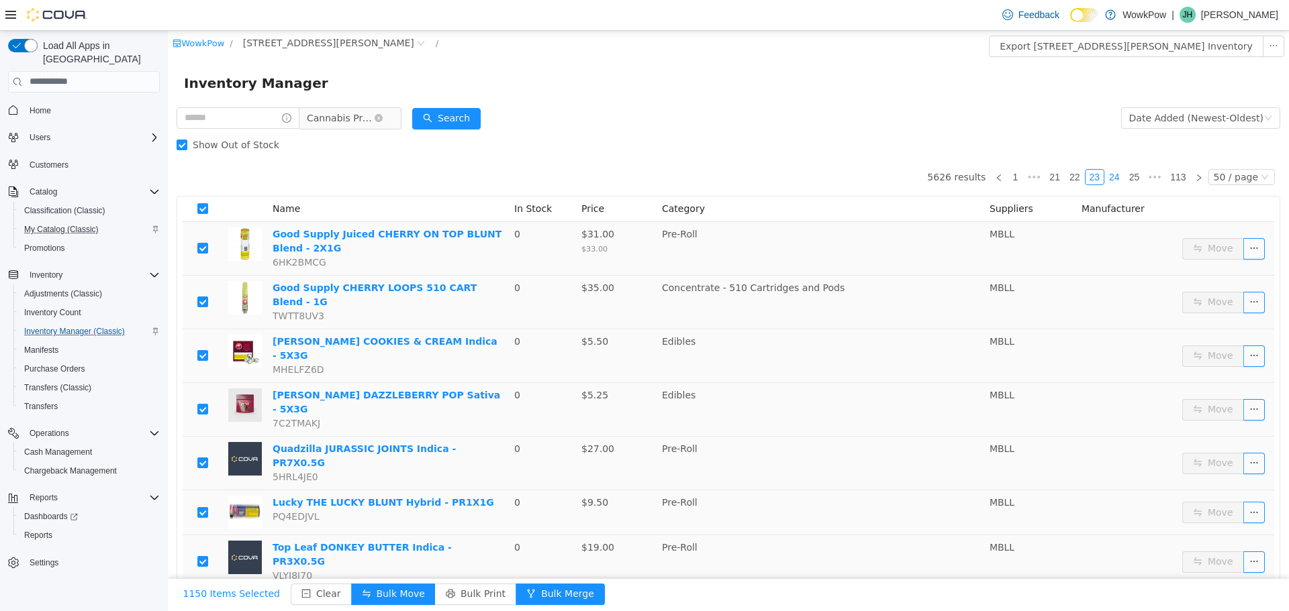
click at [1115, 175] on link "24" at bounding box center [1114, 176] width 19 height 15
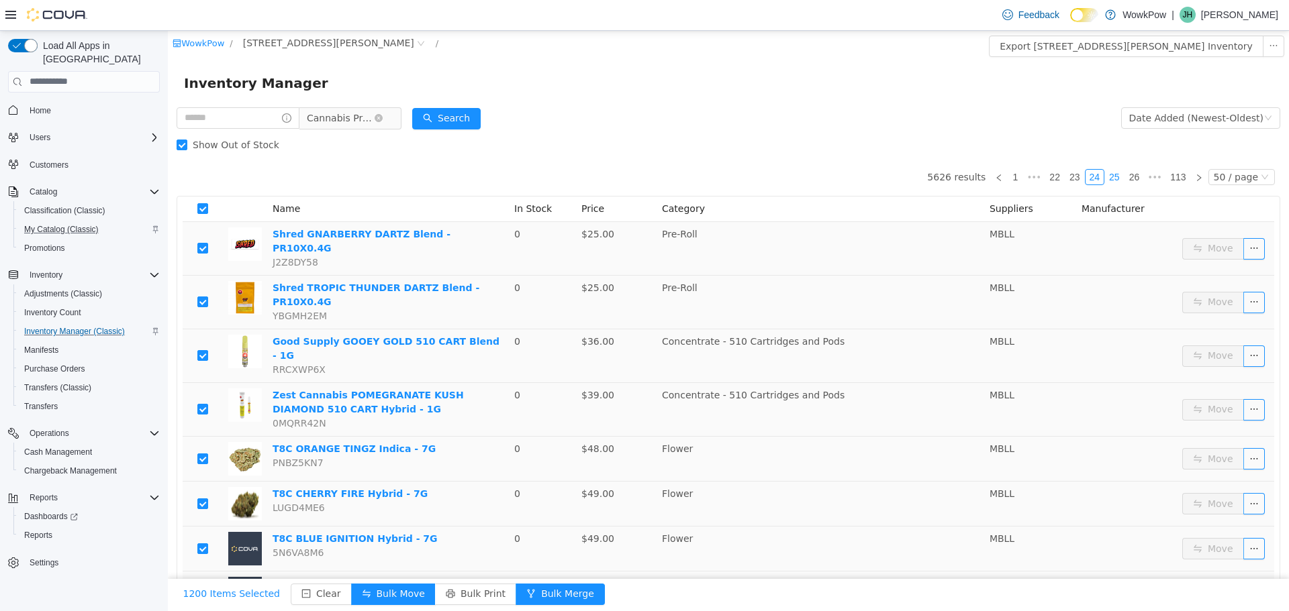
click at [1111, 177] on link "25" at bounding box center [1114, 176] width 19 height 15
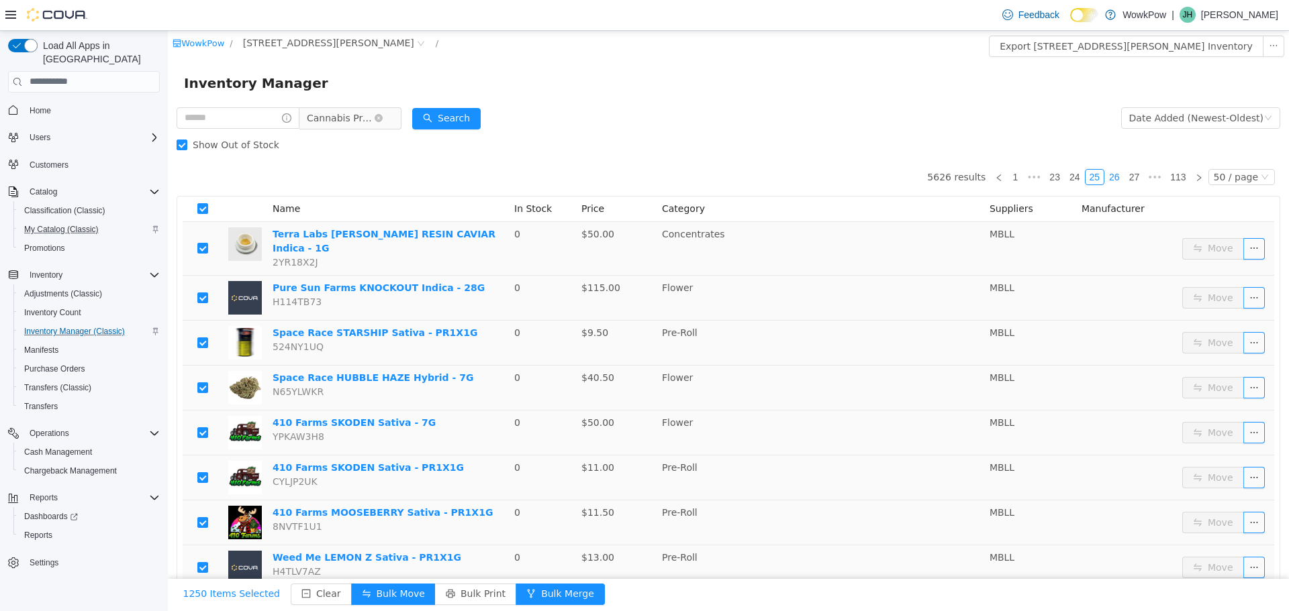
click at [1108, 175] on link "26" at bounding box center [1114, 176] width 19 height 15
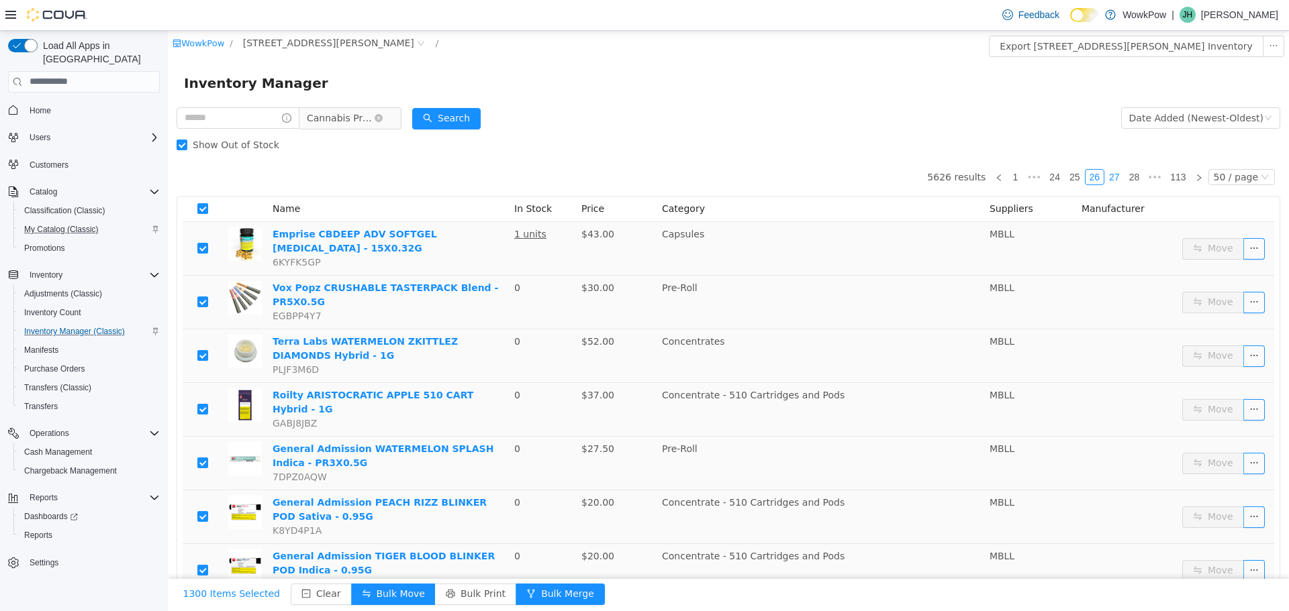
click at [1110, 175] on link "27" at bounding box center [1114, 176] width 19 height 15
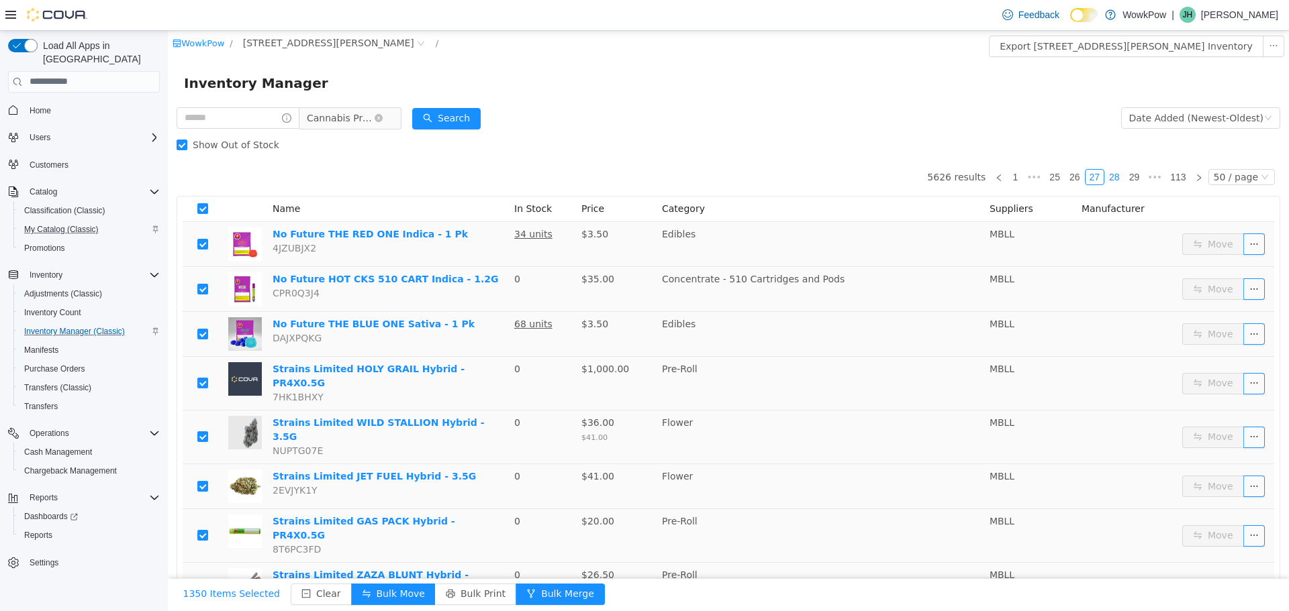
click at [1112, 177] on link "28" at bounding box center [1114, 176] width 19 height 15
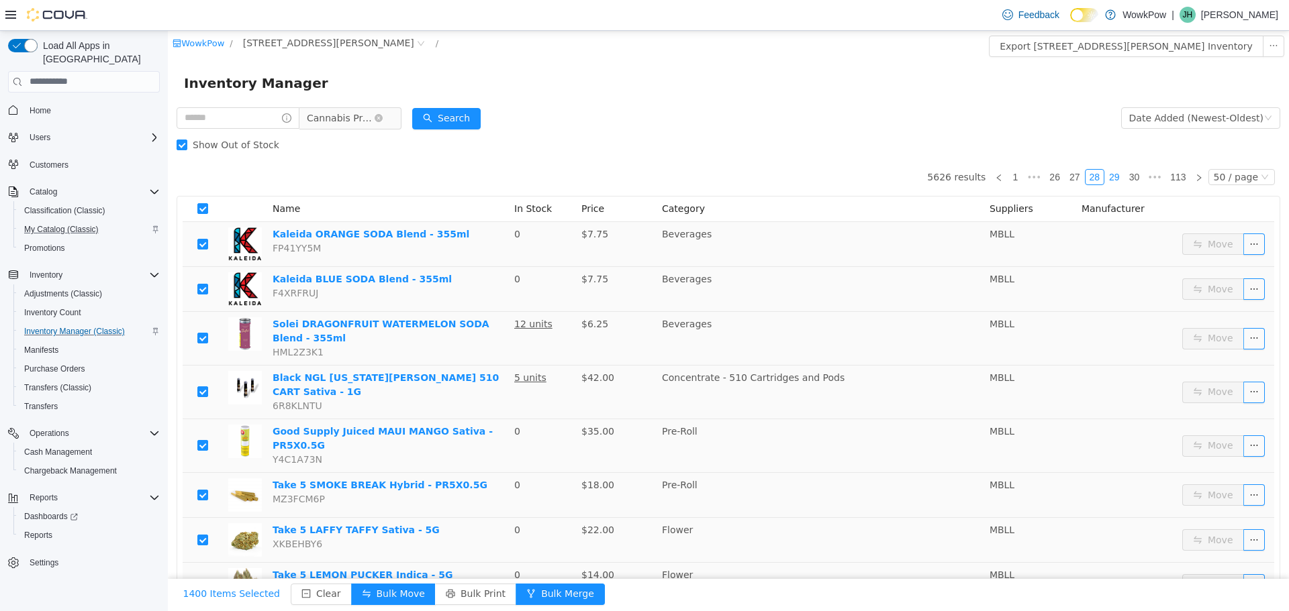
click at [1110, 170] on link "29" at bounding box center [1114, 176] width 19 height 15
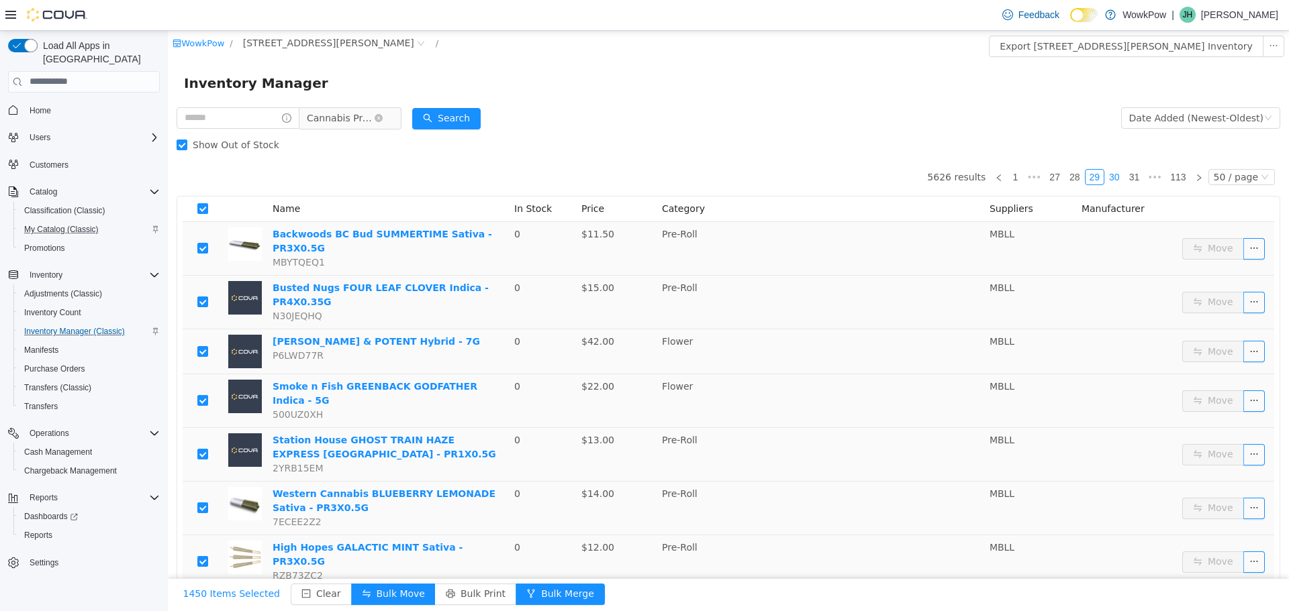
click at [1106, 177] on link "30" at bounding box center [1114, 176] width 19 height 15
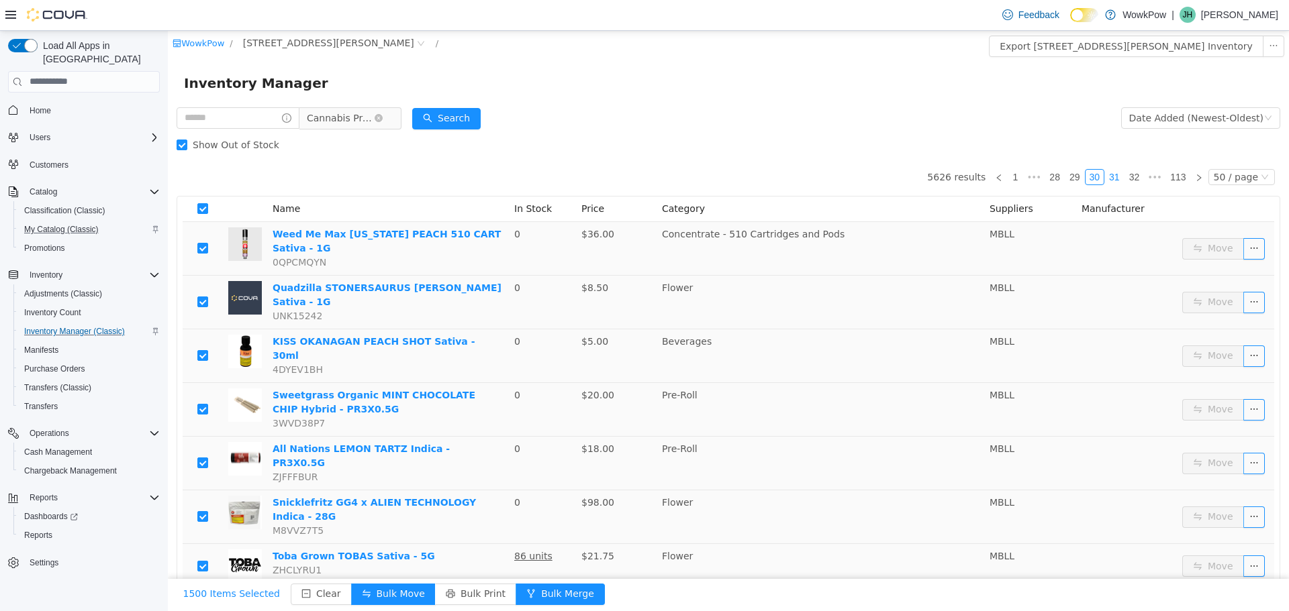
click at [1105, 179] on link "31" at bounding box center [1114, 176] width 19 height 15
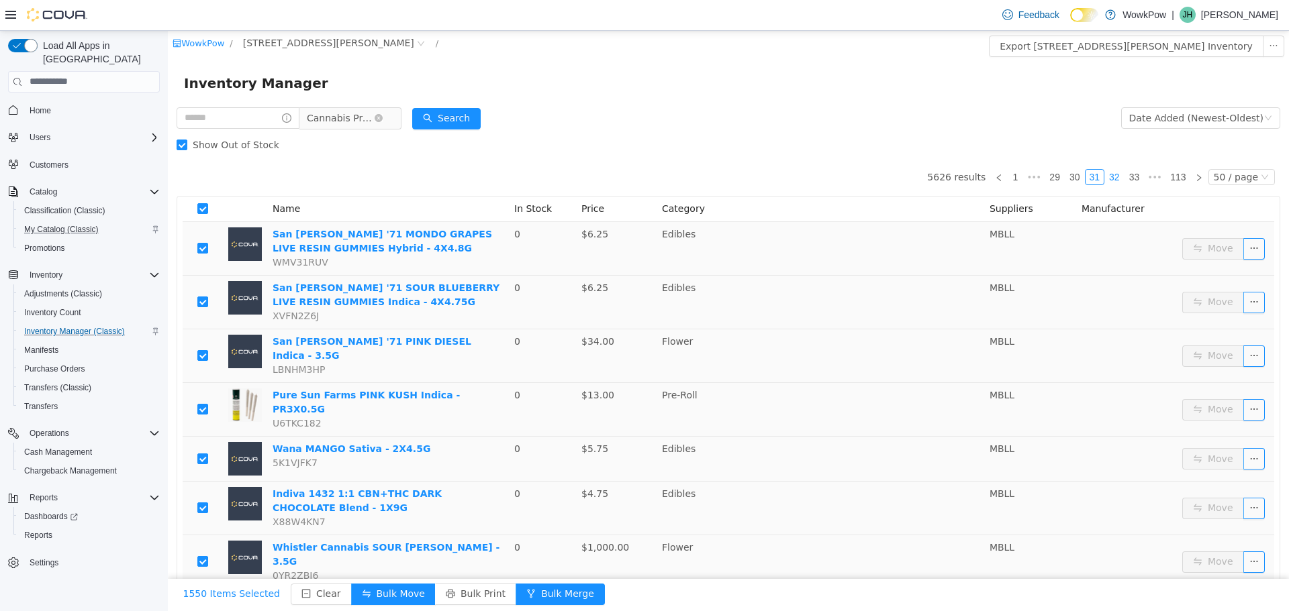
click at [1105, 180] on link "32" at bounding box center [1114, 176] width 19 height 15
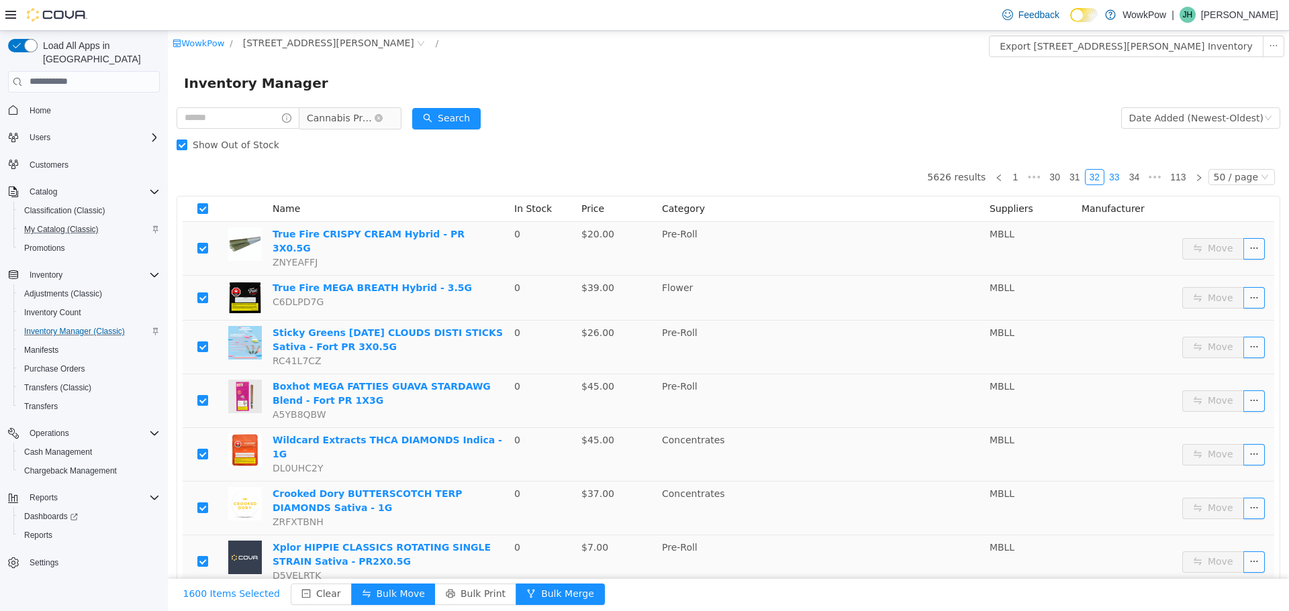
click at [1113, 175] on link "33" at bounding box center [1114, 176] width 19 height 15
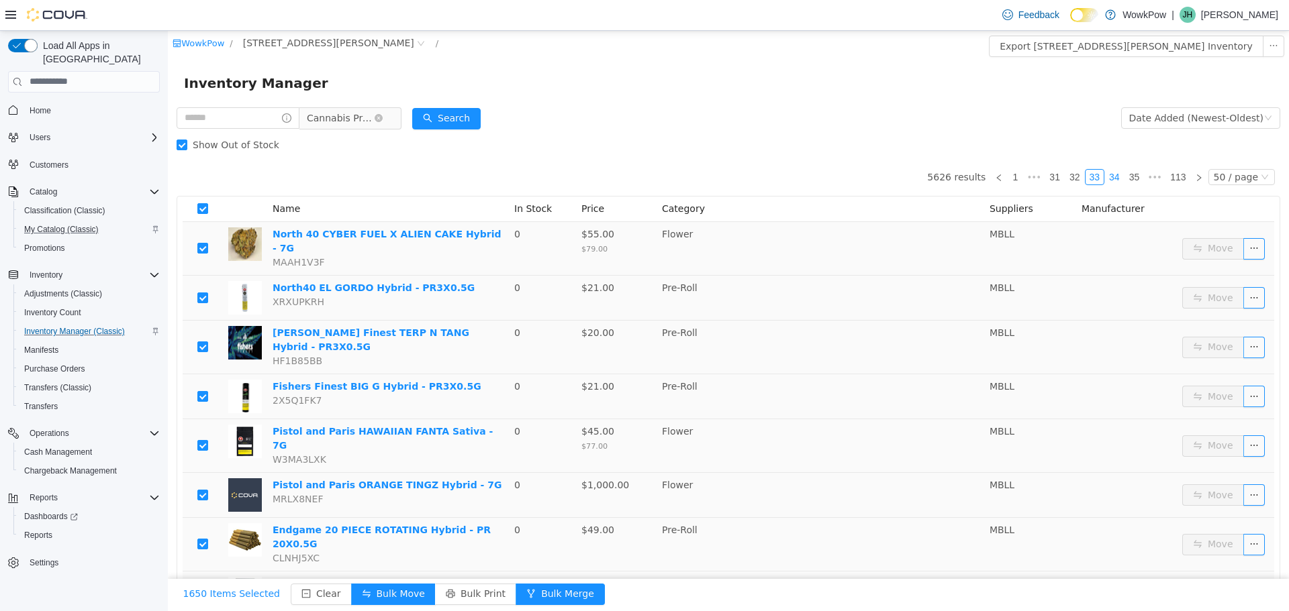
click at [1110, 181] on link "34" at bounding box center [1114, 176] width 19 height 15
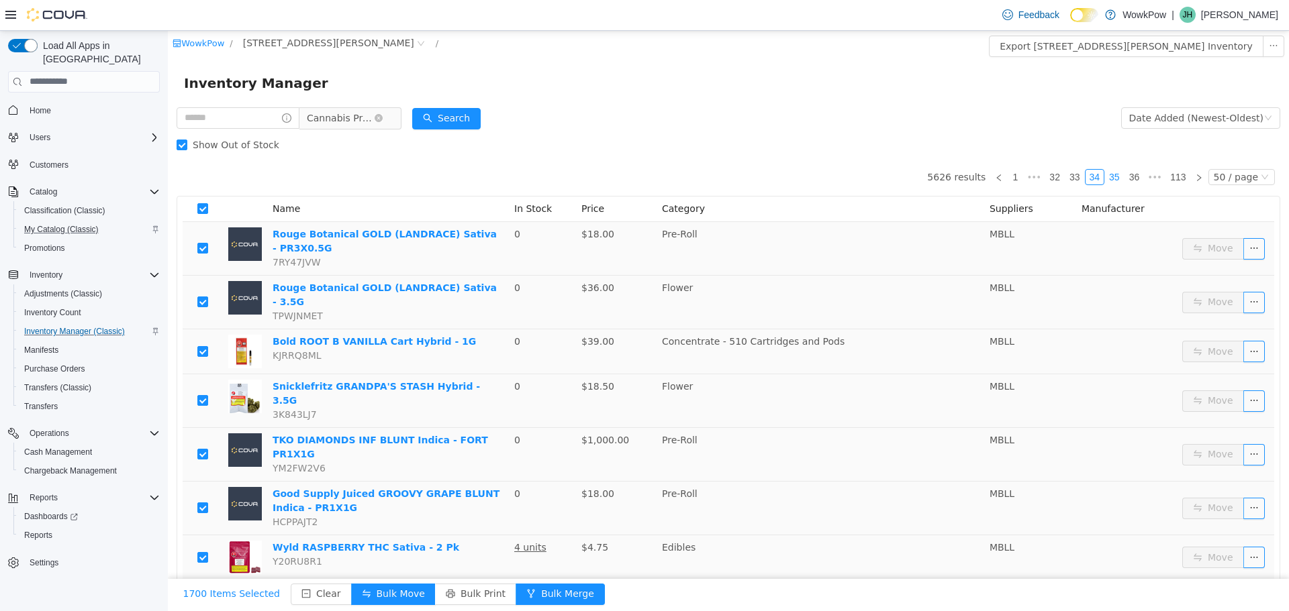
click at [1108, 181] on link "35" at bounding box center [1114, 176] width 19 height 15
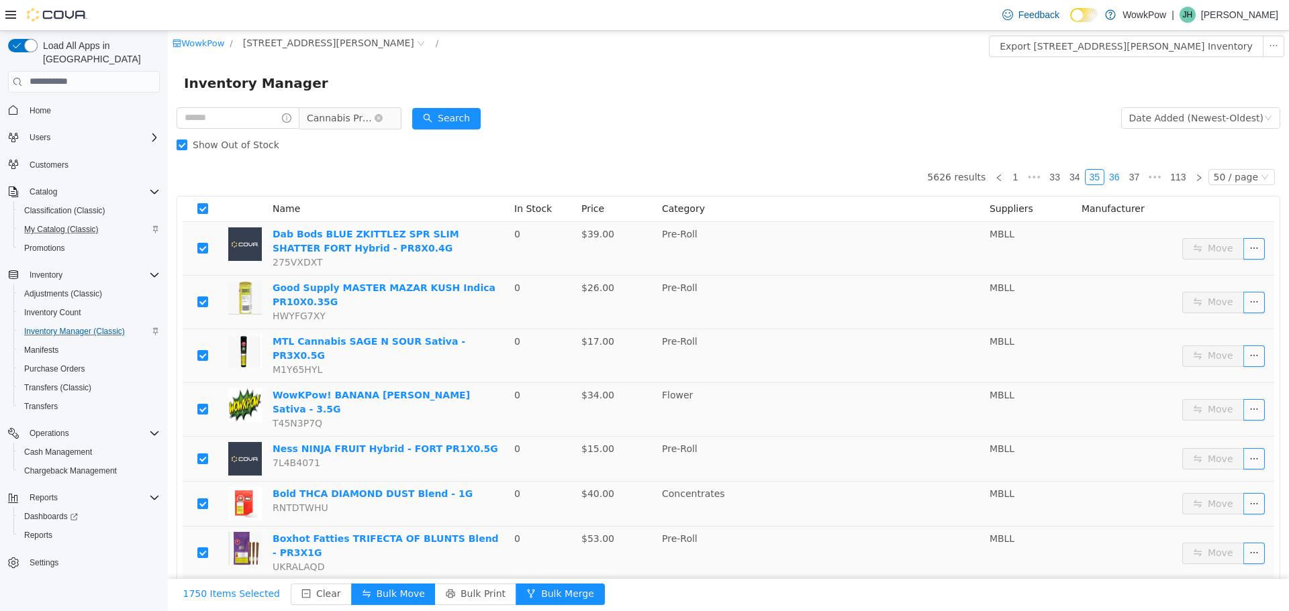
click at [1109, 175] on link "36" at bounding box center [1114, 176] width 19 height 15
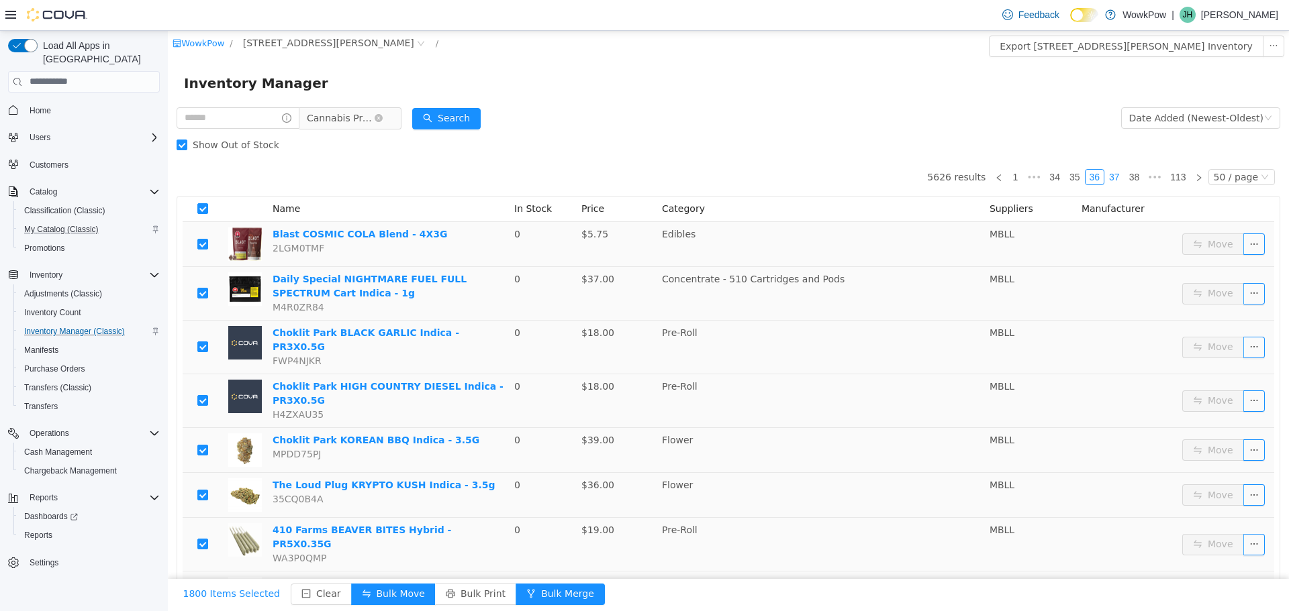
click at [1106, 171] on link "37" at bounding box center [1114, 176] width 19 height 15
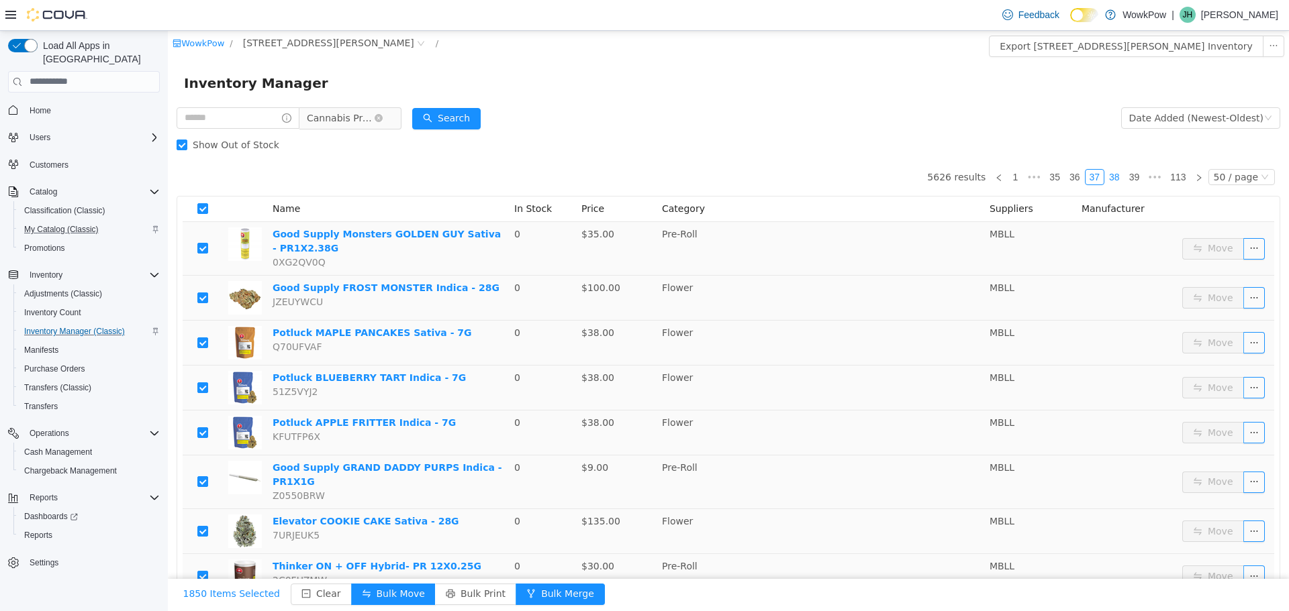
click at [1108, 182] on link "38" at bounding box center [1114, 176] width 19 height 15
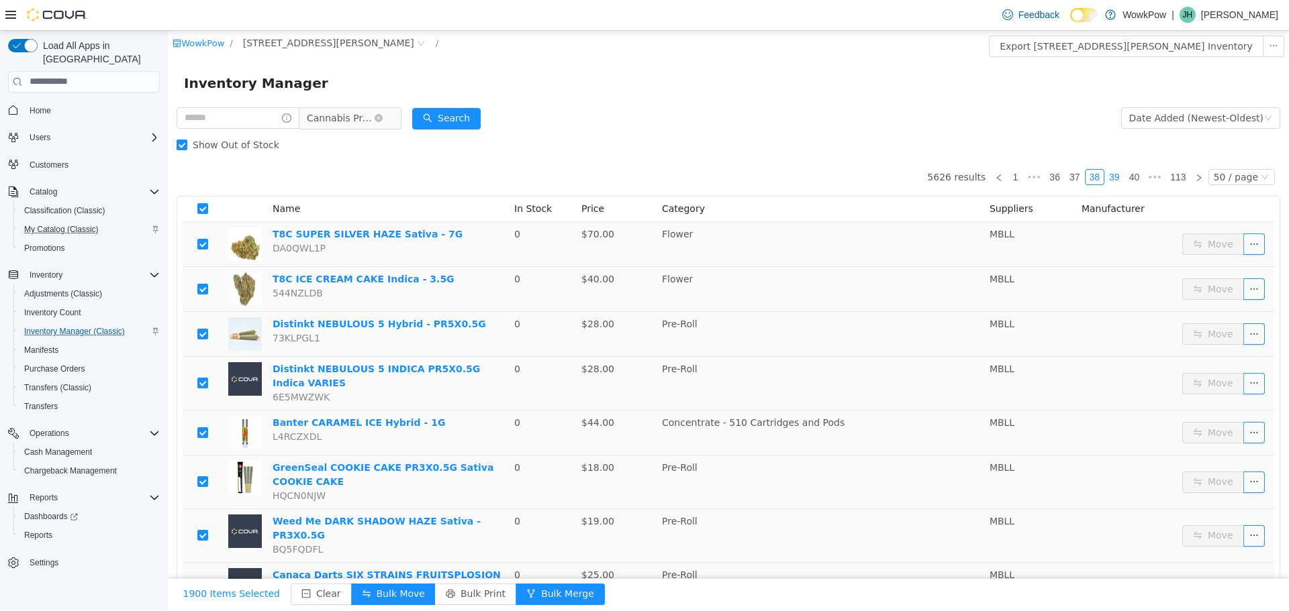
click at [1109, 176] on link "39" at bounding box center [1114, 176] width 19 height 15
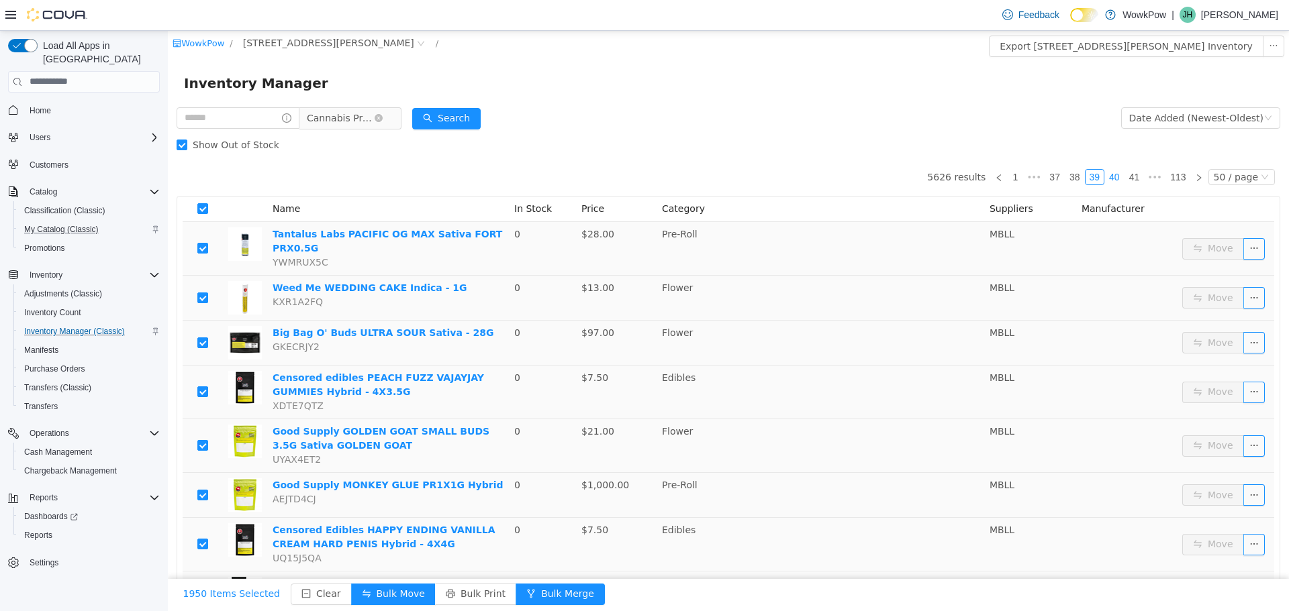
click at [1110, 178] on link "40" at bounding box center [1114, 176] width 19 height 15
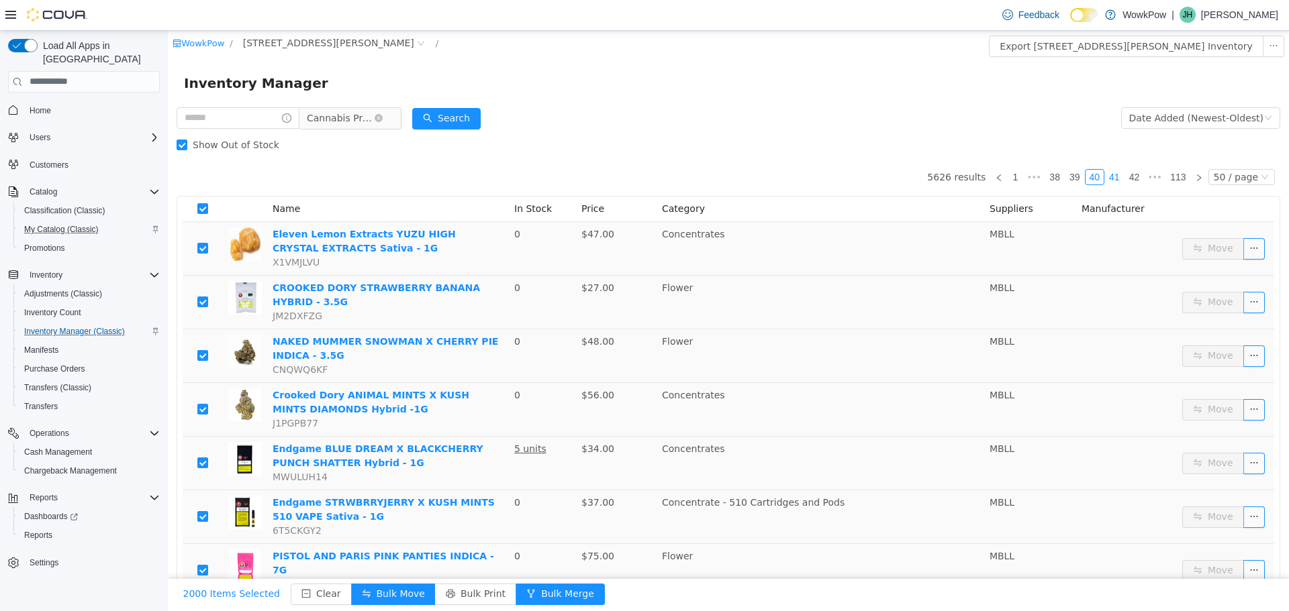
click at [1106, 175] on link "41" at bounding box center [1114, 176] width 19 height 15
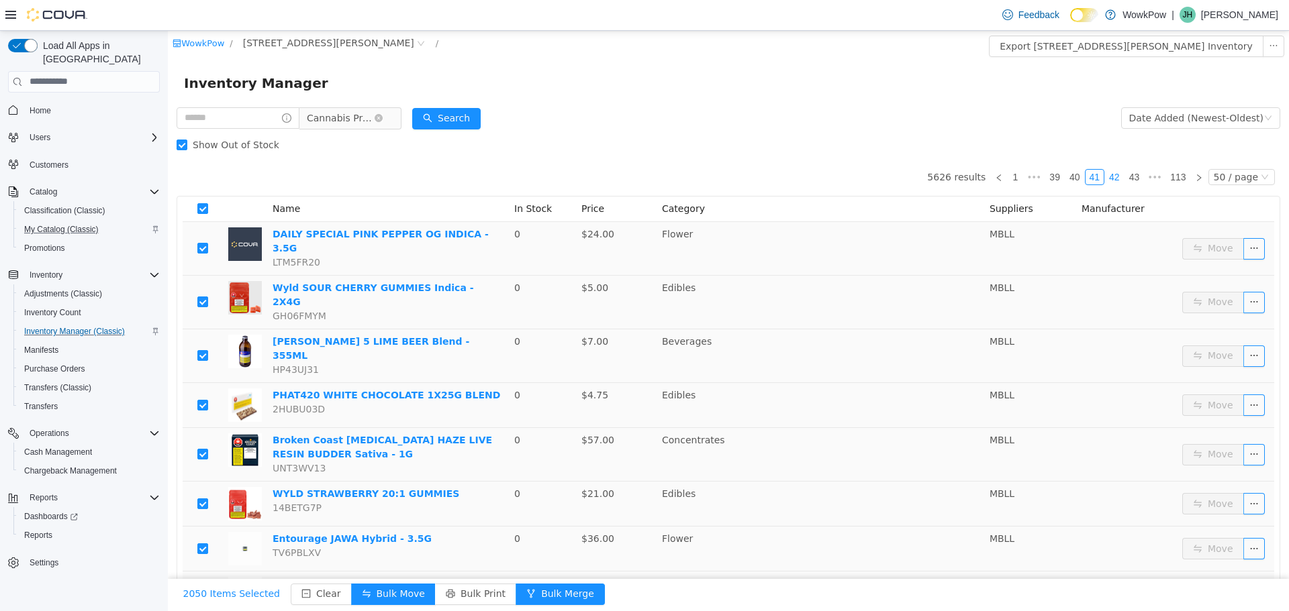
click at [1111, 173] on link "42" at bounding box center [1114, 176] width 19 height 15
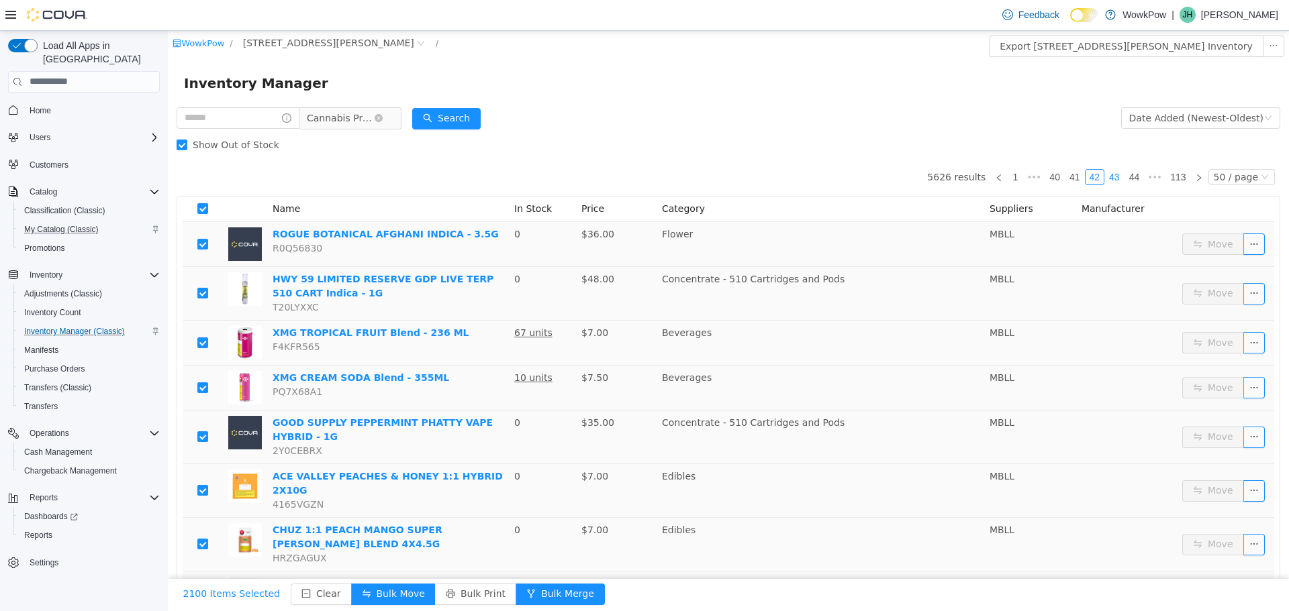
click at [1110, 177] on link "43" at bounding box center [1114, 176] width 19 height 15
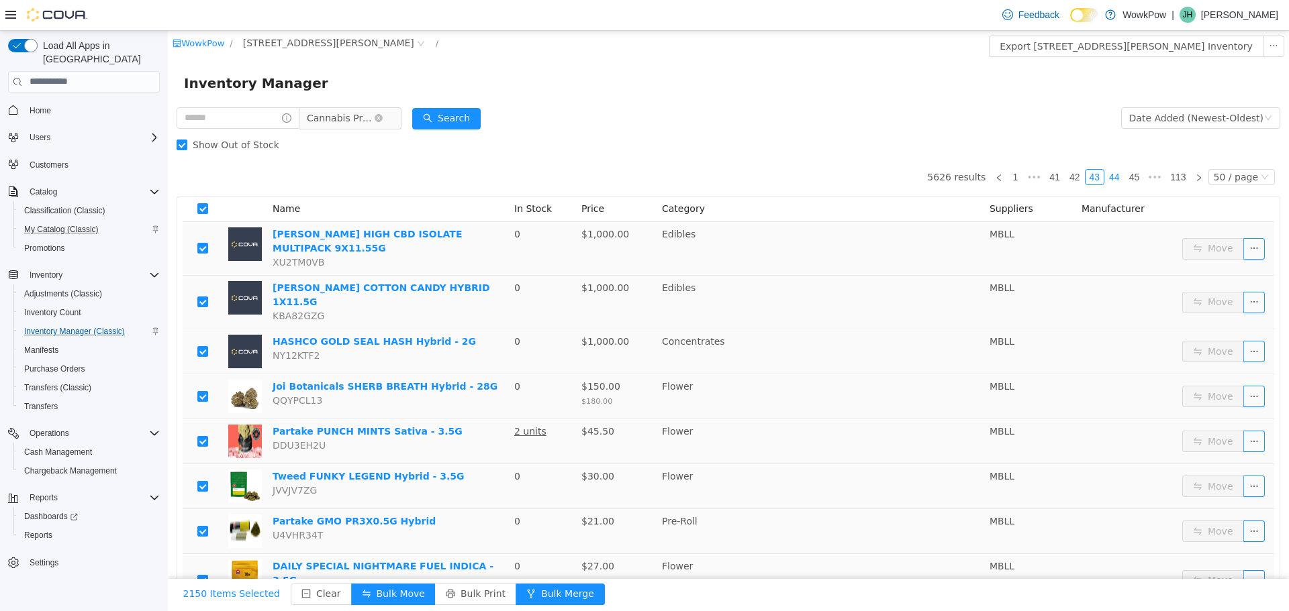
click at [1115, 174] on link "44" at bounding box center [1114, 176] width 19 height 15
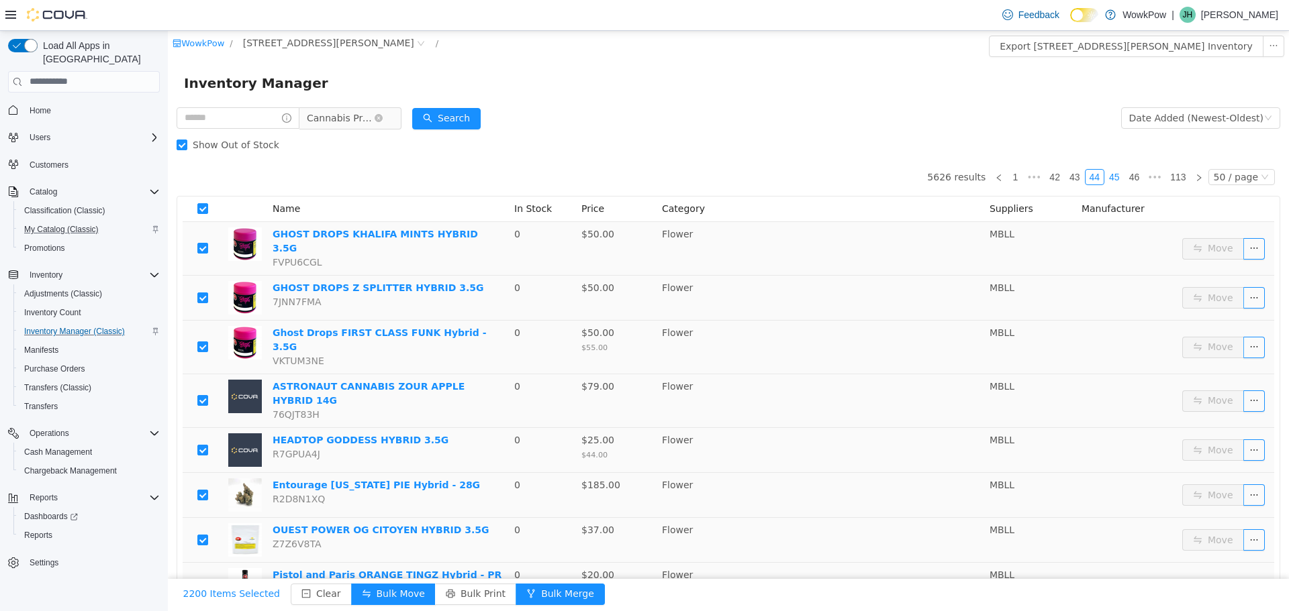
click at [1111, 175] on link "45" at bounding box center [1114, 176] width 19 height 15
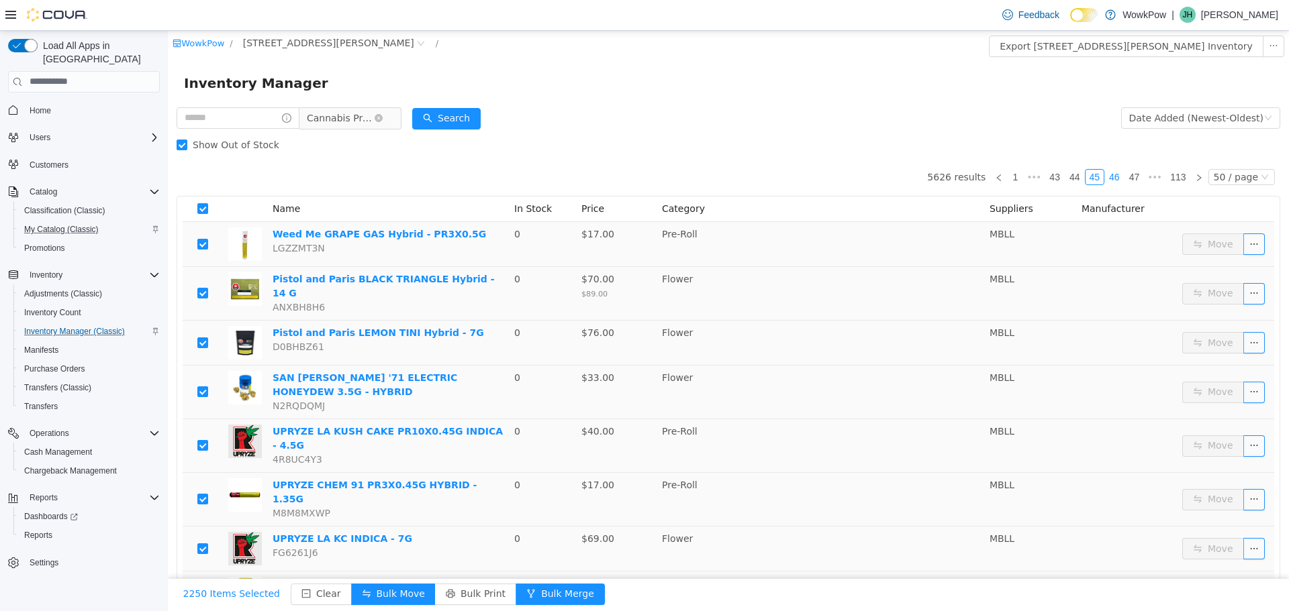
click at [1112, 176] on link "46" at bounding box center [1114, 176] width 19 height 15
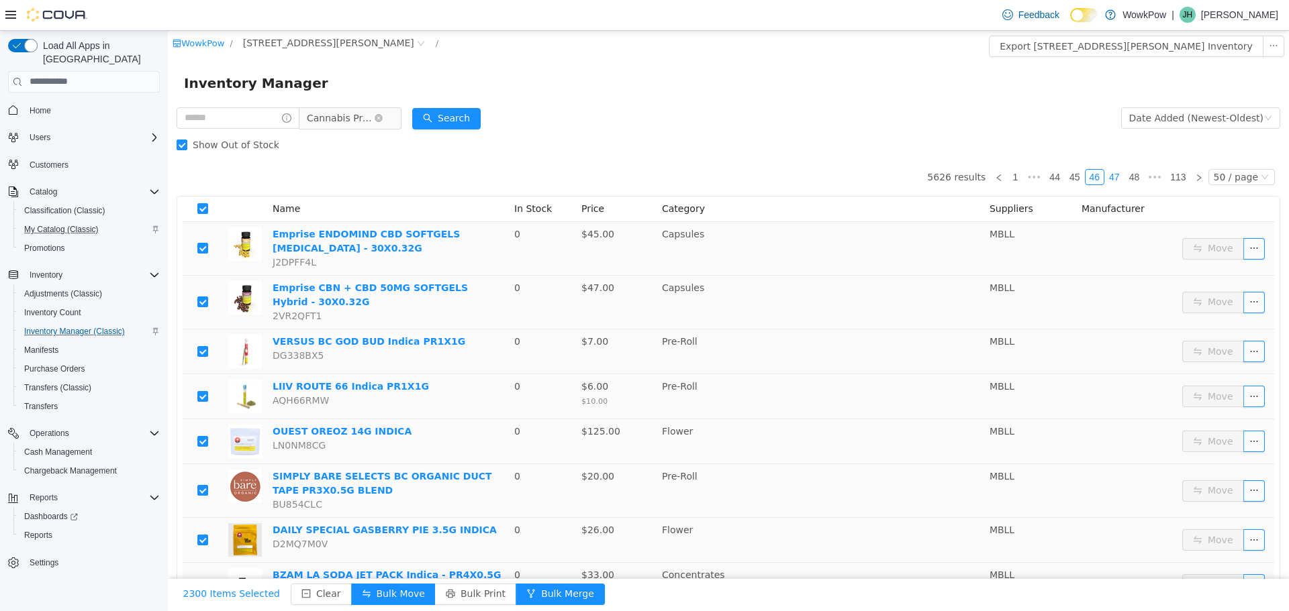
click at [1114, 181] on link "47" at bounding box center [1114, 176] width 19 height 15
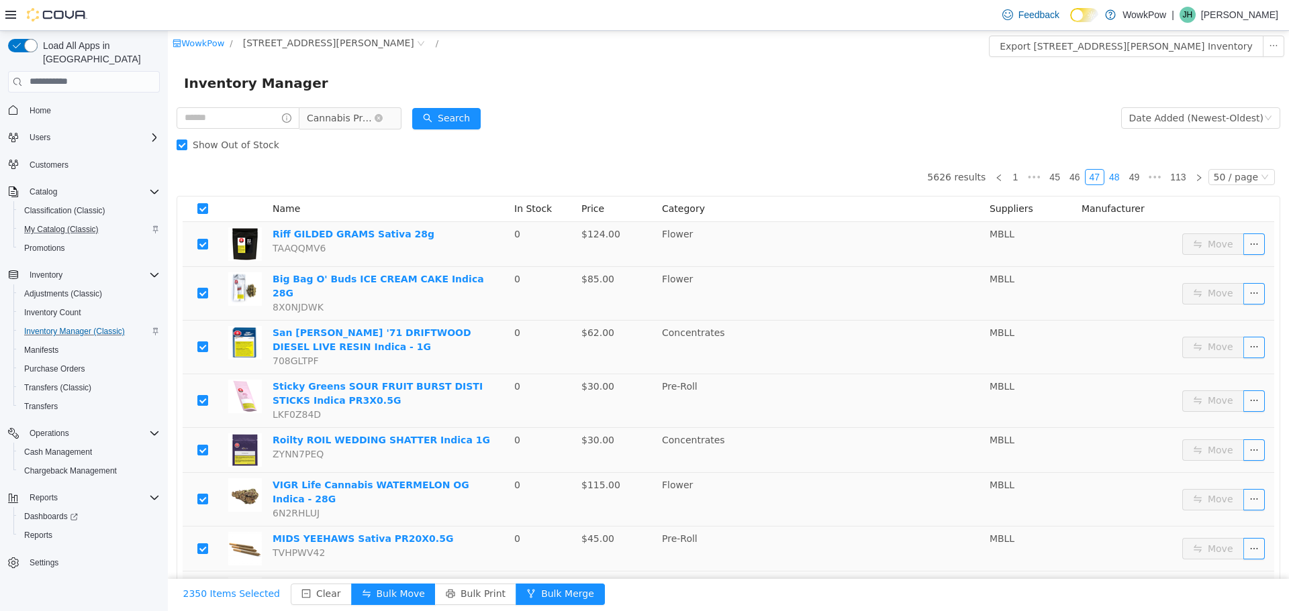
click at [1112, 175] on link "48" at bounding box center [1114, 176] width 19 height 15
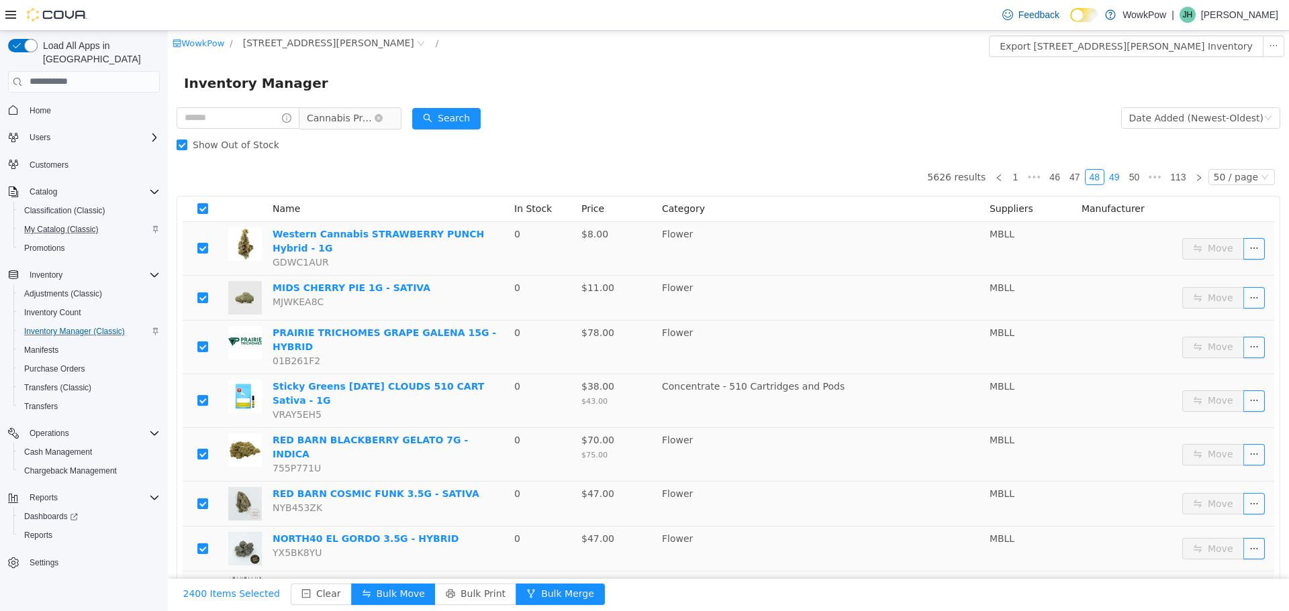
click at [1113, 178] on link "49" at bounding box center [1114, 176] width 19 height 15
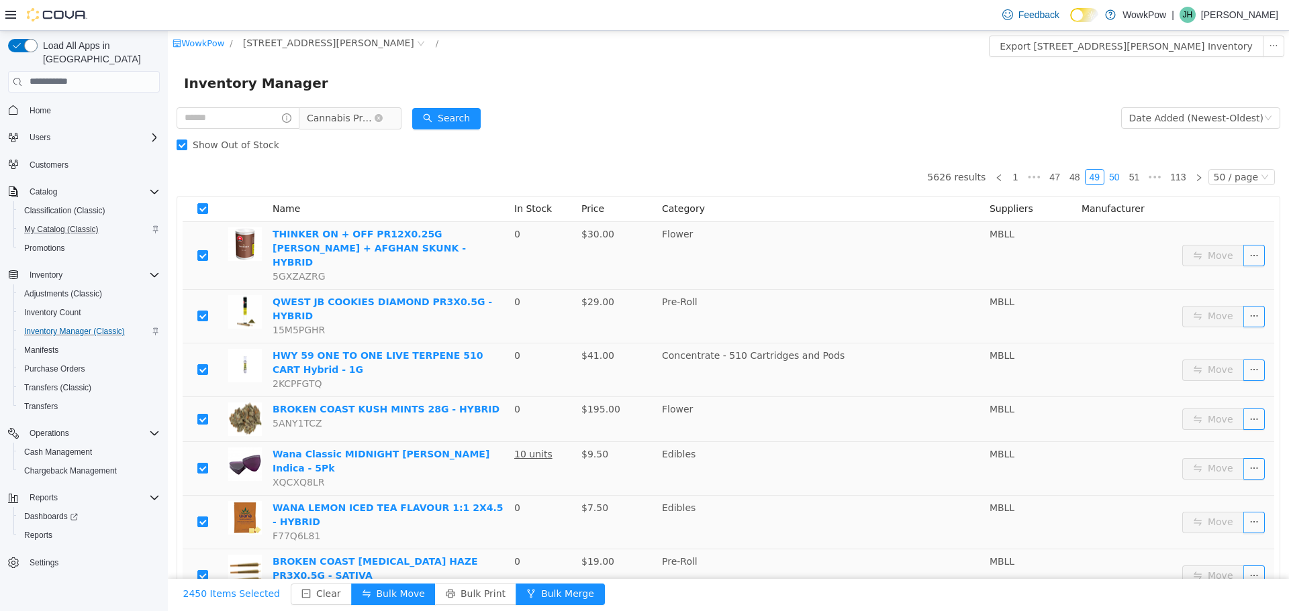
click at [1110, 173] on link "50" at bounding box center [1114, 176] width 19 height 15
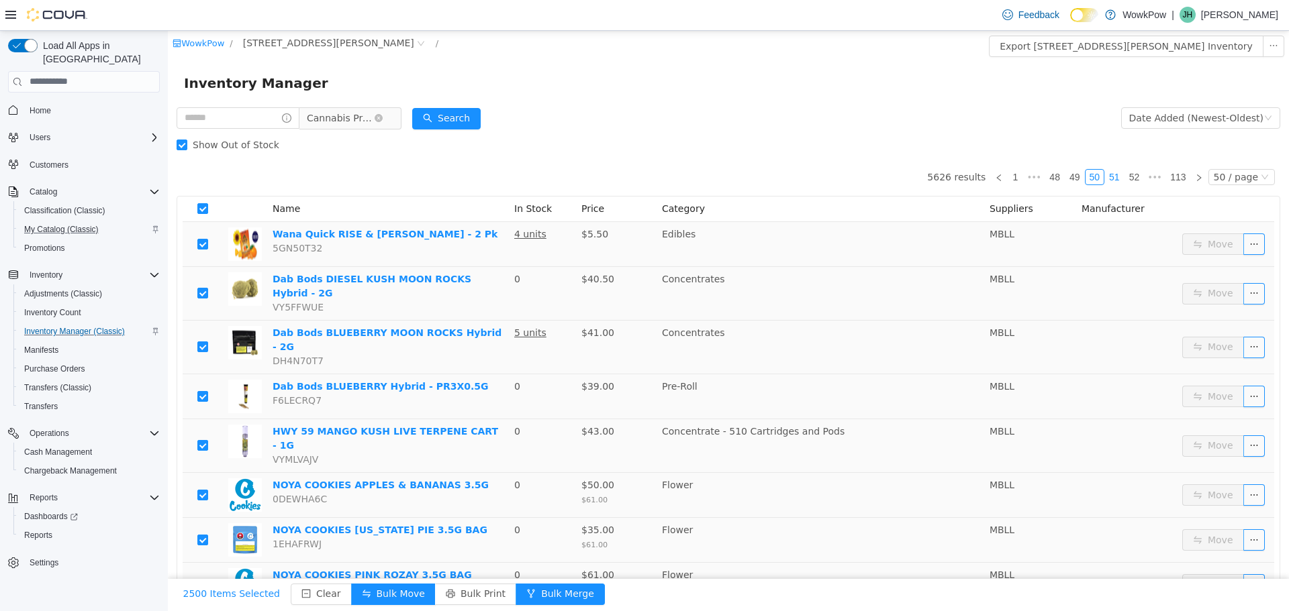
click at [1113, 175] on link "51" at bounding box center [1114, 176] width 19 height 15
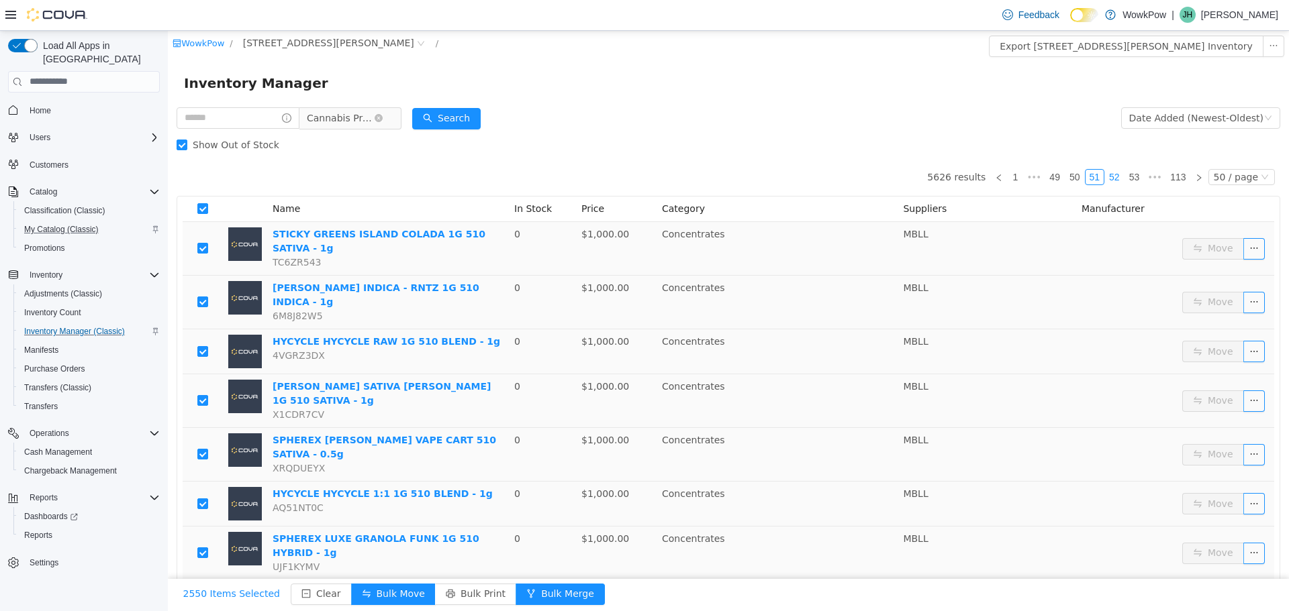
click at [1108, 176] on link "52" at bounding box center [1114, 176] width 19 height 15
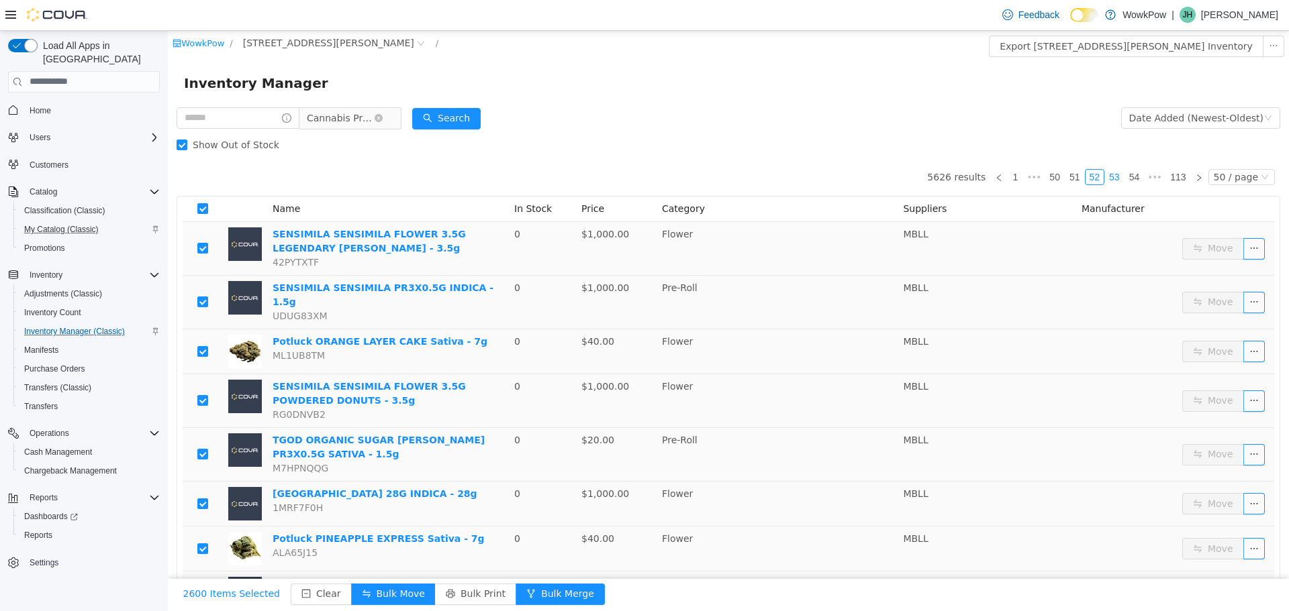
click at [1116, 176] on link "53" at bounding box center [1114, 176] width 19 height 15
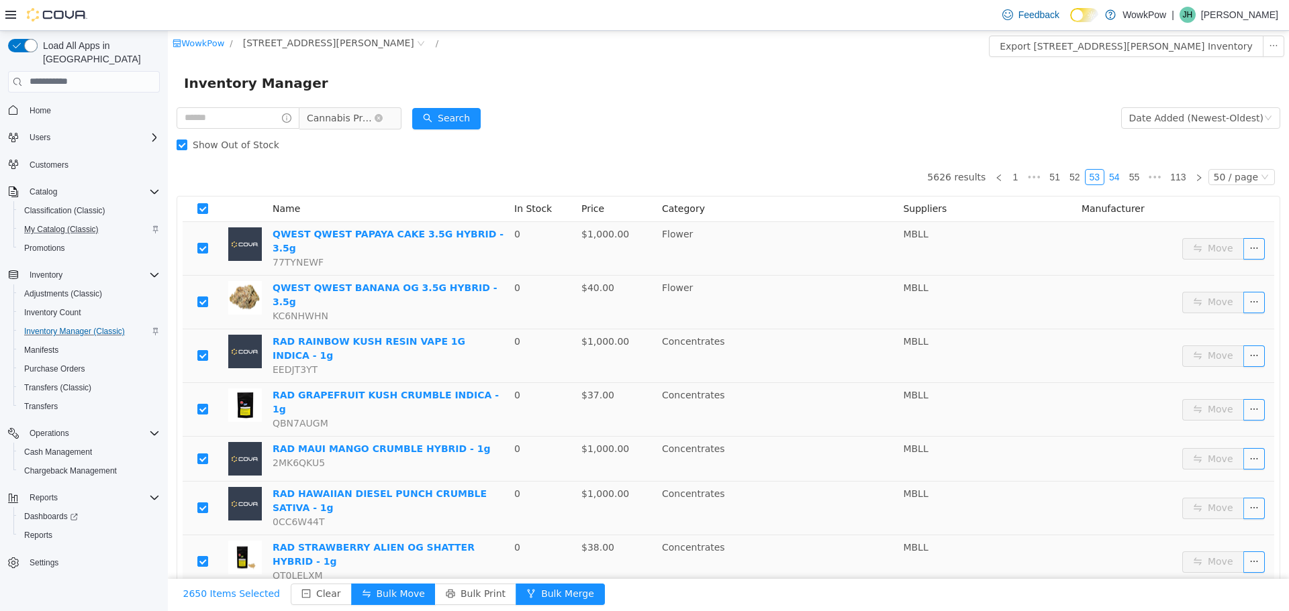
click at [1107, 175] on link "54" at bounding box center [1114, 176] width 19 height 15
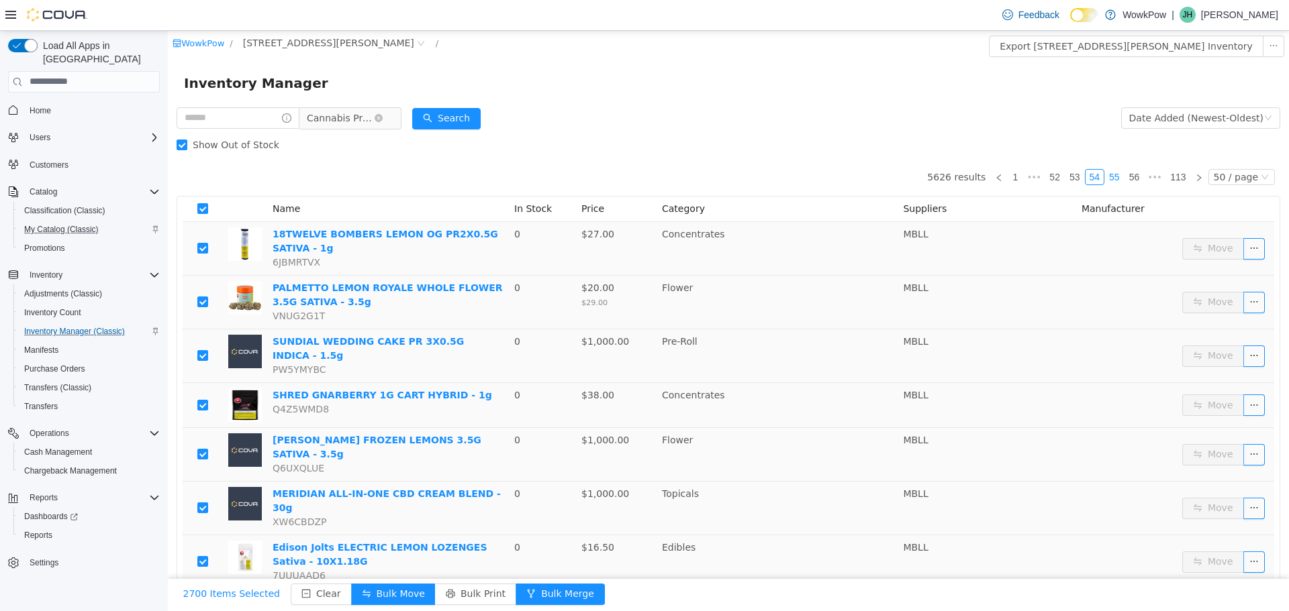
click at [1108, 177] on link "55" at bounding box center [1114, 176] width 19 height 15
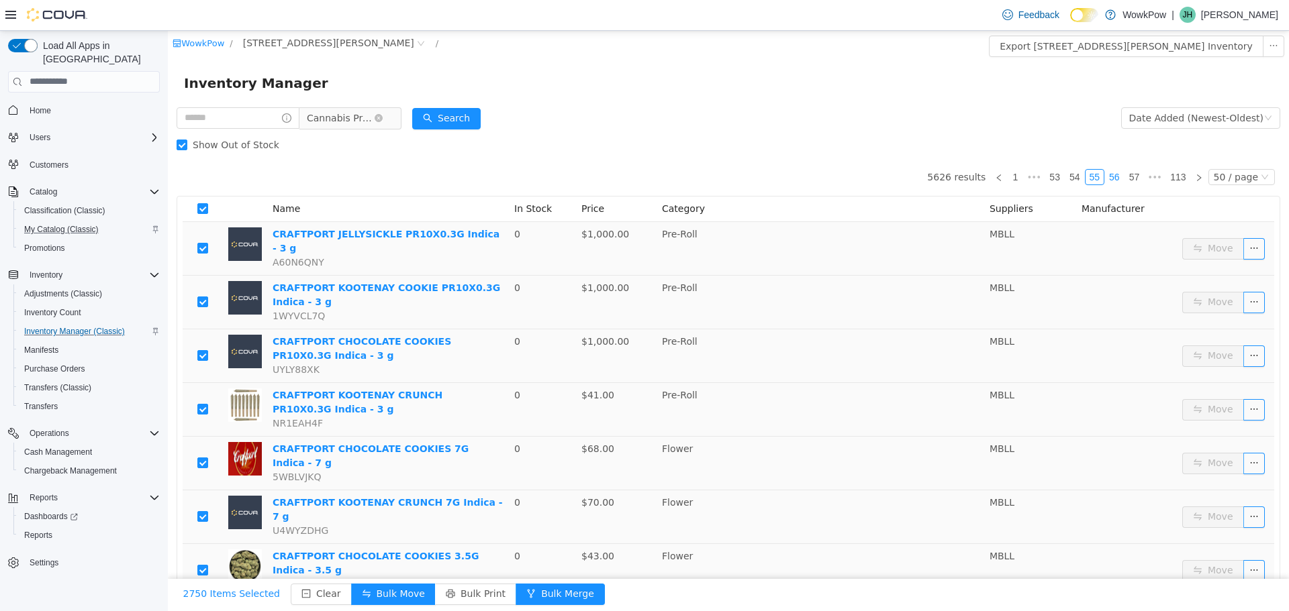
click at [1114, 177] on link "56" at bounding box center [1114, 176] width 19 height 15
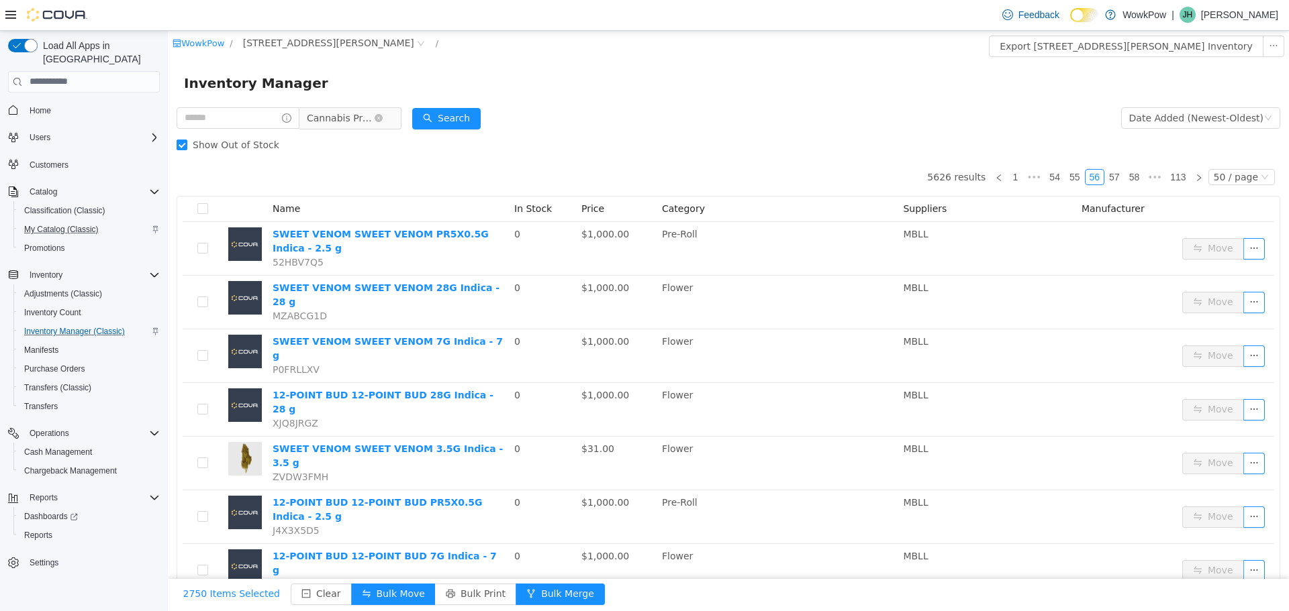
click at [208, 212] on th at bounding box center [203, 209] width 40 height 26
click at [1111, 179] on link "57" at bounding box center [1114, 176] width 19 height 15
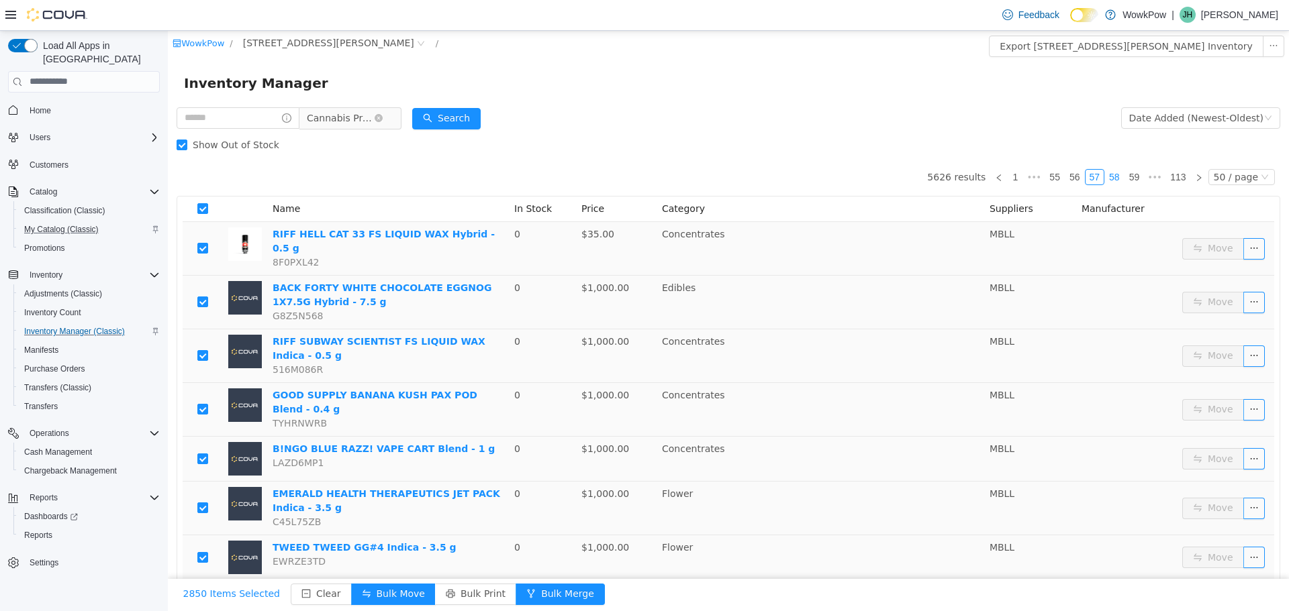
click at [1107, 176] on link "58" at bounding box center [1114, 176] width 19 height 15
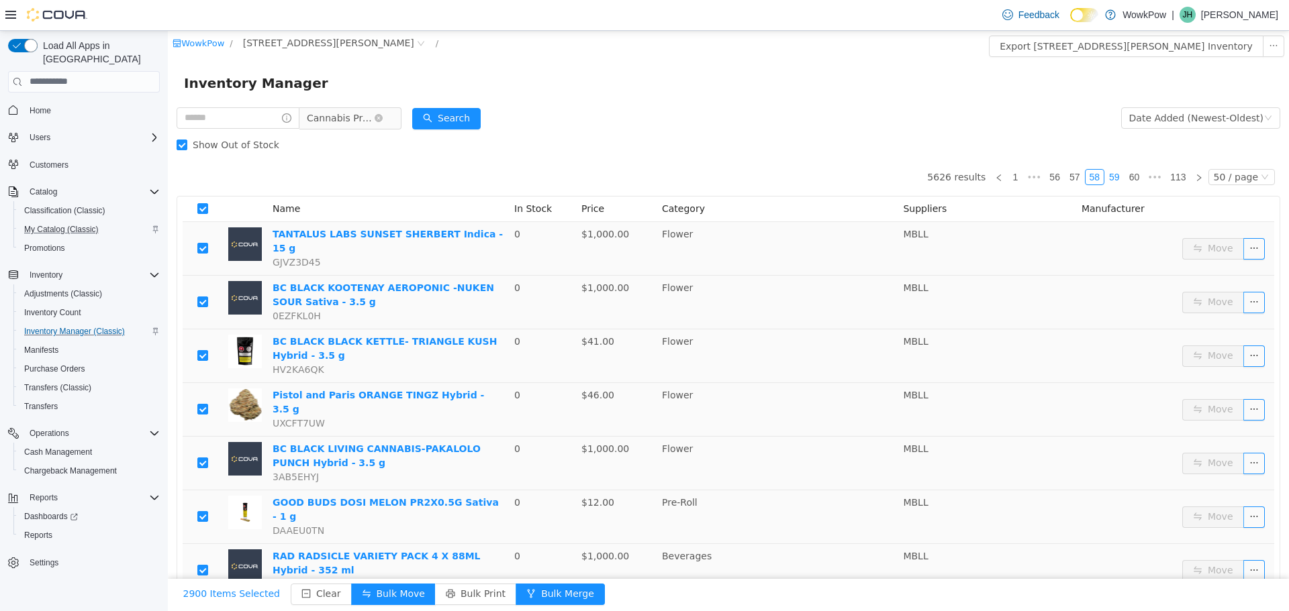
click at [1110, 177] on link "59" at bounding box center [1114, 176] width 19 height 15
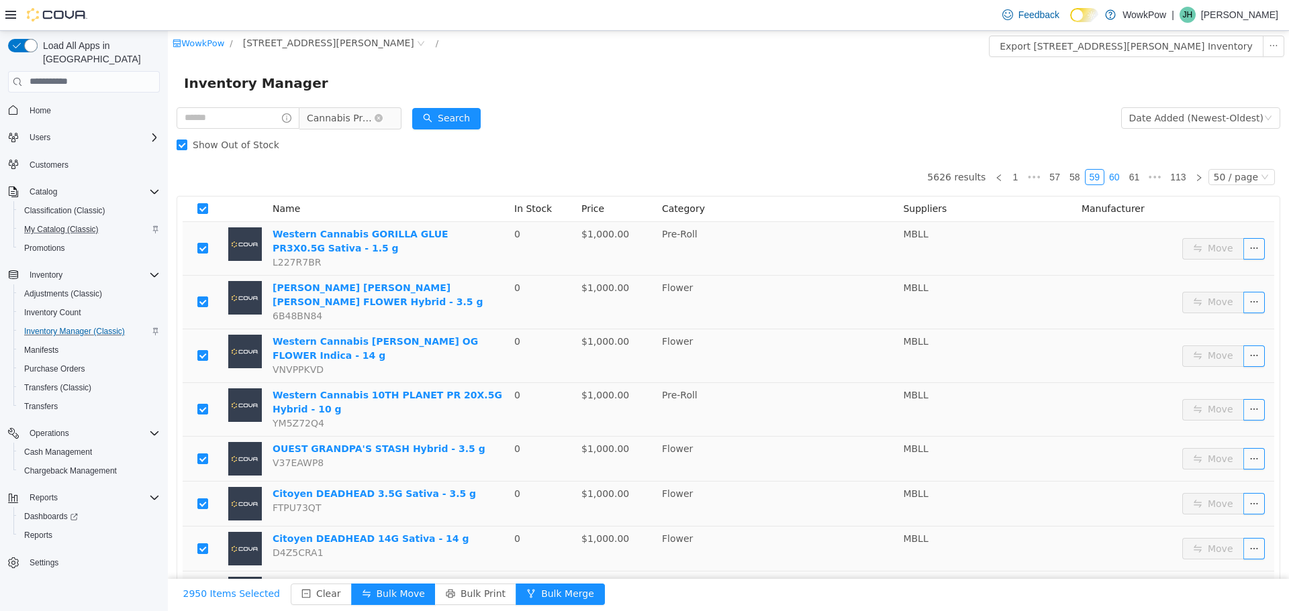
click at [1106, 173] on link "60" at bounding box center [1114, 176] width 19 height 15
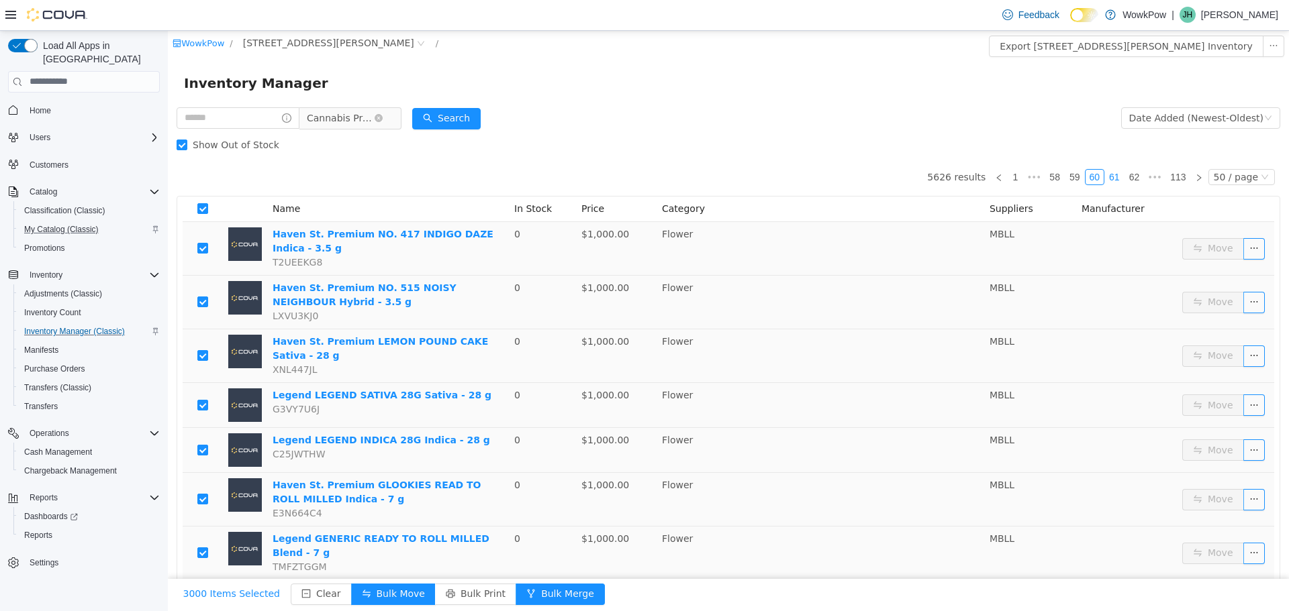
click at [1113, 177] on link "61" at bounding box center [1114, 176] width 19 height 15
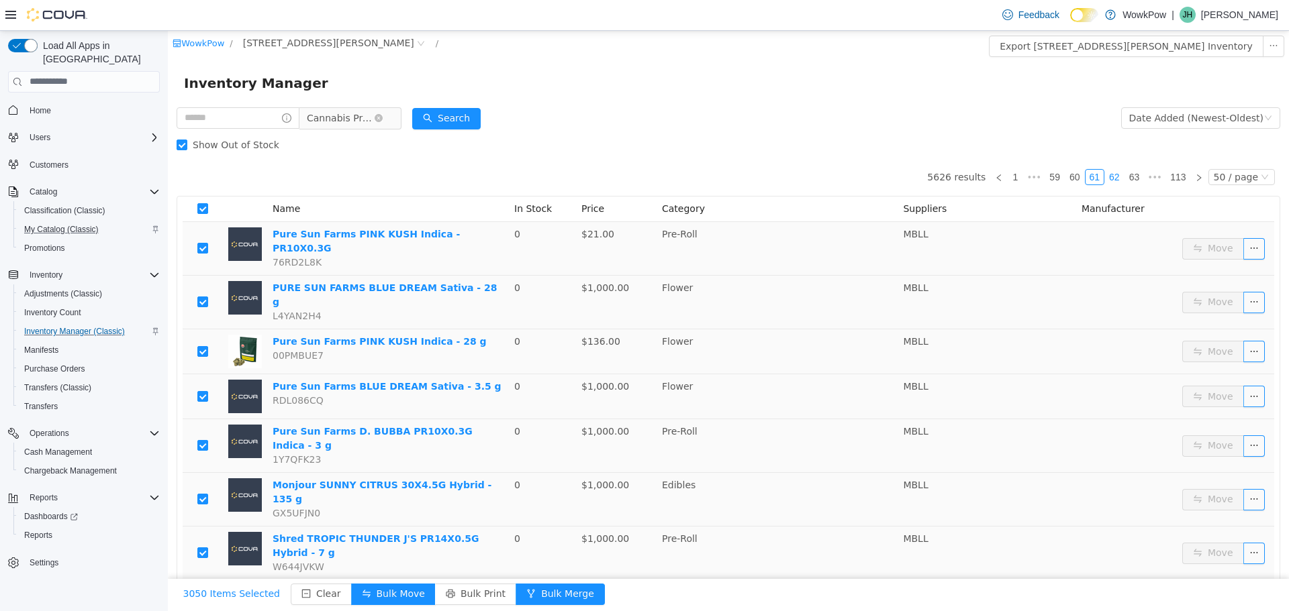
click at [1116, 181] on link "62" at bounding box center [1114, 176] width 19 height 15
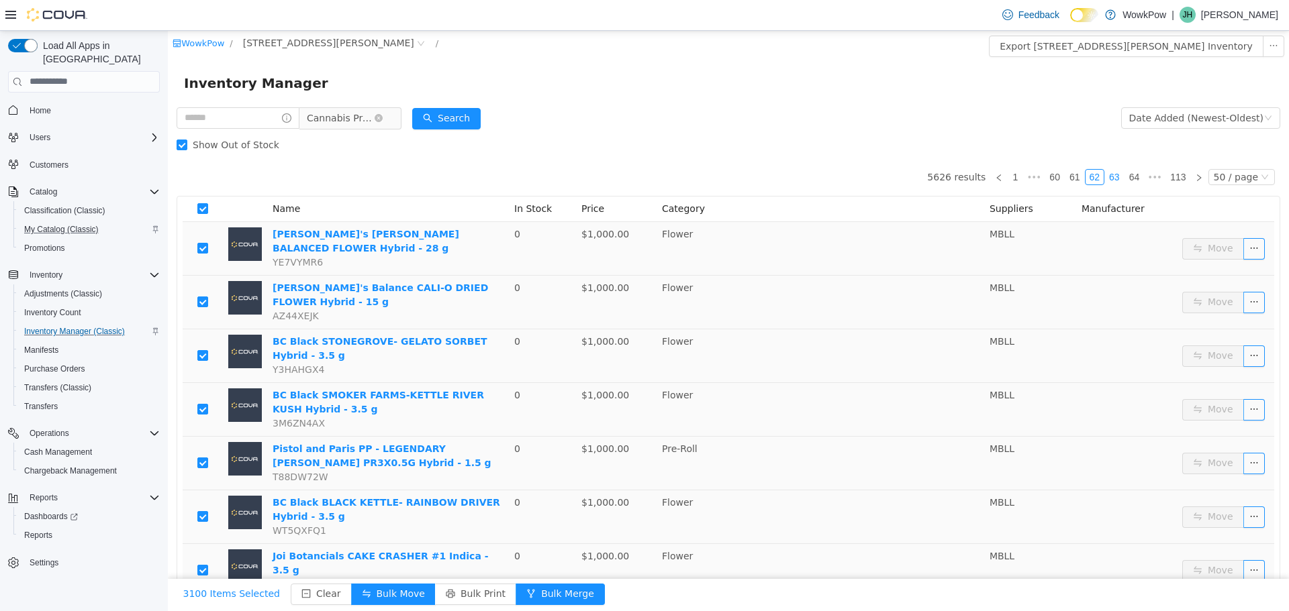
click at [1110, 178] on link "63" at bounding box center [1114, 176] width 19 height 15
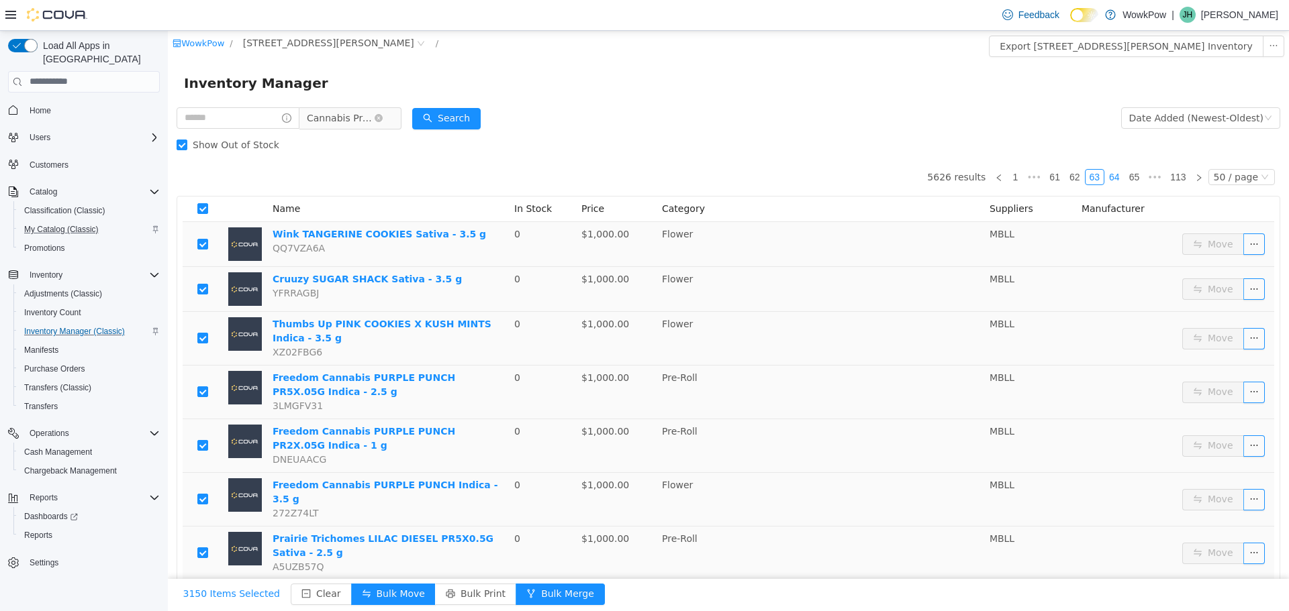
click at [1116, 179] on link "64" at bounding box center [1114, 176] width 19 height 15
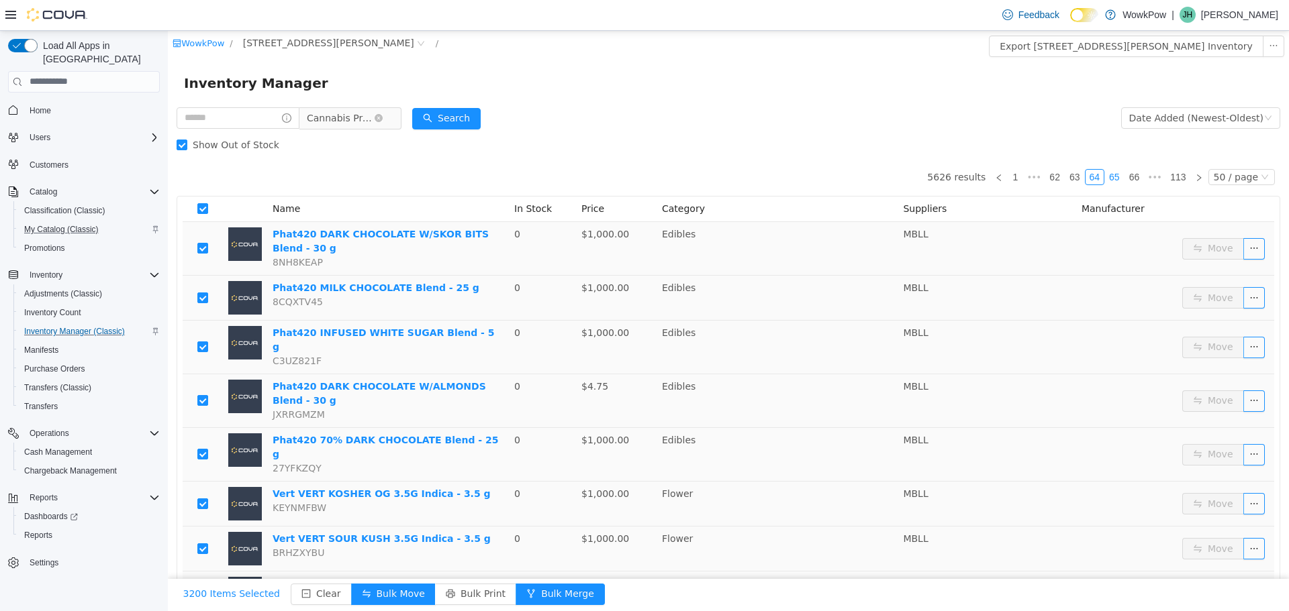
click at [1108, 176] on link "65" at bounding box center [1114, 176] width 19 height 15
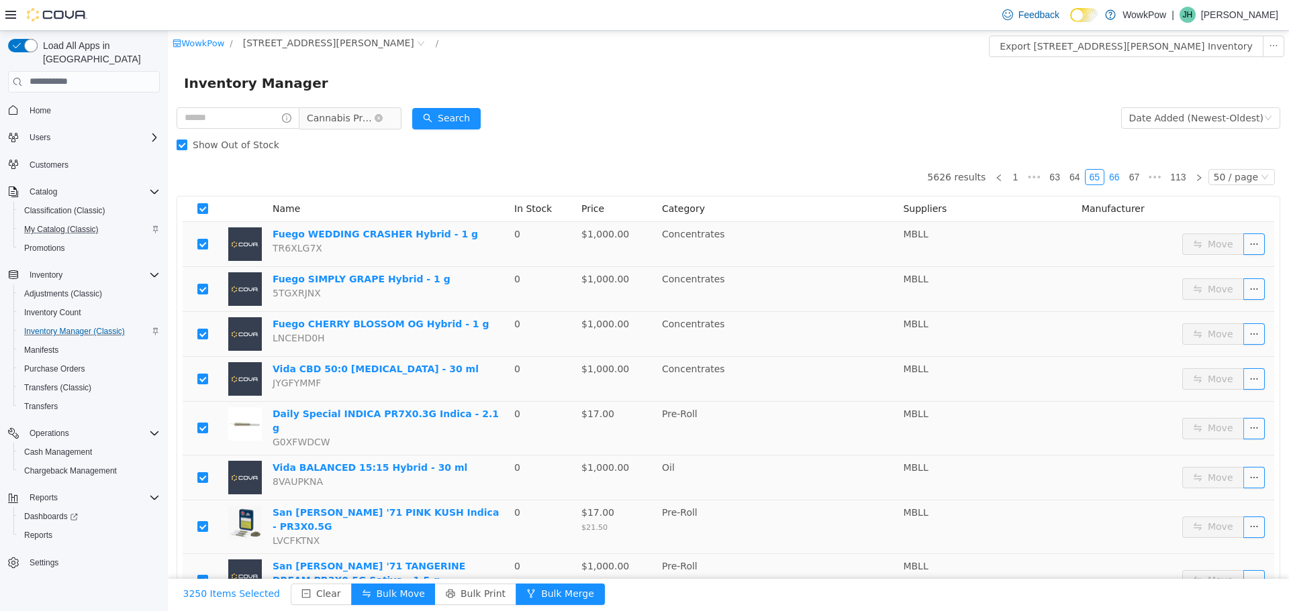
click at [1106, 172] on link "66" at bounding box center [1114, 176] width 19 height 15
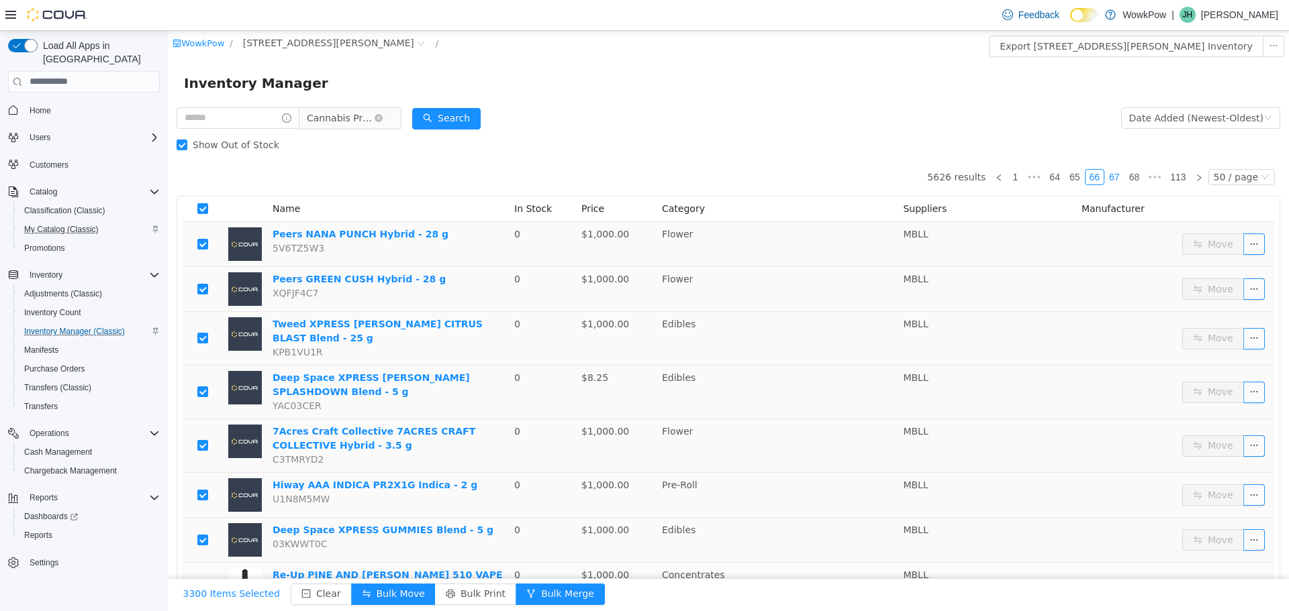
click at [1114, 175] on link "67" at bounding box center [1114, 176] width 19 height 15
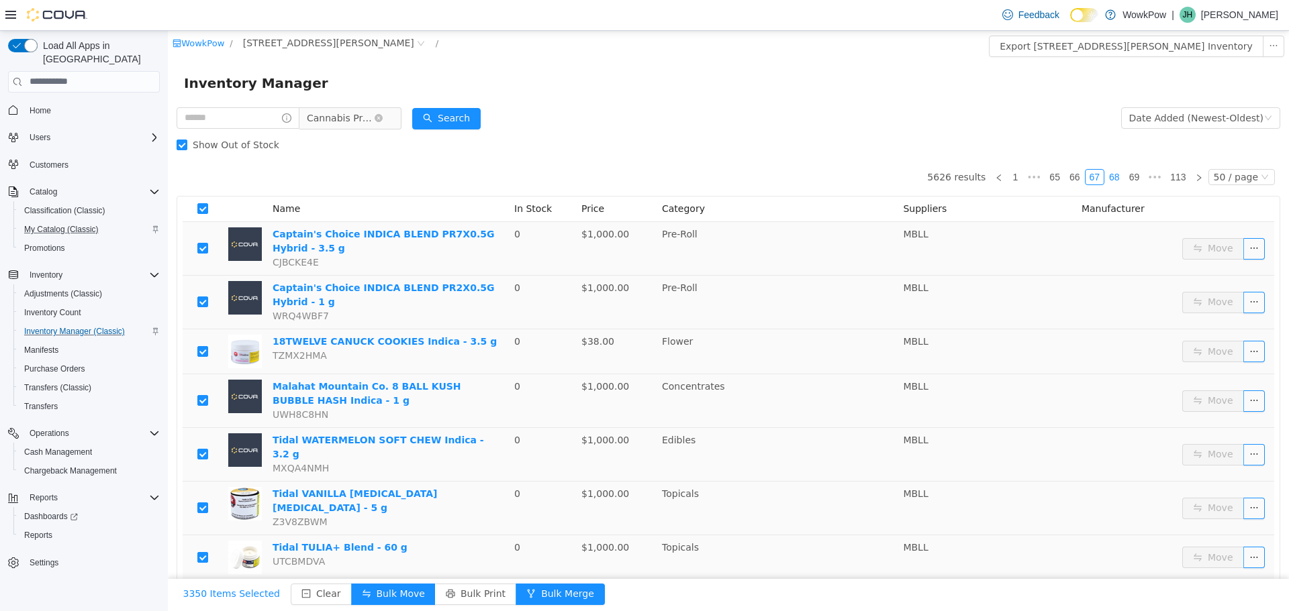
click at [1113, 177] on link "68" at bounding box center [1114, 176] width 19 height 15
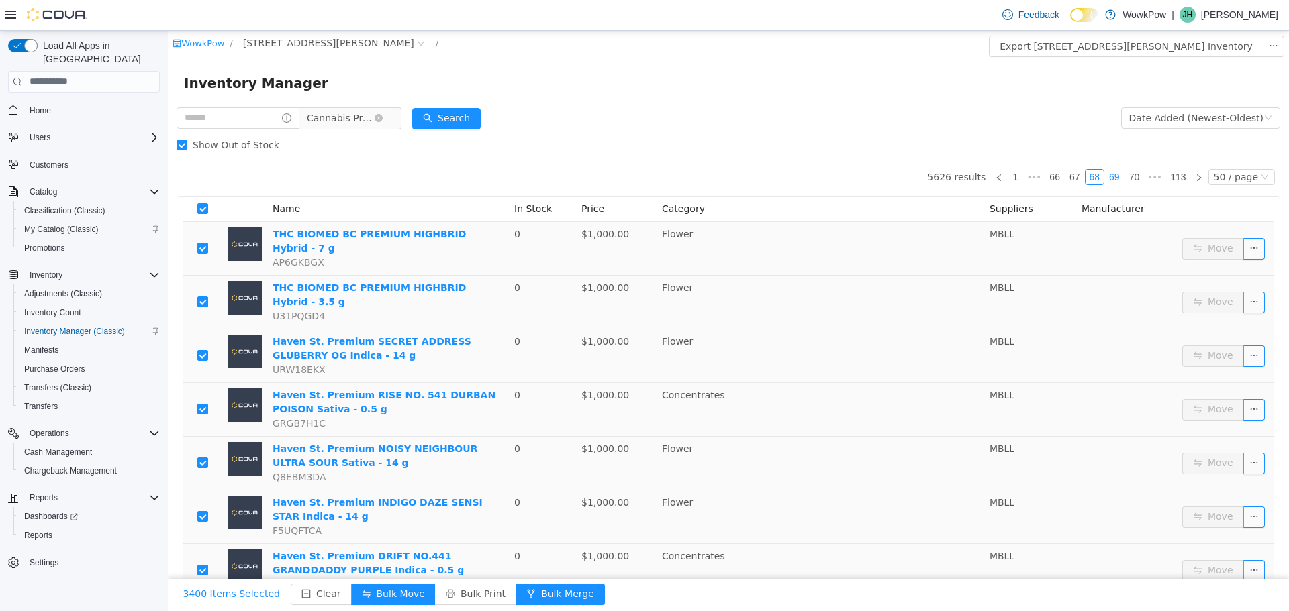
click at [1112, 180] on link "69" at bounding box center [1114, 176] width 19 height 15
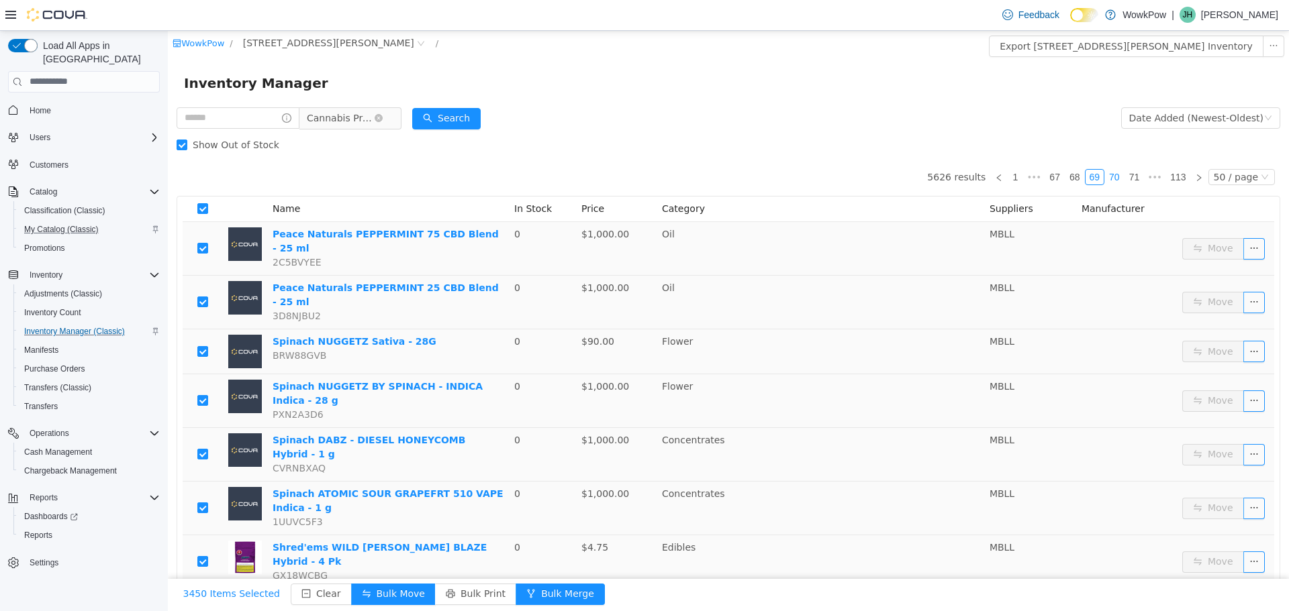
click at [1116, 178] on link "70" at bounding box center [1114, 176] width 19 height 15
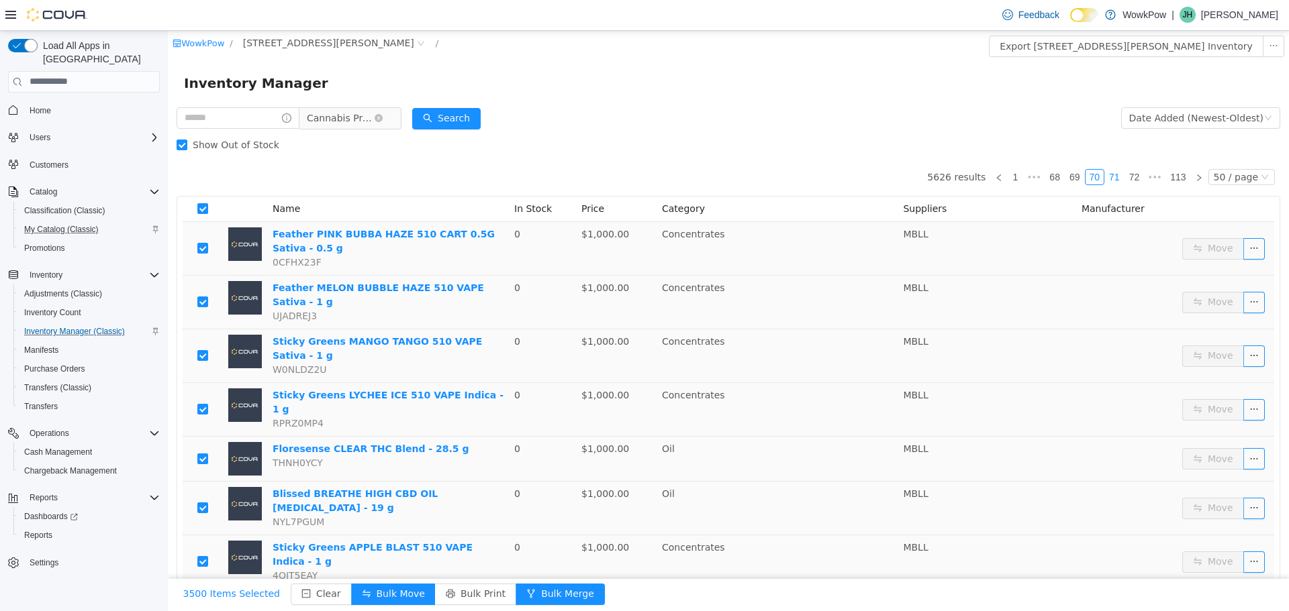
click at [1109, 179] on link "71" at bounding box center [1114, 176] width 19 height 15
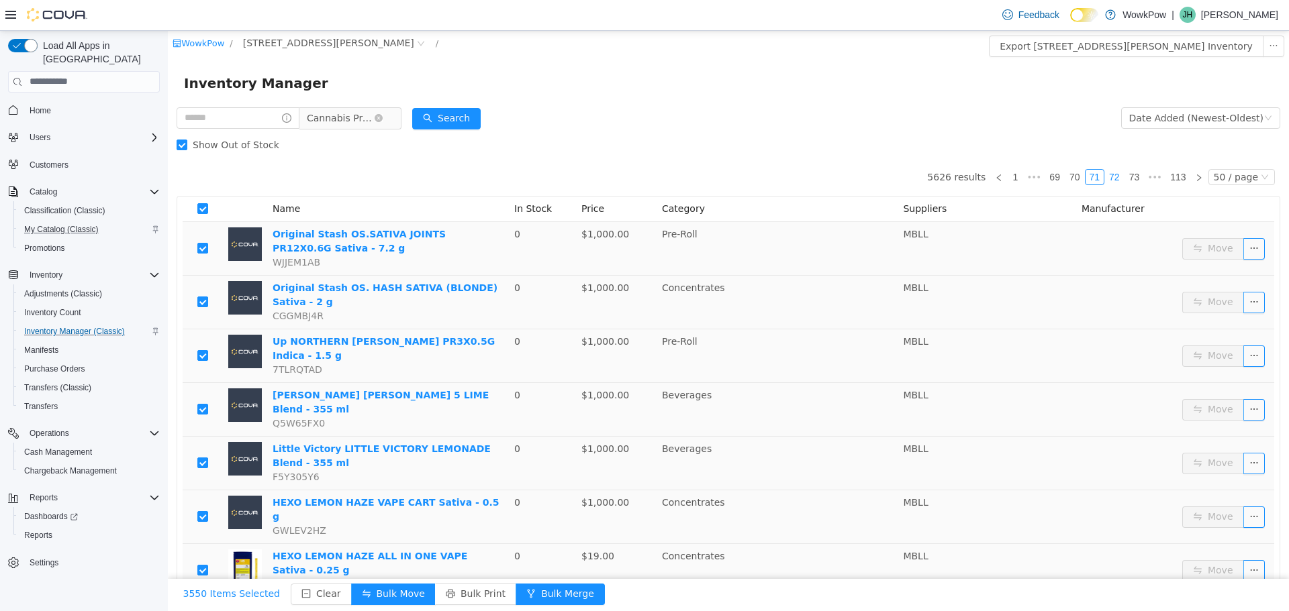
click at [1114, 180] on link "72" at bounding box center [1114, 176] width 19 height 15
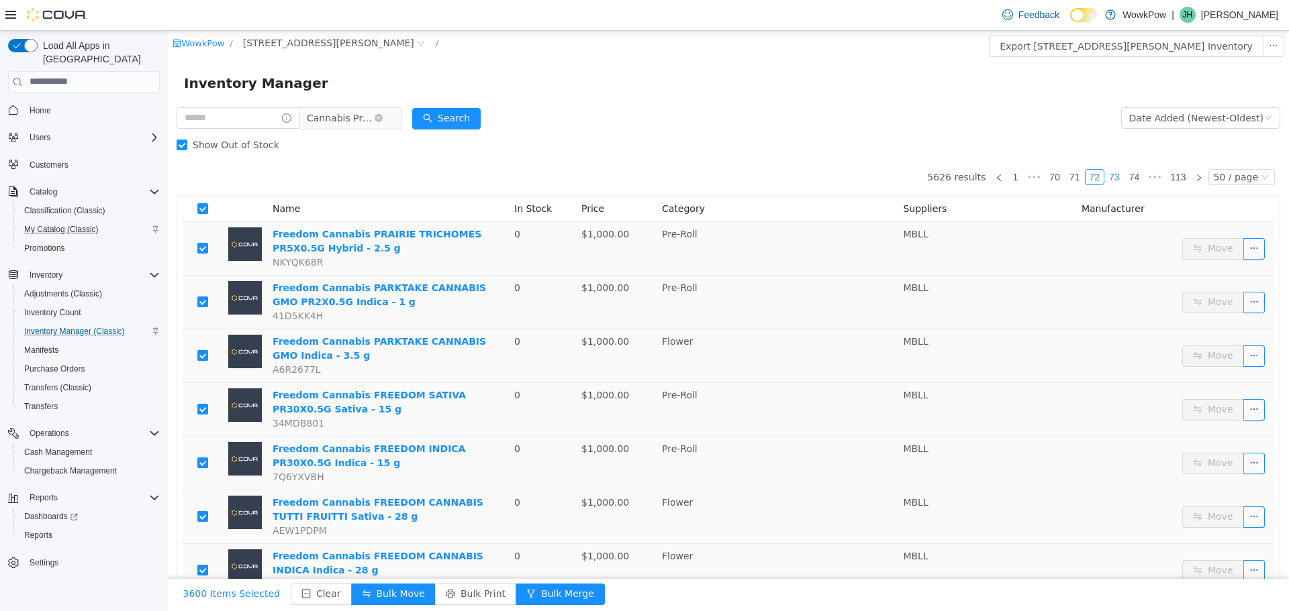
click at [1112, 179] on link "73" at bounding box center [1114, 176] width 19 height 15
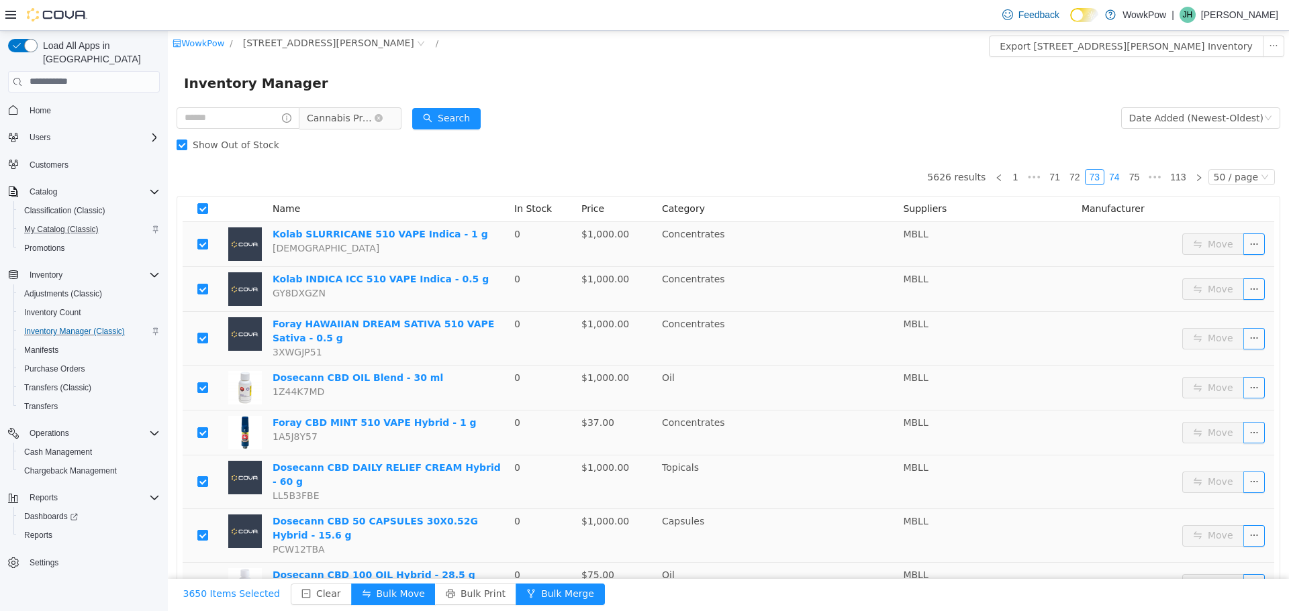
click at [1109, 175] on link "74" at bounding box center [1114, 176] width 19 height 15
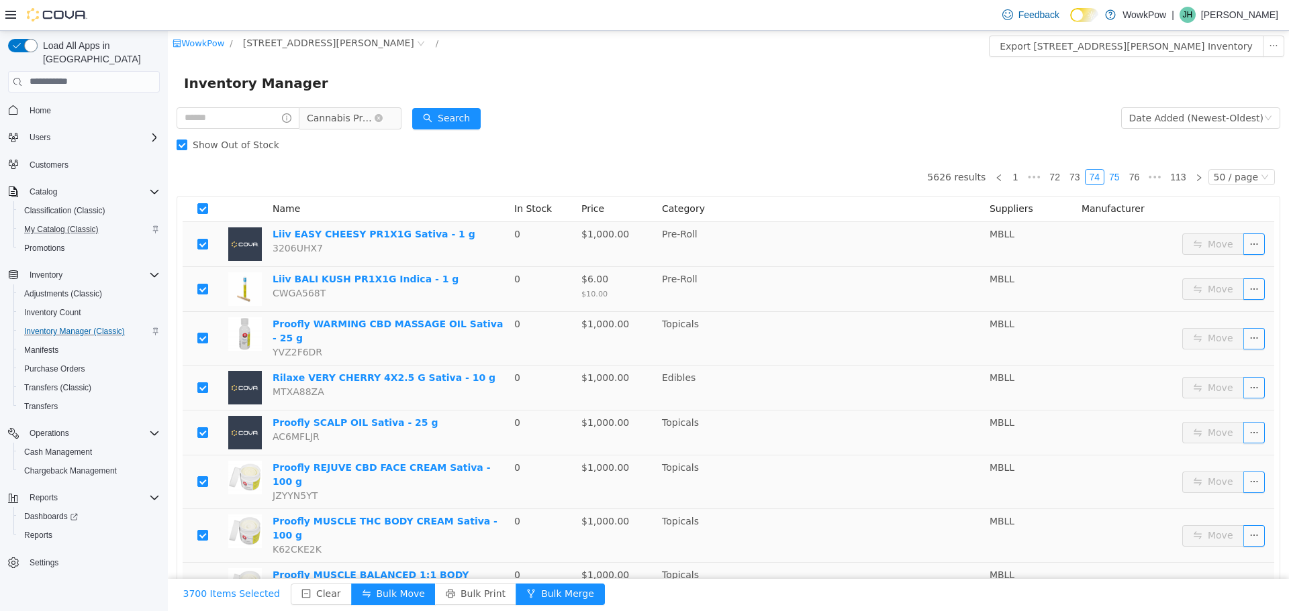
click at [1110, 179] on link "75" at bounding box center [1114, 176] width 19 height 15
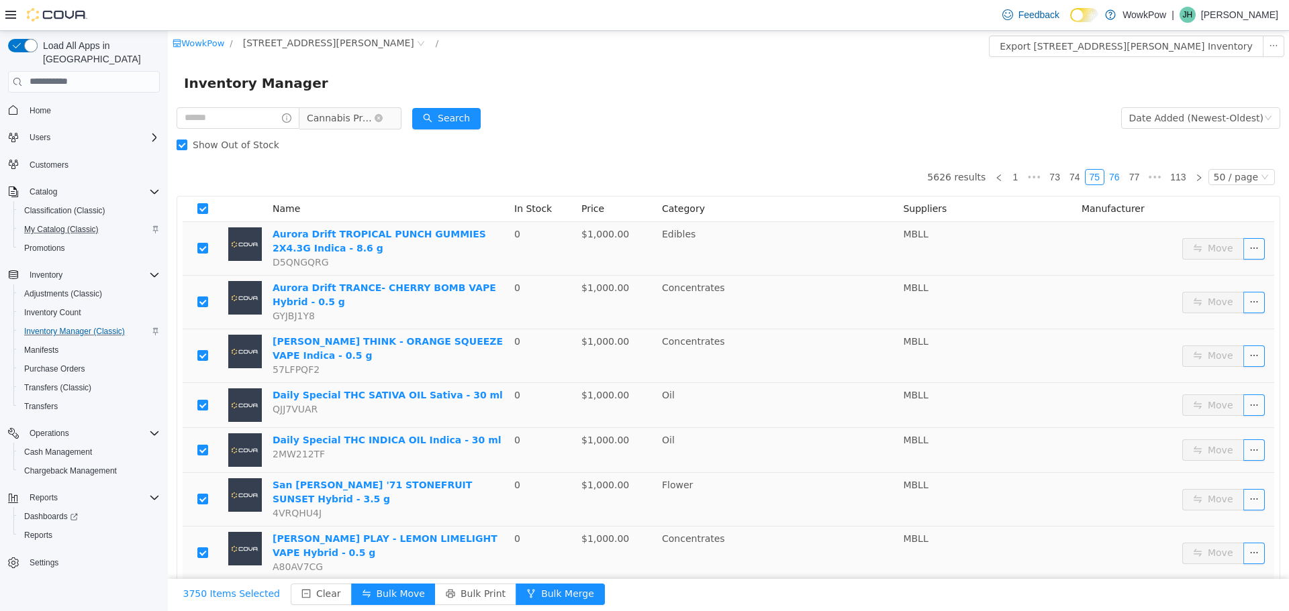
click at [1113, 174] on link "76" at bounding box center [1114, 176] width 19 height 15
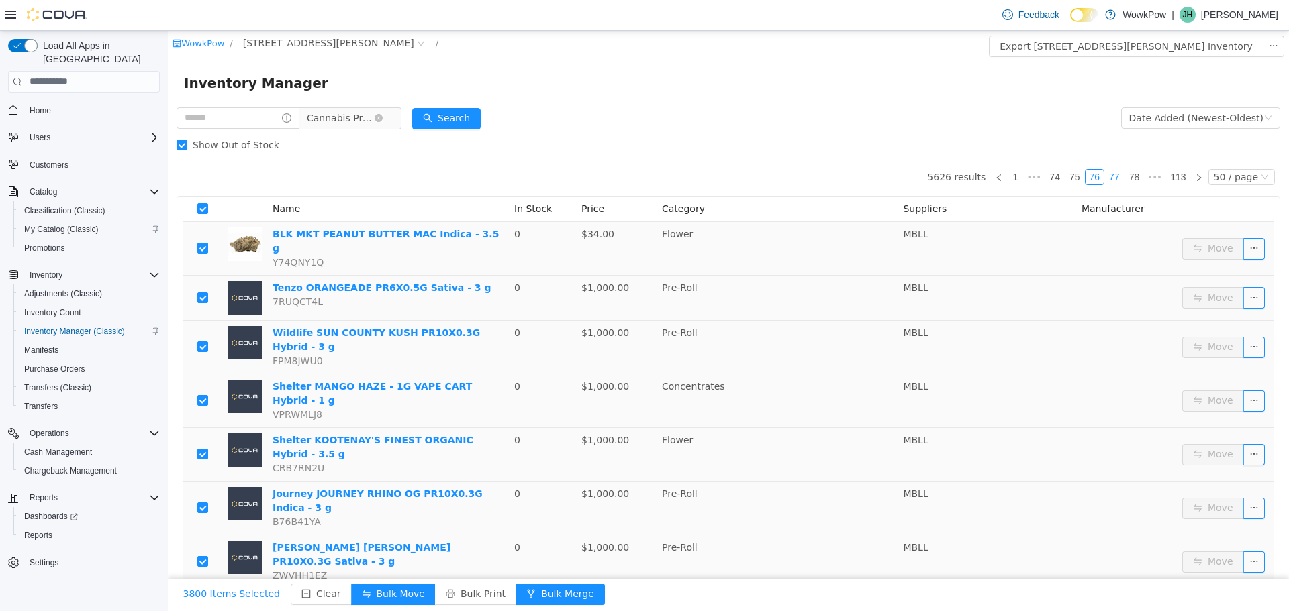
click at [1105, 179] on link "77" at bounding box center [1114, 176] width 19 height 15
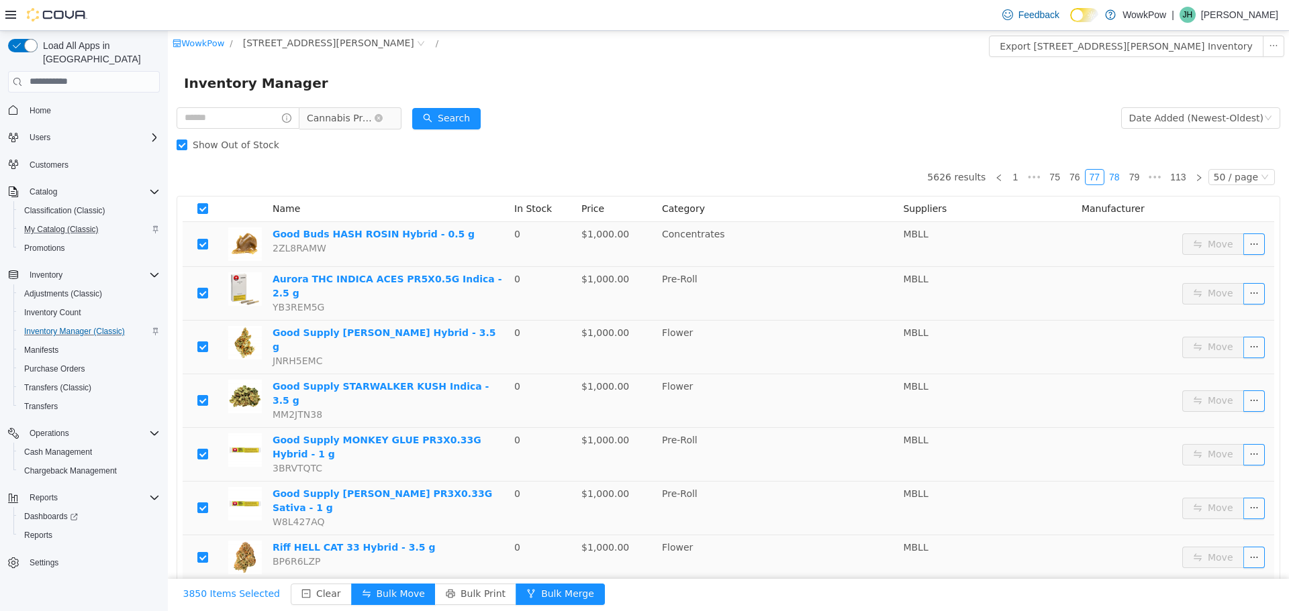
click at [1106, 177] on link "78" at bounding box center [1114, 176] width 19 height 15
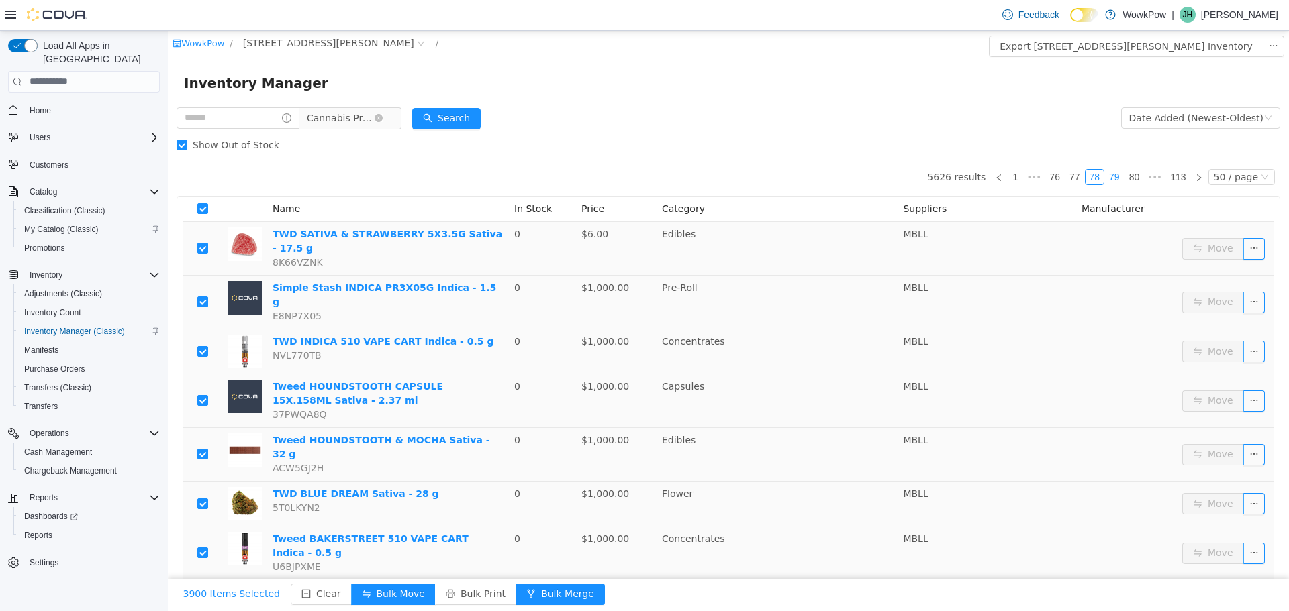
click at [1114, 178] on link "79" at bounding box center [1114, 176] width 19 height 15
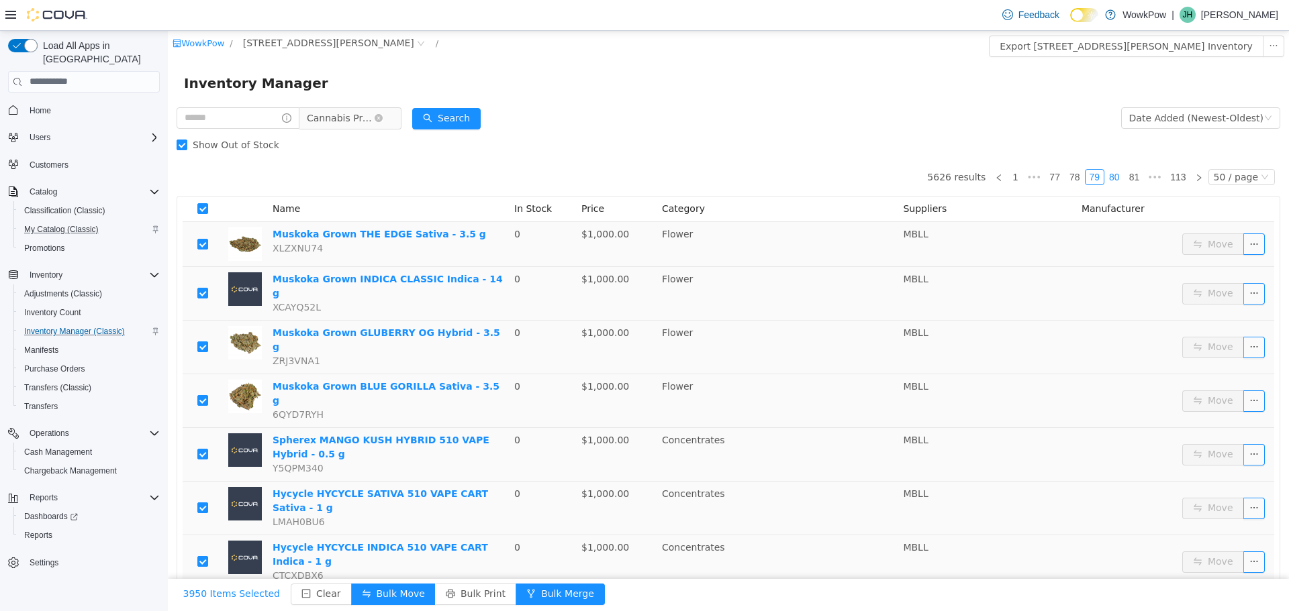
click at [1116, 172] on link "80" at bounding box center [1114, 176] width 19 height 15
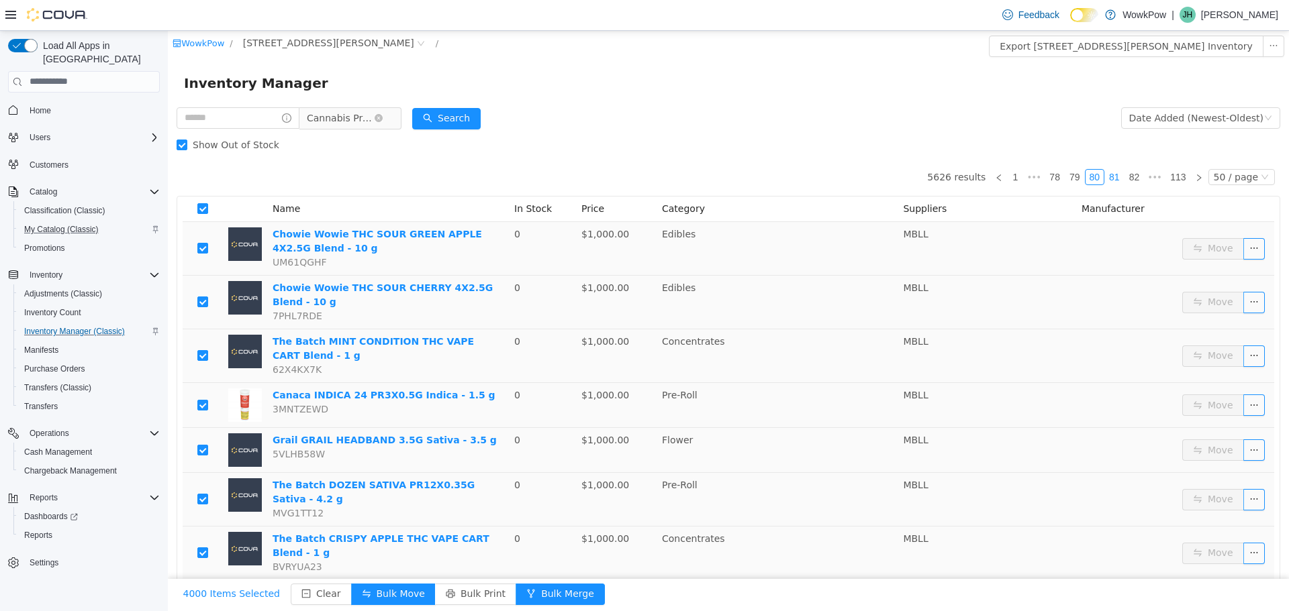
click at [1112, 177] on link "81" at bounding box center [1114, 176] width 19 height 15
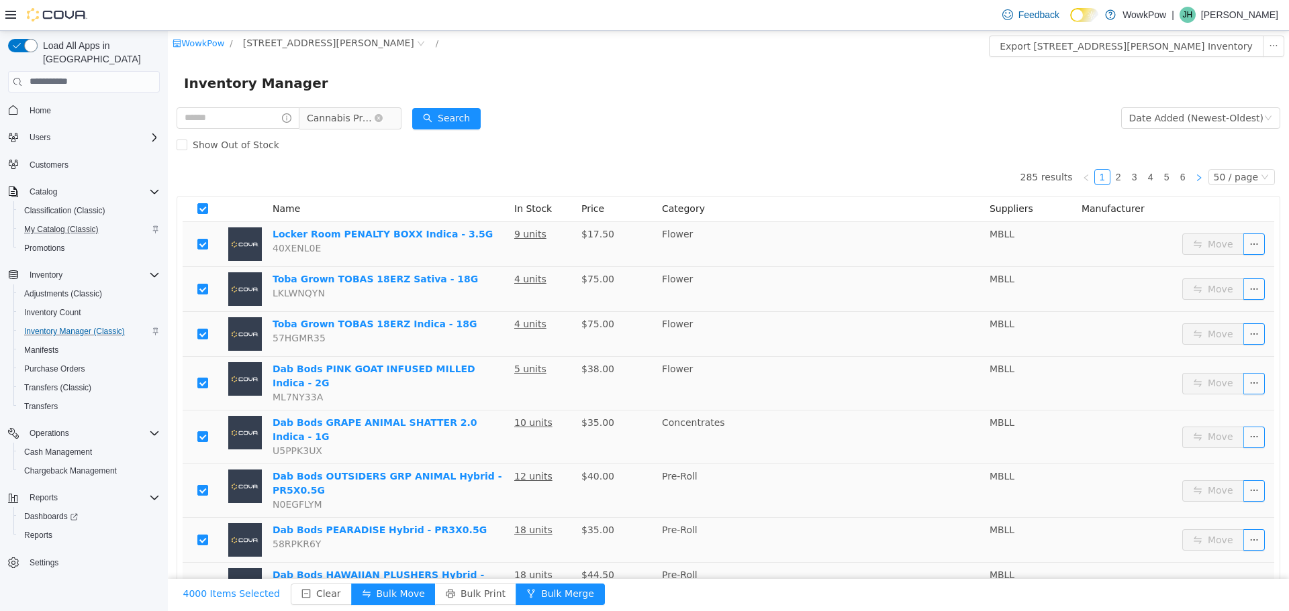
click at [1195, 181] on icon "icon: right" at bounding box center [1199, 177] width 8 height 8
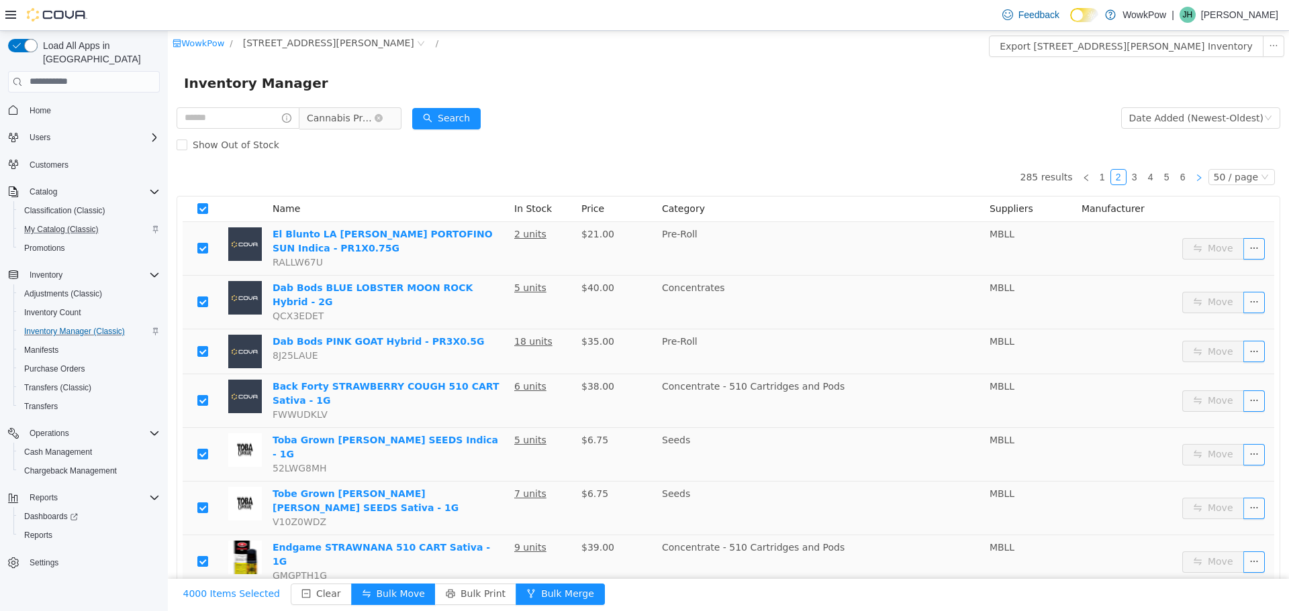
click at [1196, 179] on icon "icon: right" at bounding box center [1199, 177] width 8 height 8
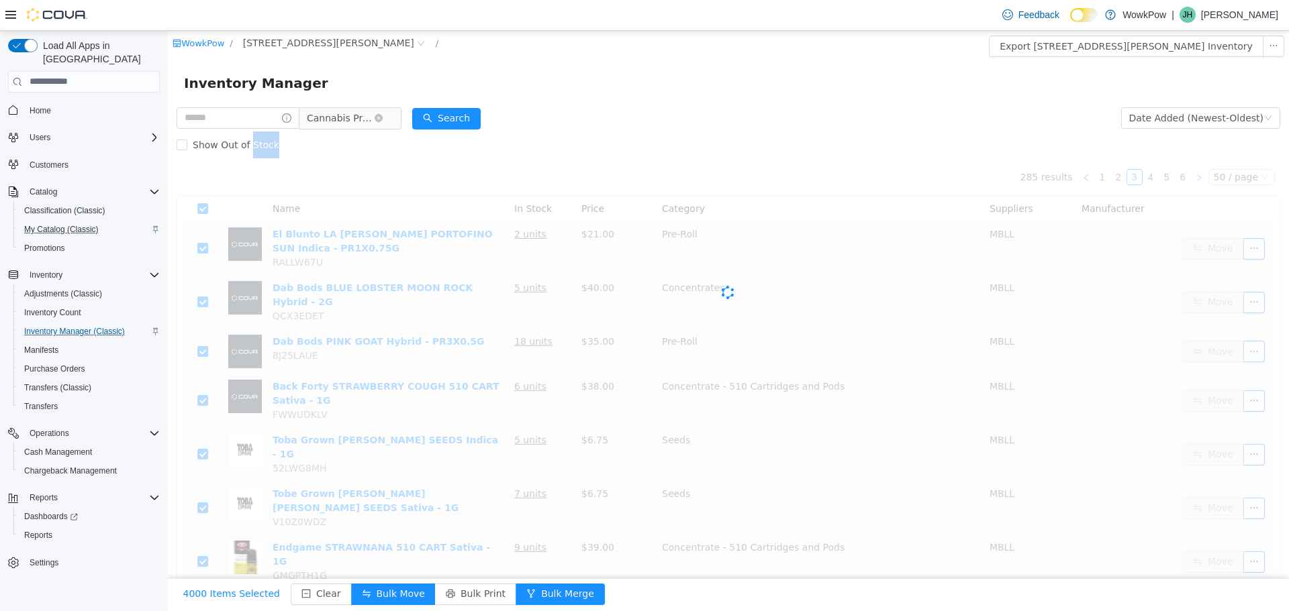
click at [1196, 179] on div "Cova-Icon" at bounding box center [728, 292] width 1103 height 268
click at [1196, 179] on icon "icon: right" at bounding box center [1199, 177] width 8 height 8
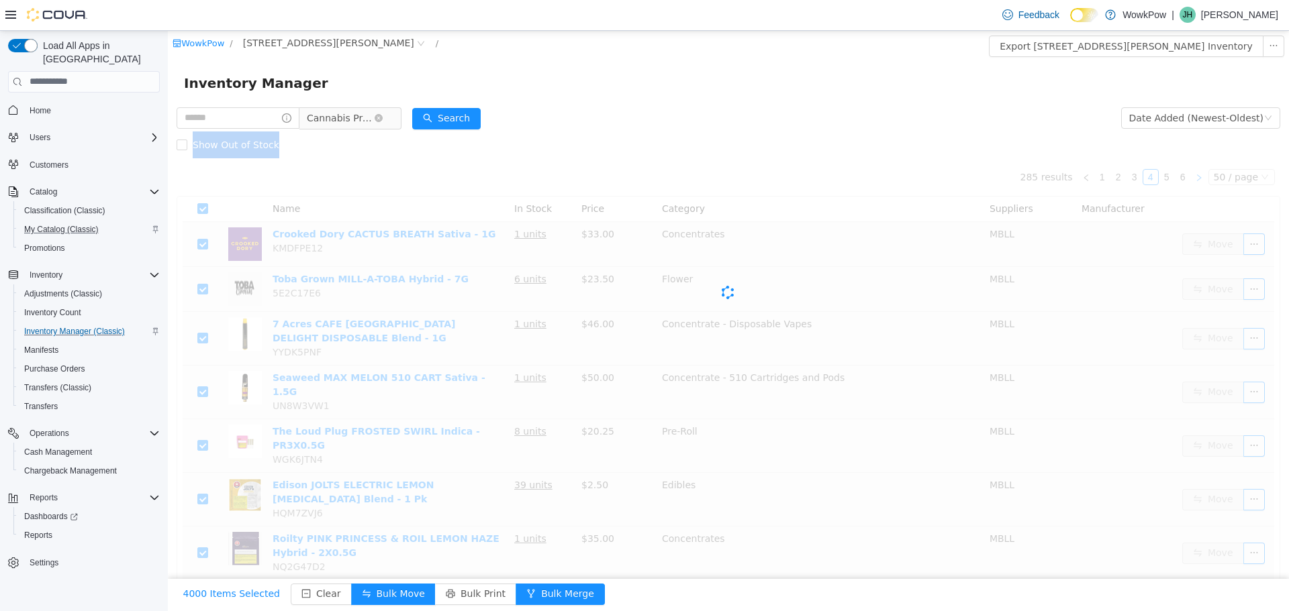
click at [1196, 179] on div "Cova-Icon" at bounding box center [728, 292] width 1103 height 268
click at [1196, 179] on icon "icon: right" at bounding box center [1199, 177] width 8 height 8
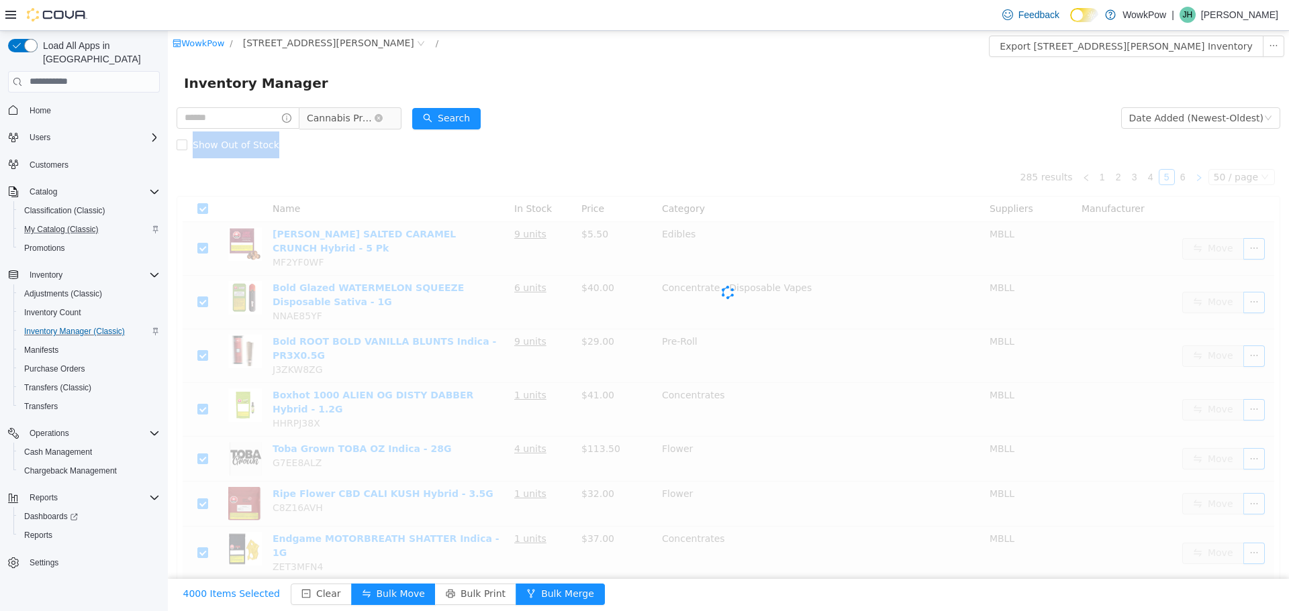
click at [1196, 179] on div "Cova-Icon" at bounding box center [728, 292] width 1103 height 268
click at [1196, 179] on icon "icon: right" at bounding box center [1199, 177] width 8 height 8
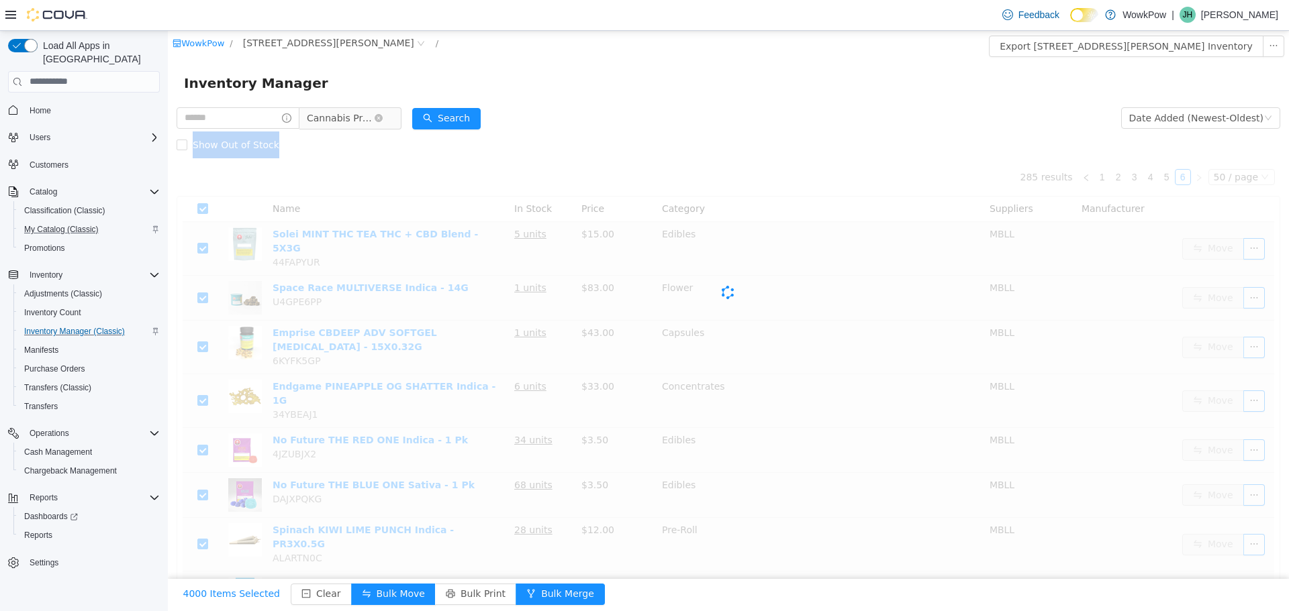
click at [1196, 179] on div "Cova-Icon" at bounding box center [728, 292] width 1103 height 268
click at [1196, 179] on icon "icon: right" at bounding box center [1199, 177] width 8 height 8
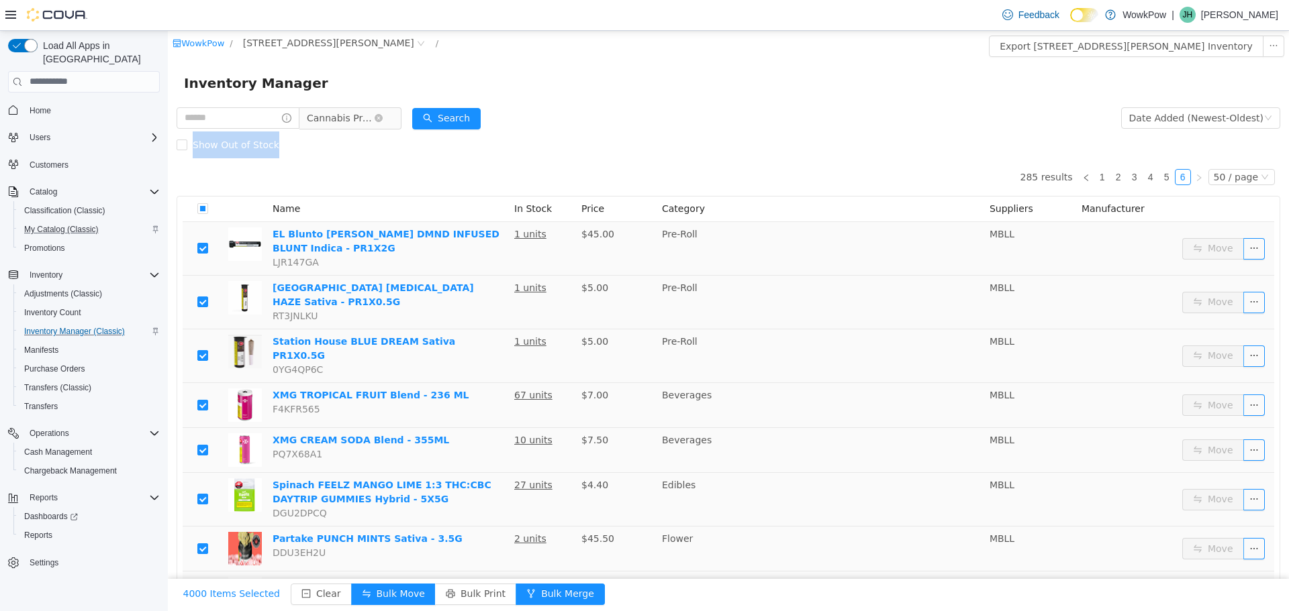
click at [1196, 179] on icon "icon: right" at bounding box center [1199, 177] width 8 height 8
drag, startPoint x: 456, startPoint y: 72, endPoint x: 394, endPoint y: 39, distance: 70.3
click at [456, 72] on div "Inventory Manager" at bounding box center [728, 82] width 1089 height 21
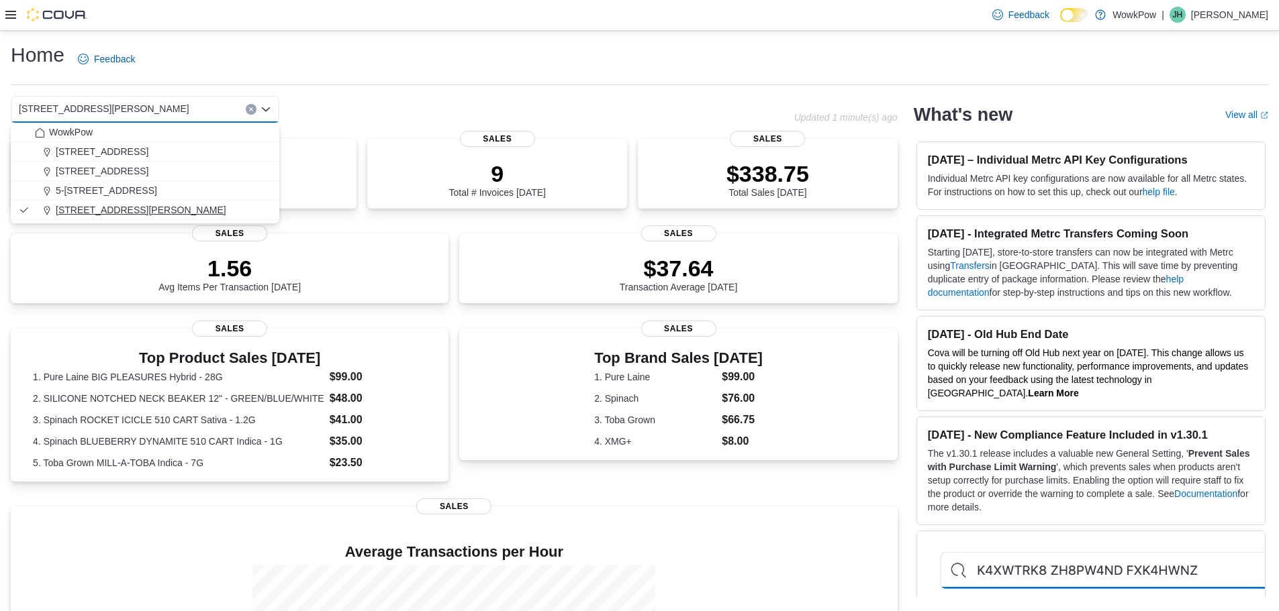
click at [87, 205] on span "[STREET_ADDRESS][PERSON_NAME]" at bounding box center [141, 209] width 170 height 13
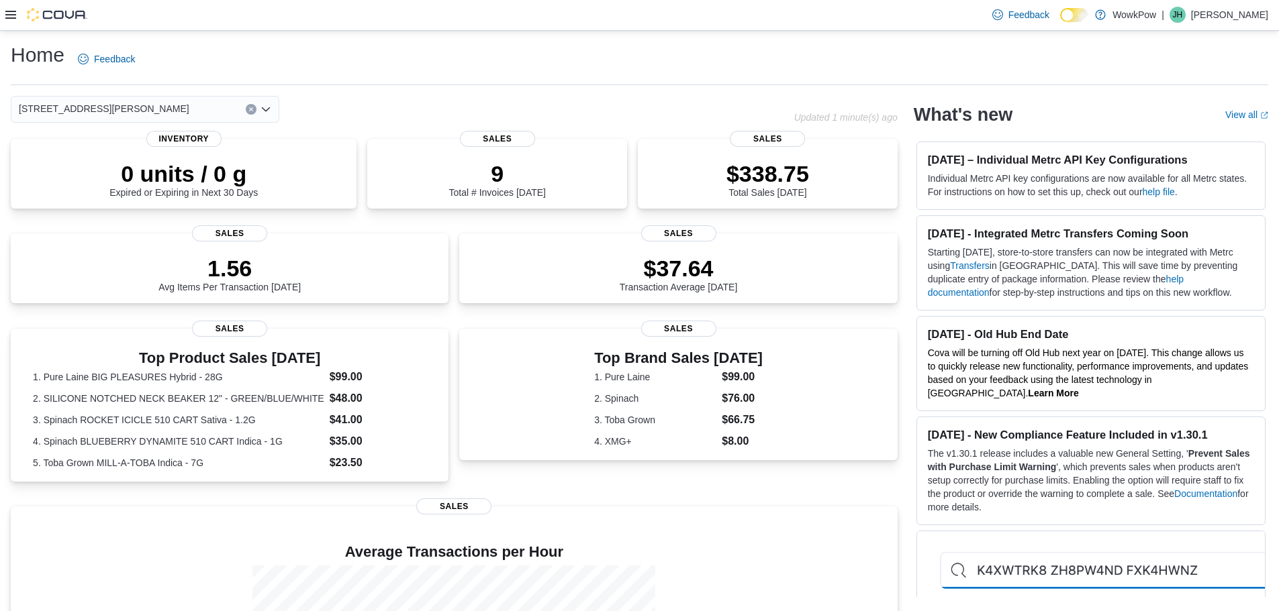
click at [338, 38] on div "Home Feedback [STREET_ADDRESS][PERSON_NAME] Combo box. Selected. [STREET_ADDRES…" at bounding box center [639, 414] width 1279 height 767
click at [213, 108] on div "[STREET_ADDRESS][PERSON_NAME]" at bounding box center [145, 109] width 268 height 27
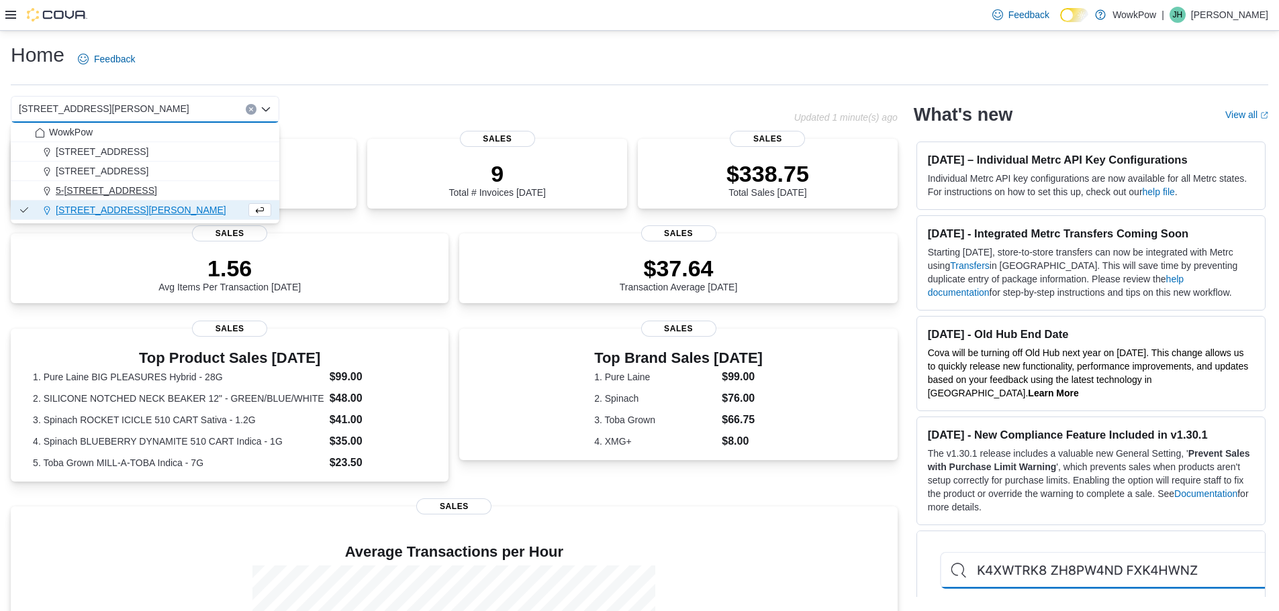
click at [121, 189] on span "5-[STREET_ADDRESS]" at bounding box center [106, 190] width 101 height 13
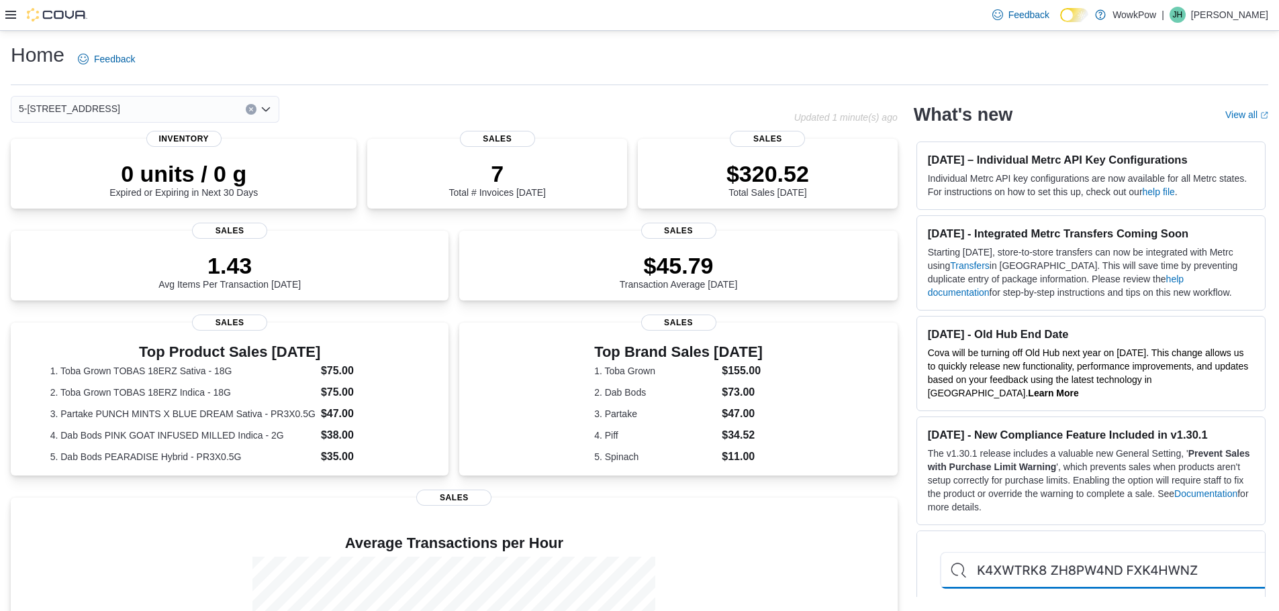
click at [231, 106] on div "5-[STREET_ADDRESS] Combo box. Selected. [STREET_ADDRESS]. Press Backspace to de…" at bounding box center [145, 109] width 268 height 27
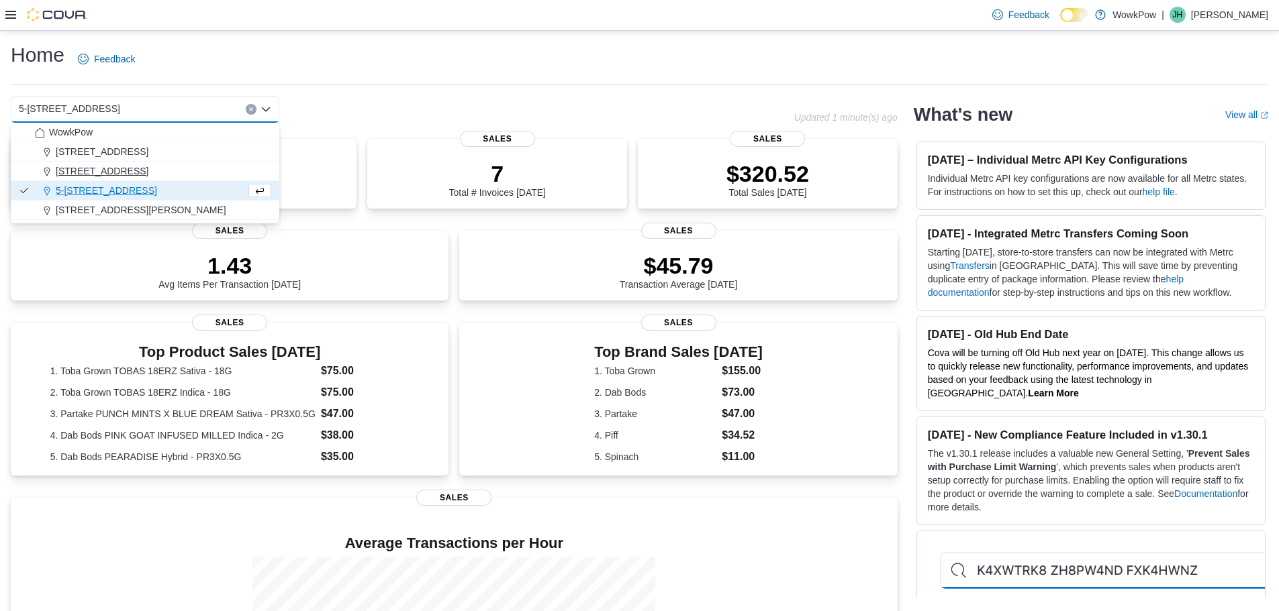
click at [147, 166] on span "[STREET_ADDRESS]" at bounding box center [102, 170] width 93 height 13
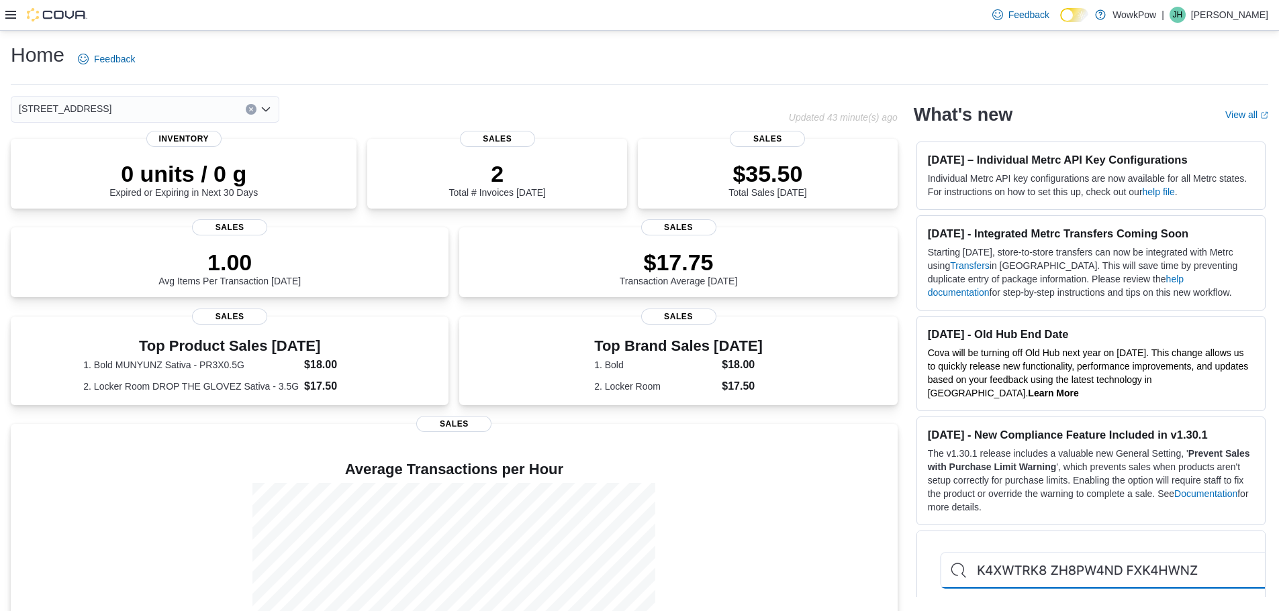
click at [222, 109] on div "4-185 Stadacona Street Winnipeg, MB, R2L 1R2 Combo box. Selected. 4-185 Stadaco…" at bounding box center [145, 109] width 268 height 27
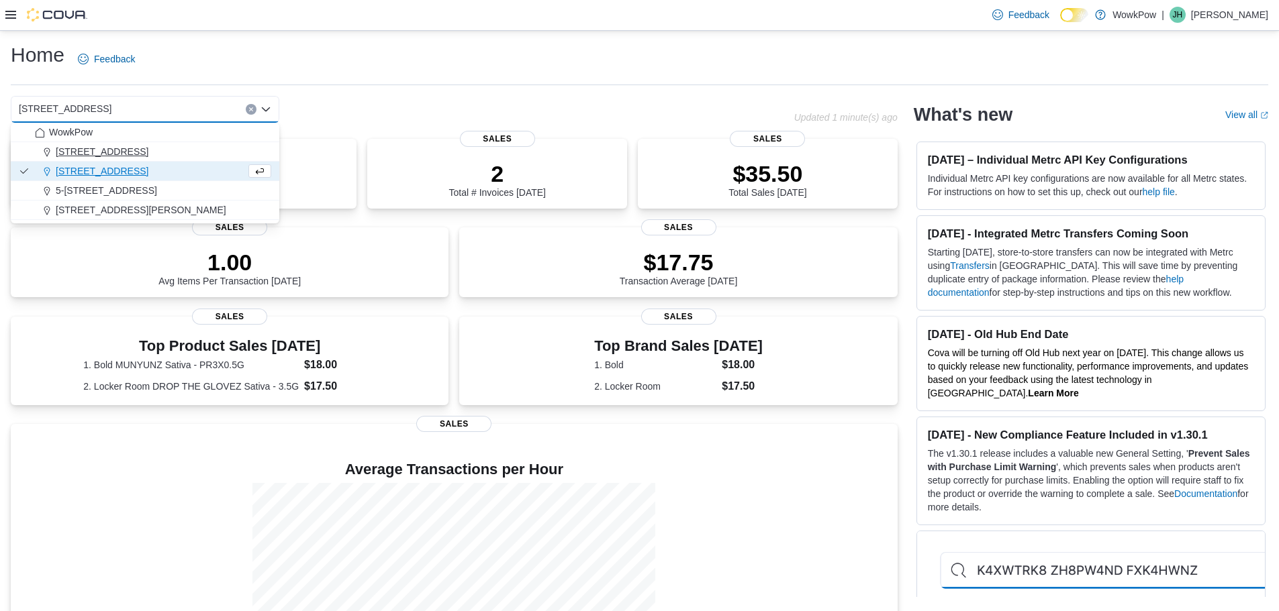
click at [148, 154] on span "[STREET_ADDRESS]" at bounding box center [102, 151] width 93 height 13
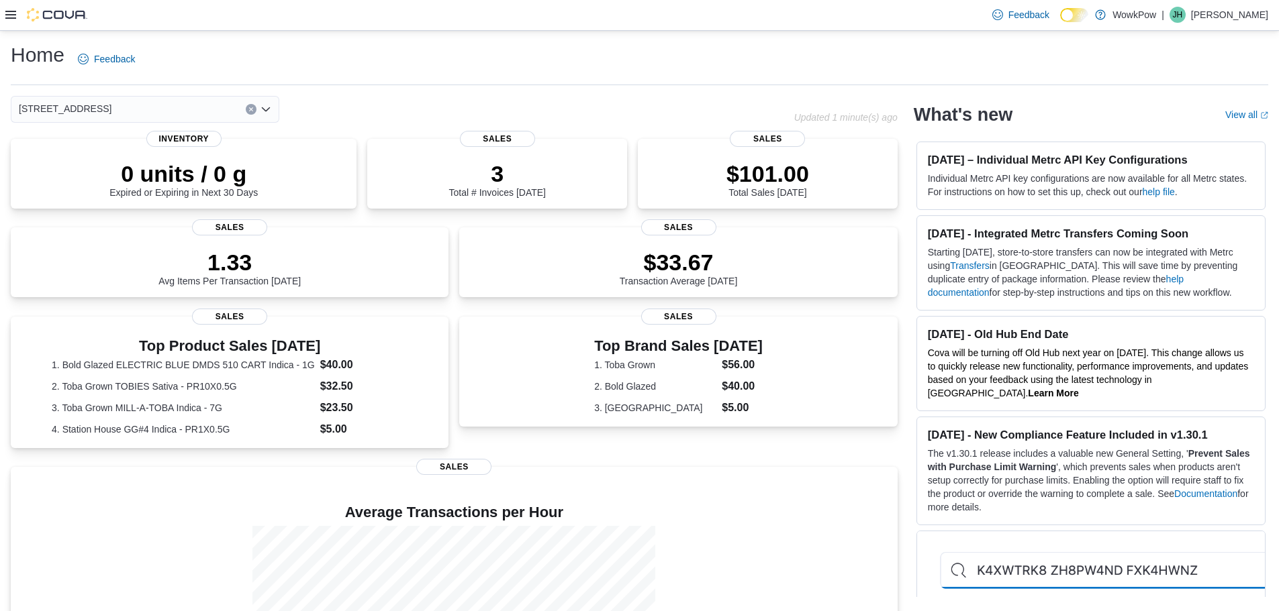
click at [189, 109] on div "17-1700 Corydon Avenue R3N 0K1 Combo box. Selected. 17-1700 Corydon Avenue R3N …" at bounding box center [145, 109] width 268 height 27
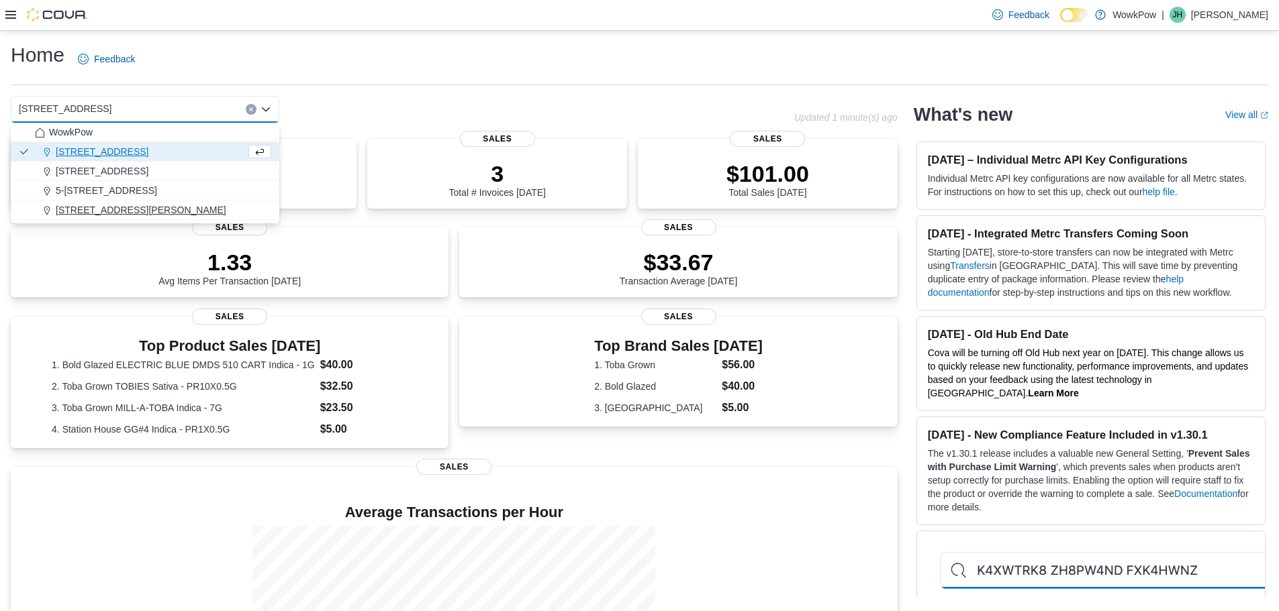
click at [166, 212] on span "[STREET_ADDRESS][PERSON_NAME]" at bounding box center [141, 209] width 170 height 13
